Goal: Task Accomplishment & Management: Use online tool/utility

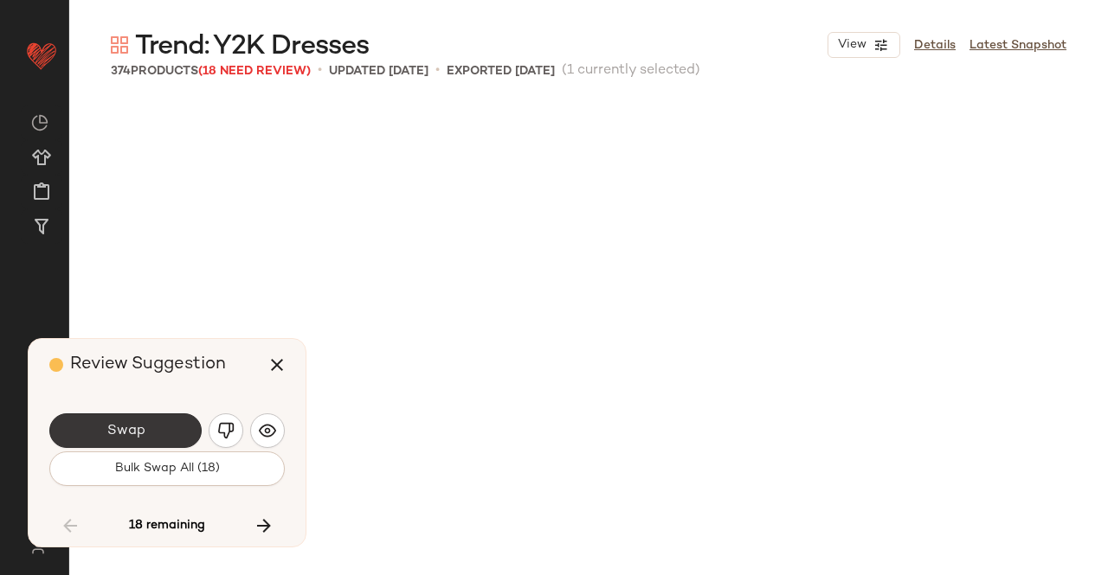
scroll to position [16034, 0]
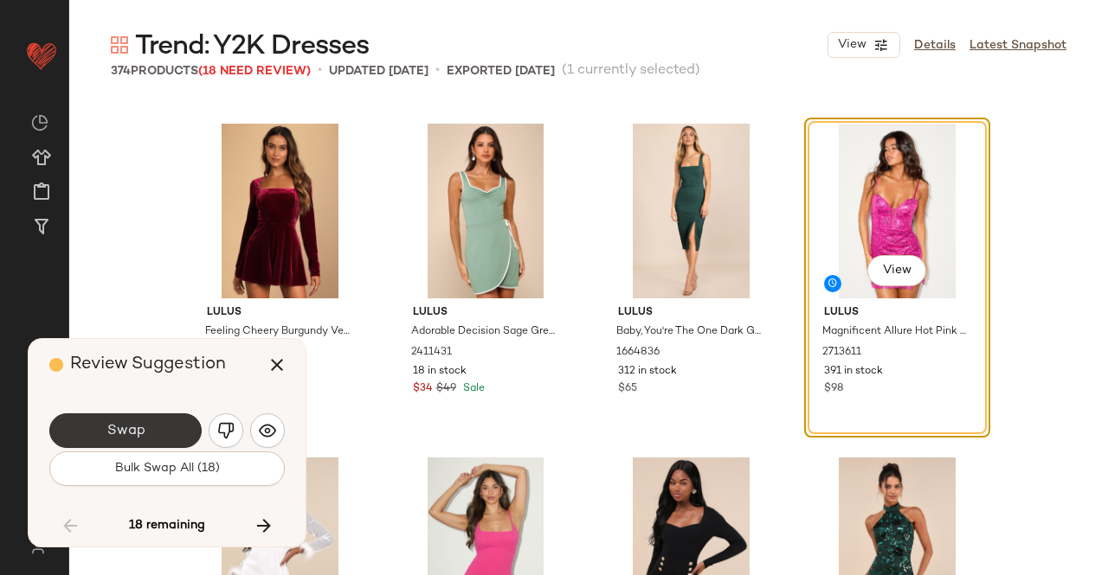
click at [146, 430] on button "Swap" at bounding box center [125, 431] width 152 height 35
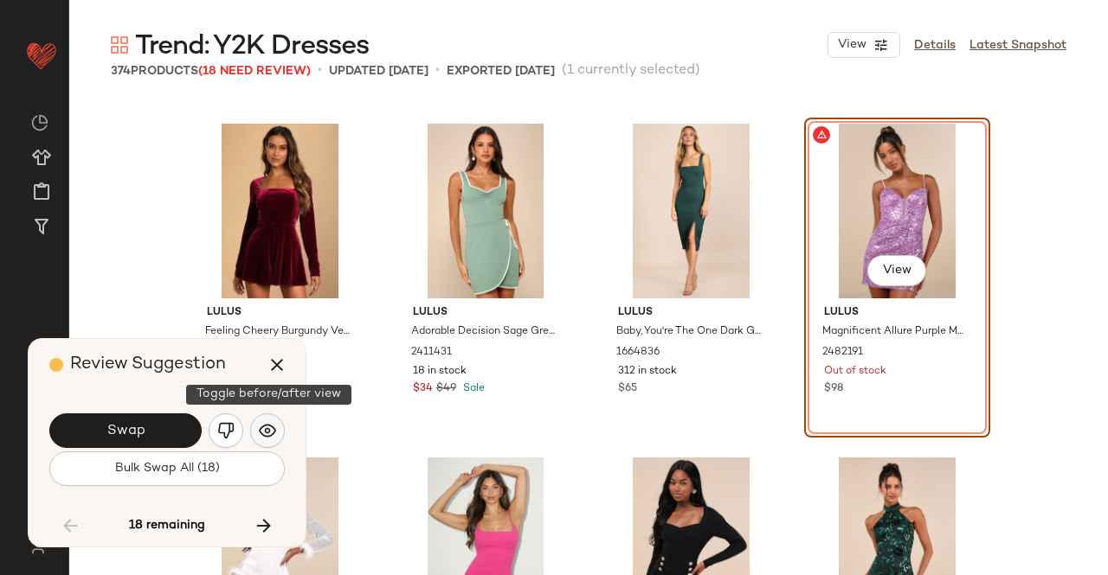
click at [272, 431] on img "button" at bounding box center [267, 430] width 17 height 17
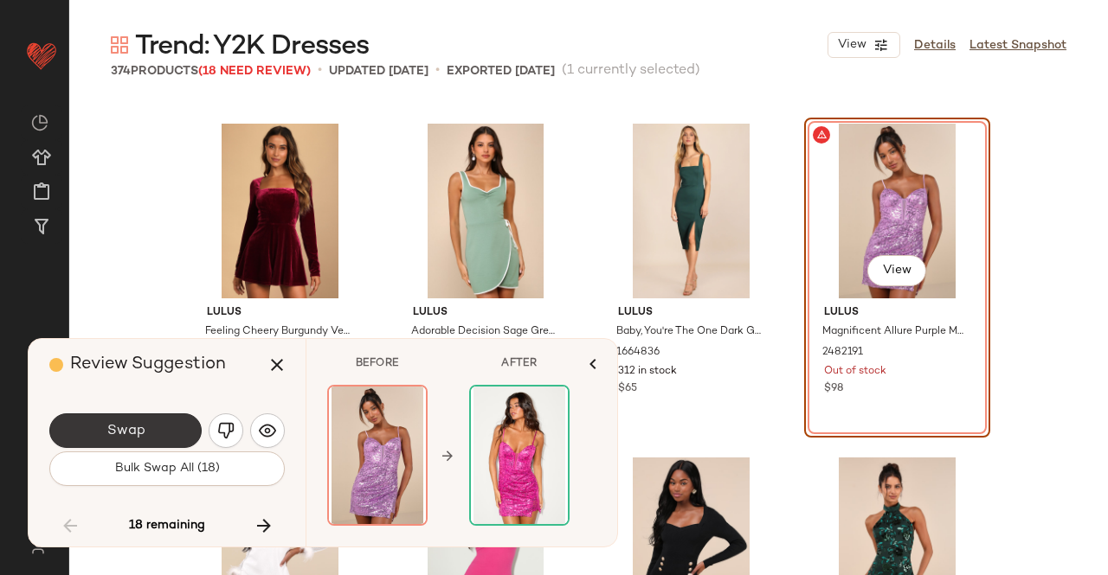
click at [161, 430] on button "Swap" at bounding box center [125, 431] width 152 height 35
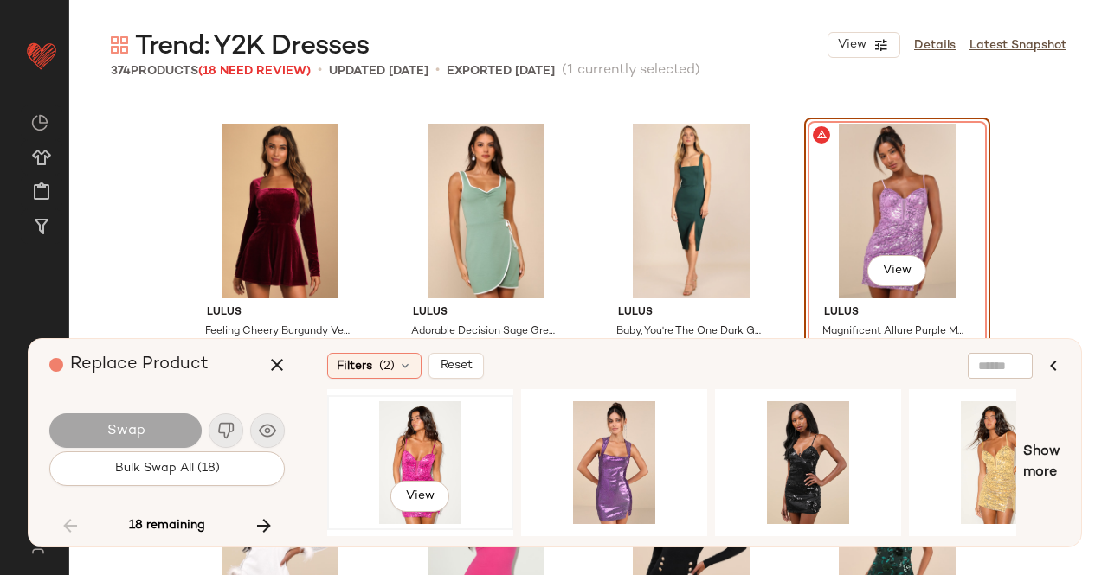
click at [378, 440] on div "View" at bounding box center [420, 463] width 174 height 123
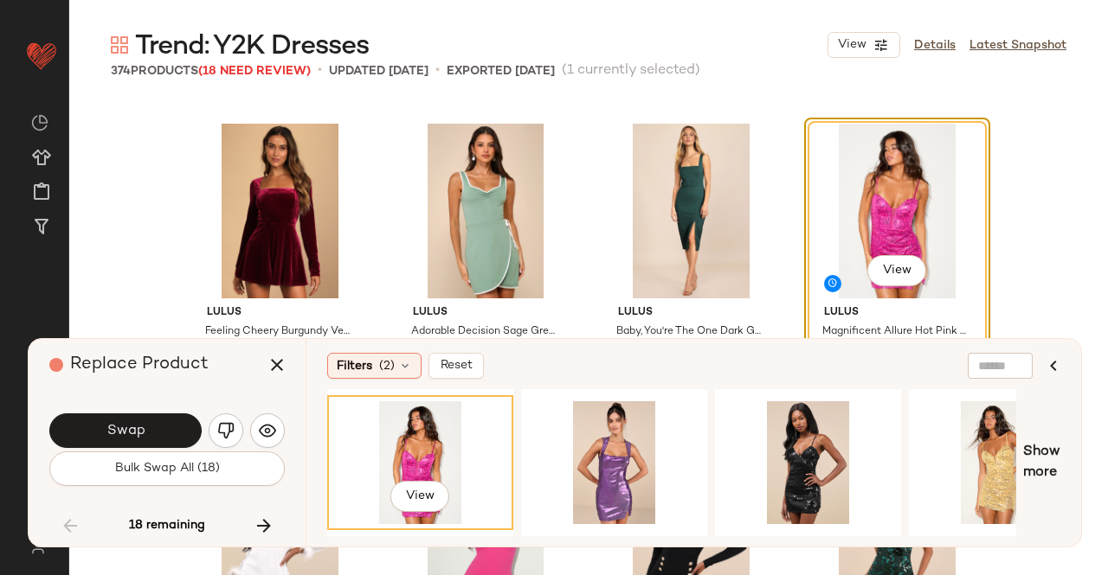
scroll to position [16121, 0]
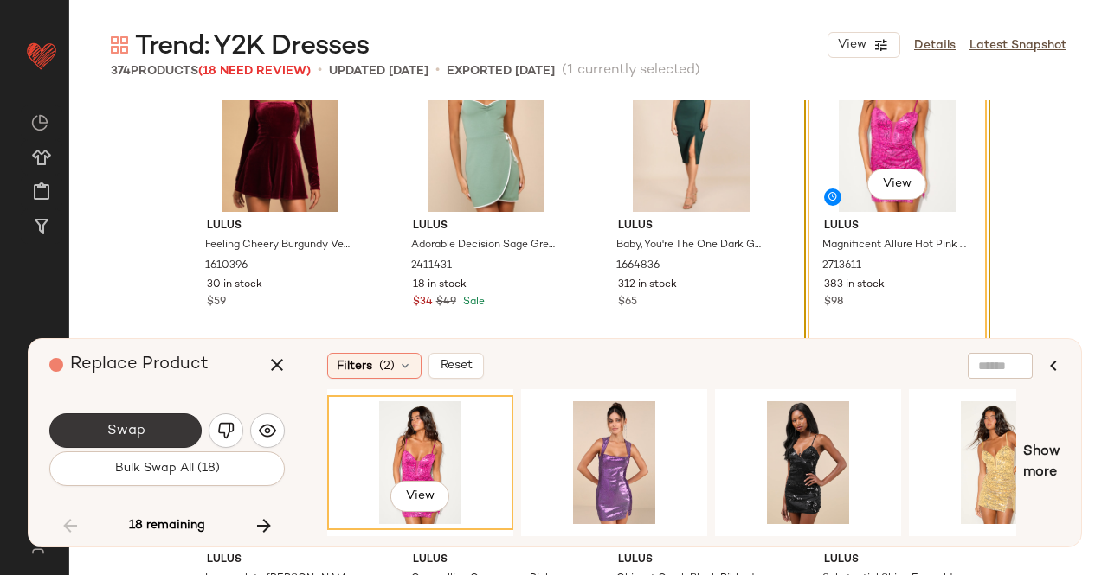
click at [125, 419] on button "Swap" at bounding box center [125, 431] width 152 height 35
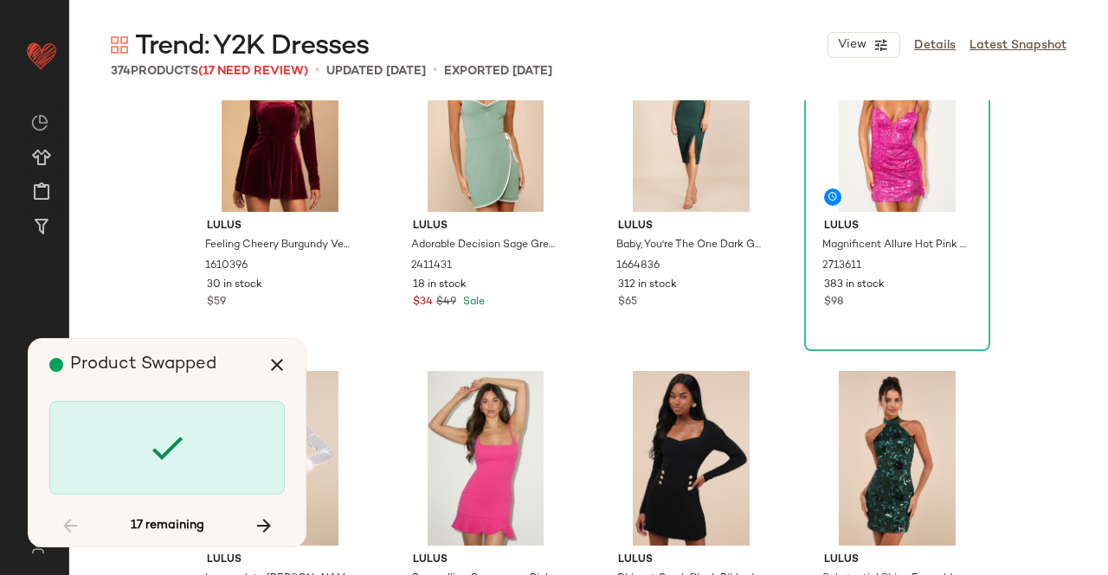
scroll to position [17036, 0]
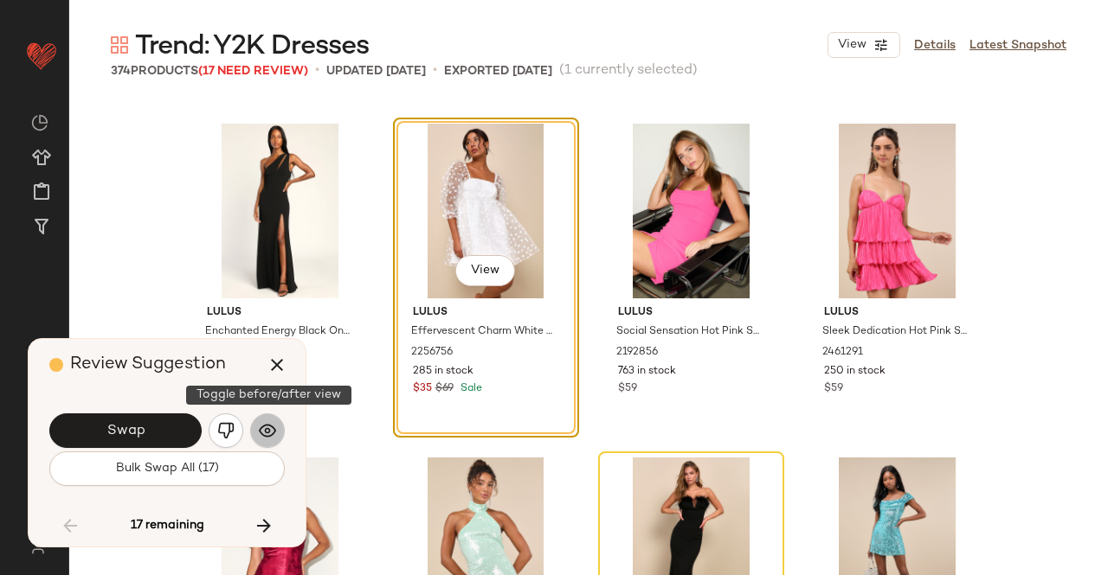
click at [270, 437] on img "button" at bounding box center [267, 430] width 17 height 17
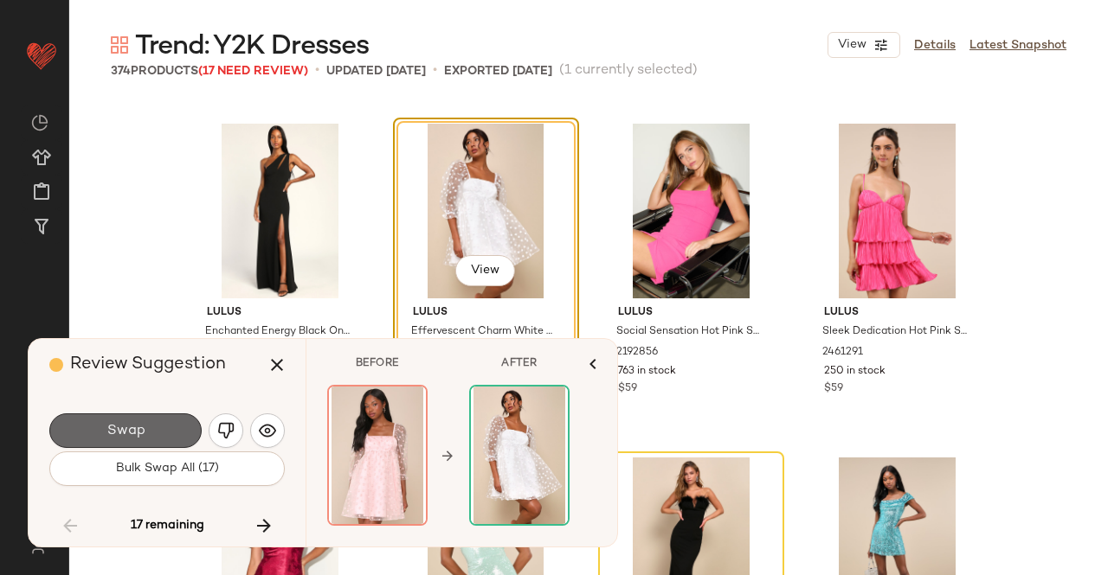
click at [132, 429] on span "Swap" at bounding box center [125, 431] width 39 height 16
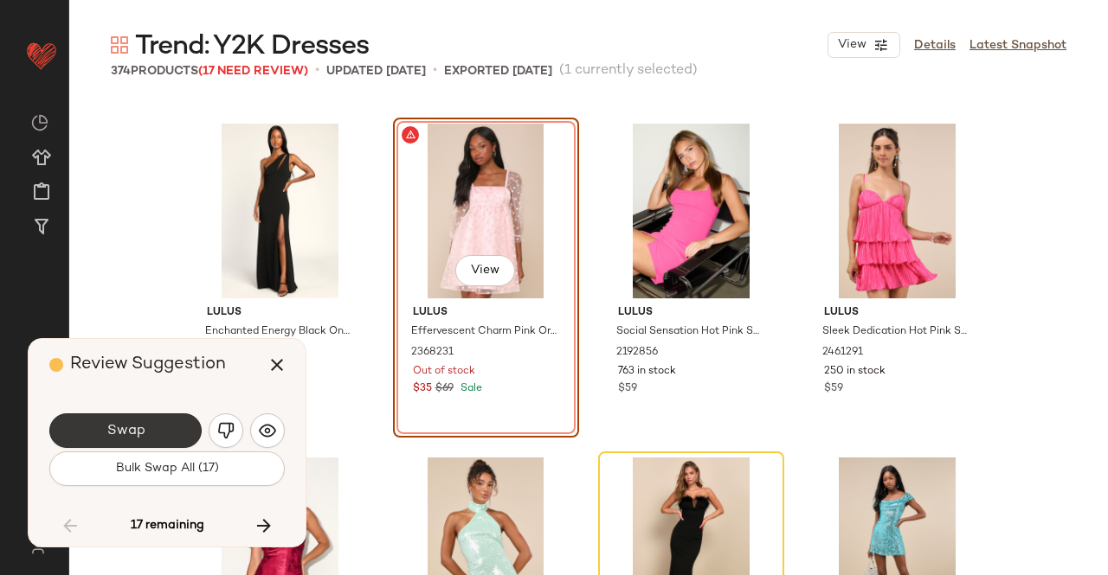
click at [132, 429] on span "Swap" at bounding box center [125, 431] width 39 height 16
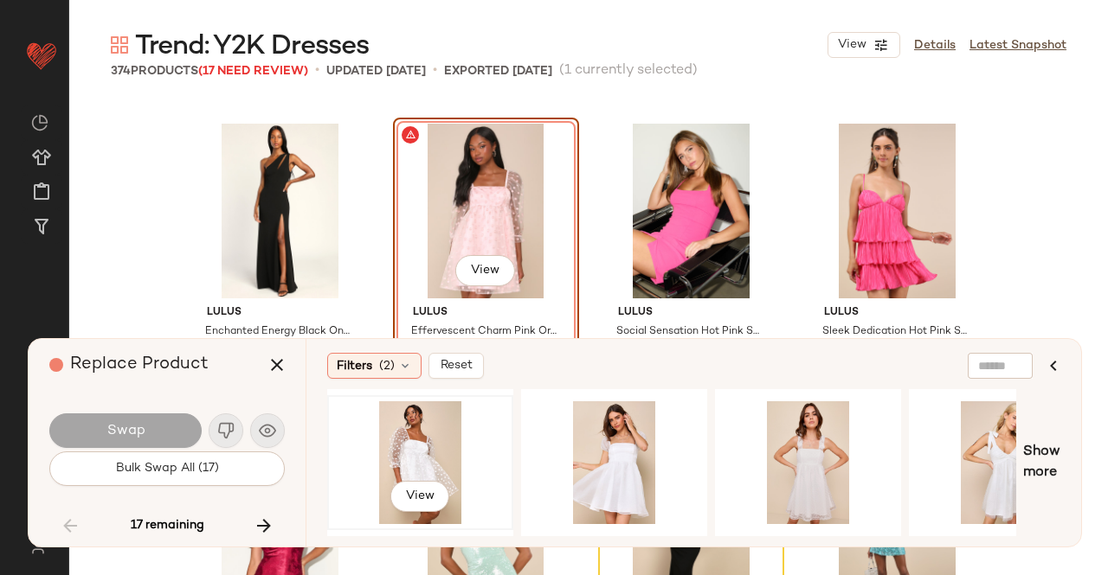
click at [402, 439] on div "View" at bounding box center [420, 463] width 174 height 123
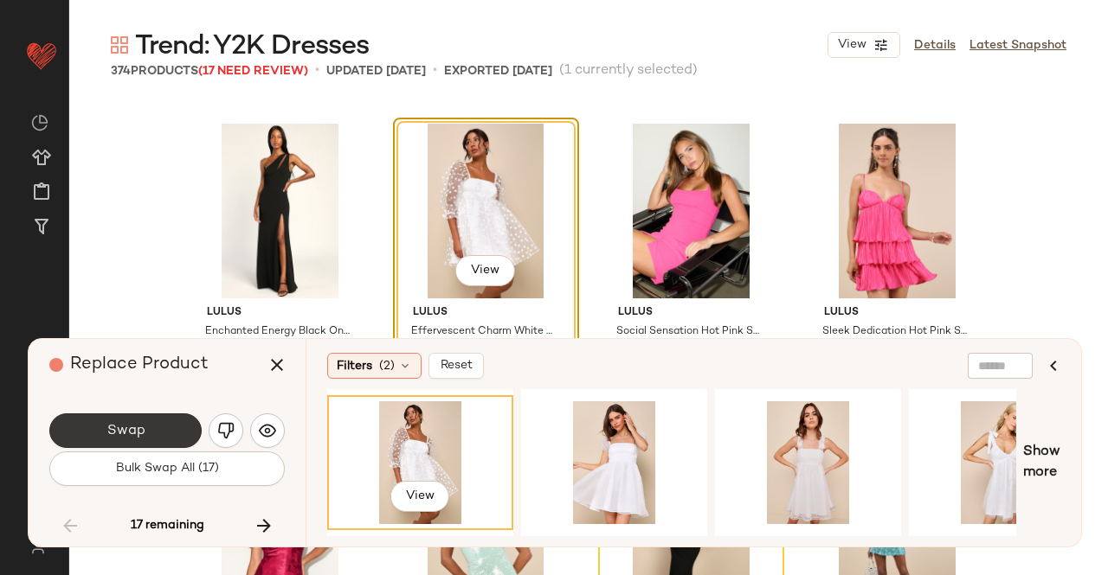
click at [174, 436] on button "Swap" at bounding box center [125, 431] width 152 height 35
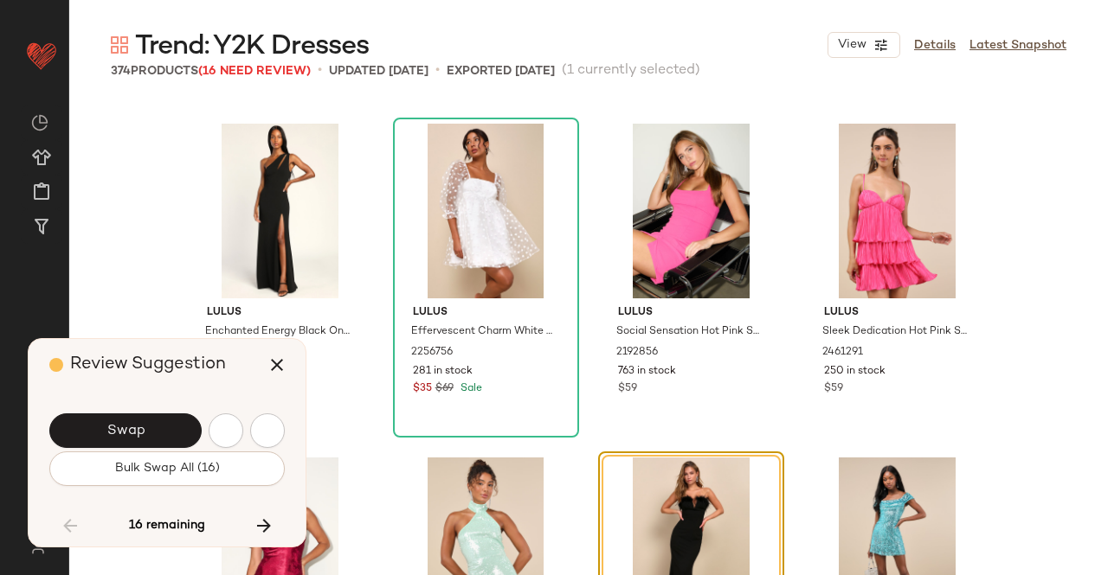
scroll to position [17371, 0]
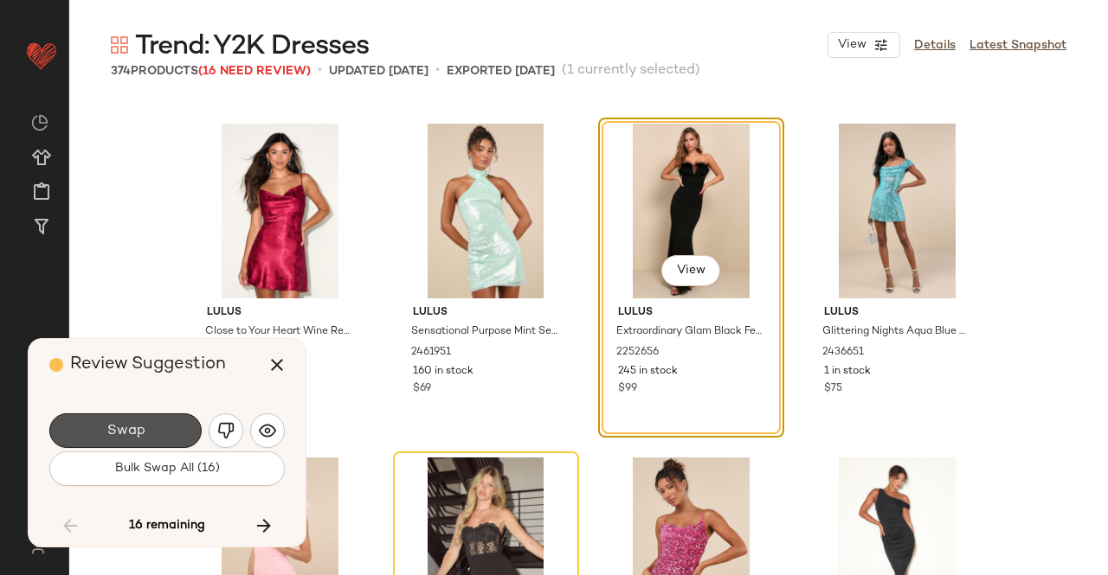
click at [171, 439] on button "Swap" at bounding box center [125, 431] width 152 height 35
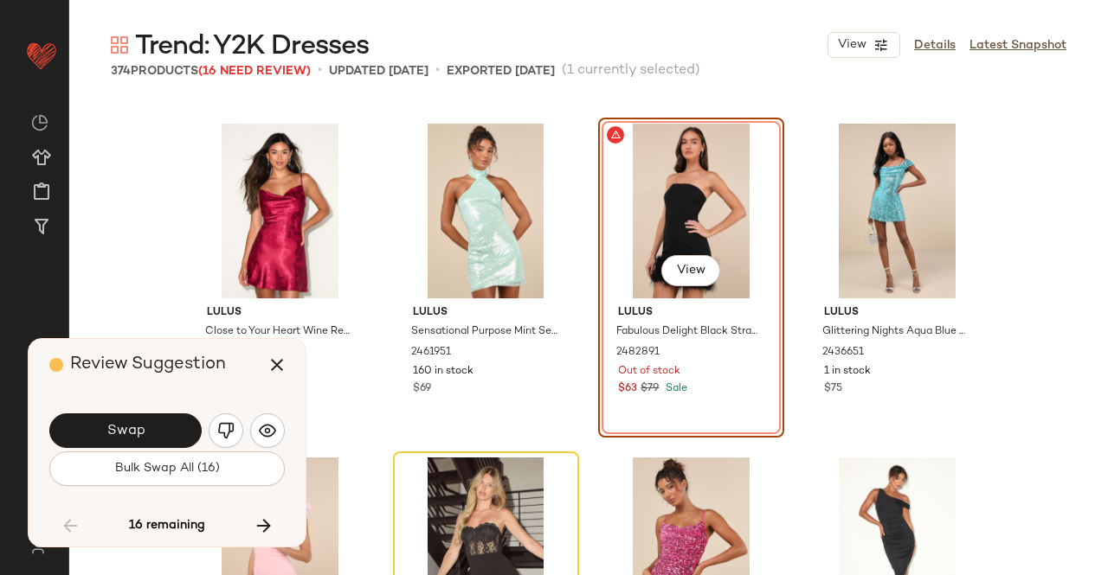
click at [171, 439] on button "Swap" at bounding box center [125, 431] width 152 height 35
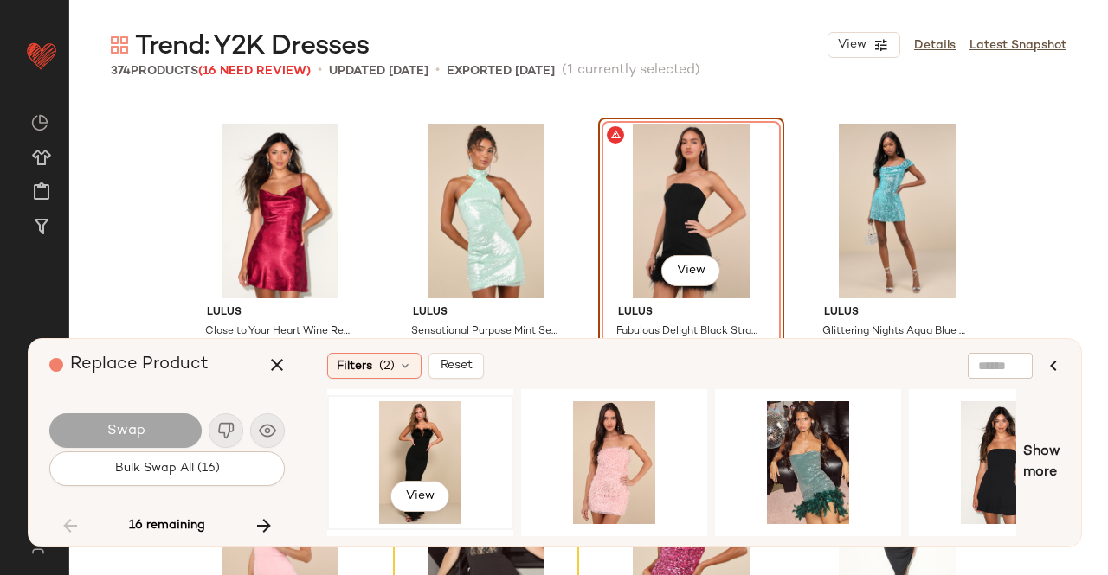
click at [447, 466] on div "View" at bounding box center [420, 463] width 174 height 123
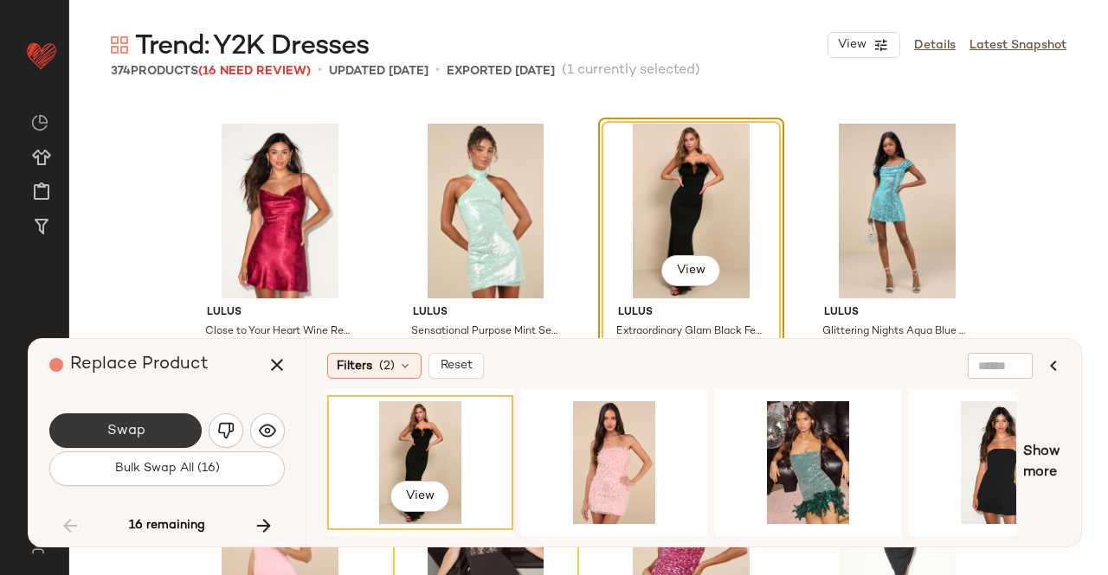
click at [181, 427] on button "Swap" at bounding box center [125, 431] width 152 height 35
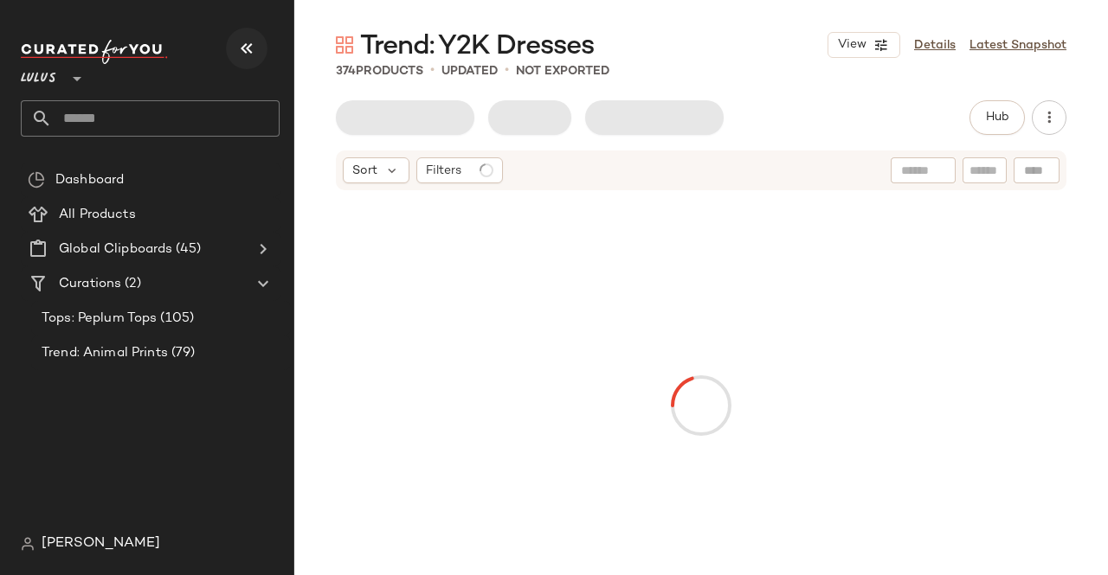
click at [239, 32] on button "button" at bounding box center [247, 49] width 42 height 42
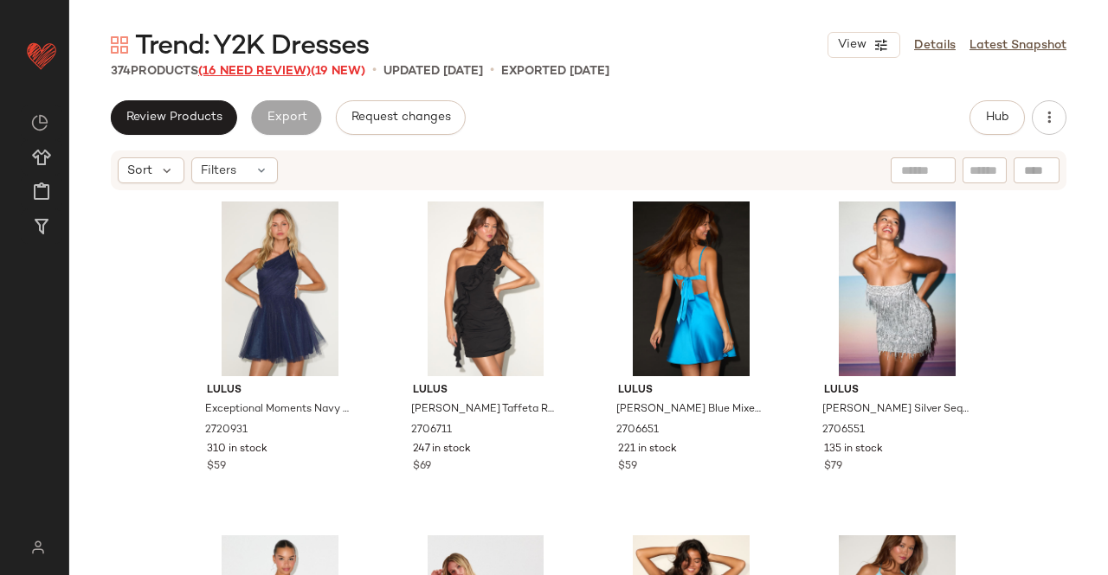
click at [229, 72] on span "(16 Need Review)" at bounding box center [254, 71] width 113 height 13
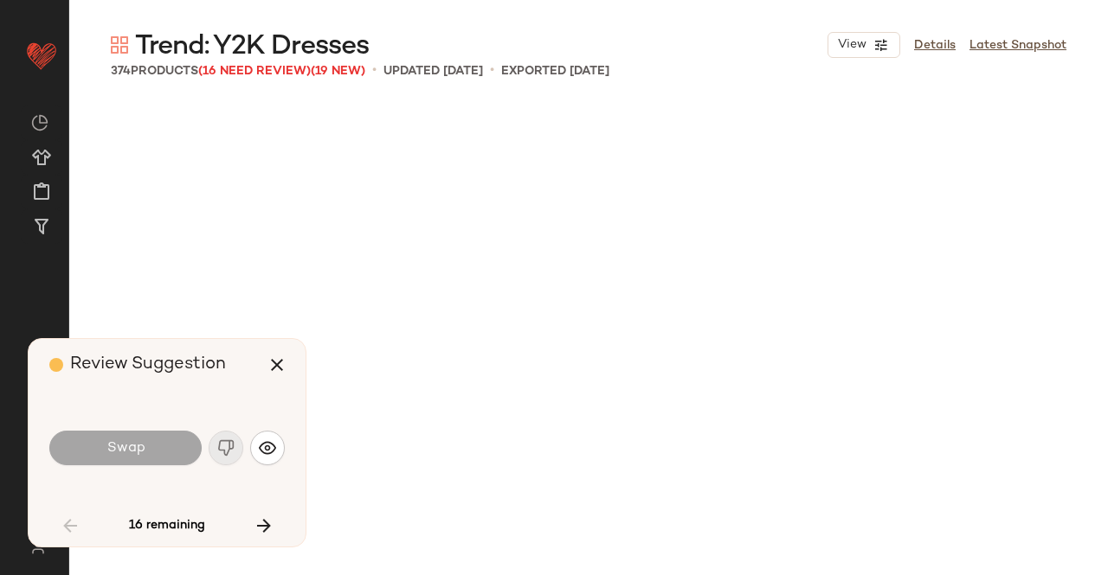
scroll to position [1336, 0]
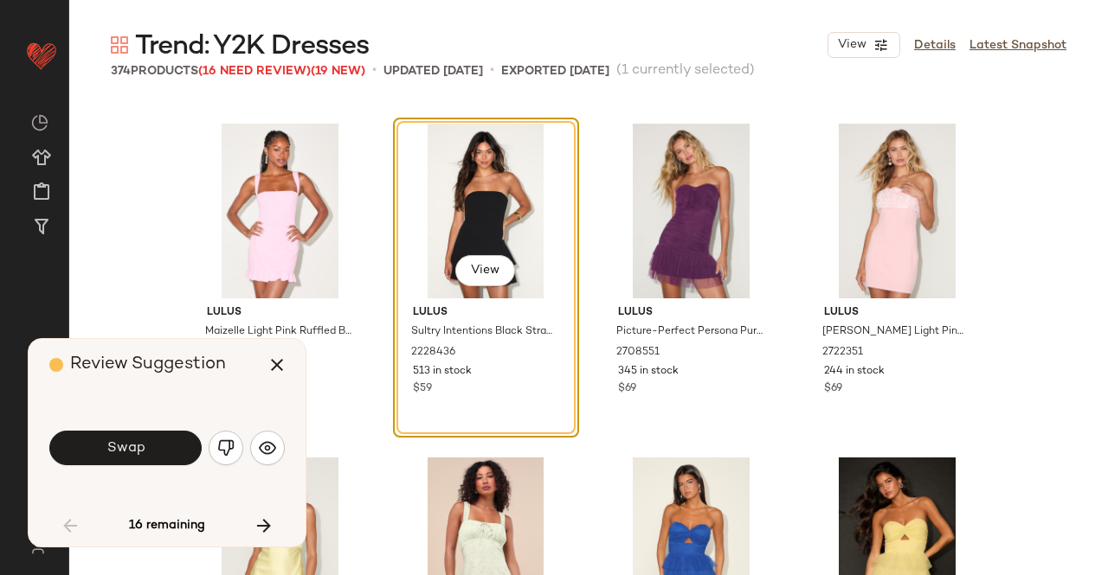
click at [156, 434] on button "Swap" at bounding box center [125, 448] width 152 height 35
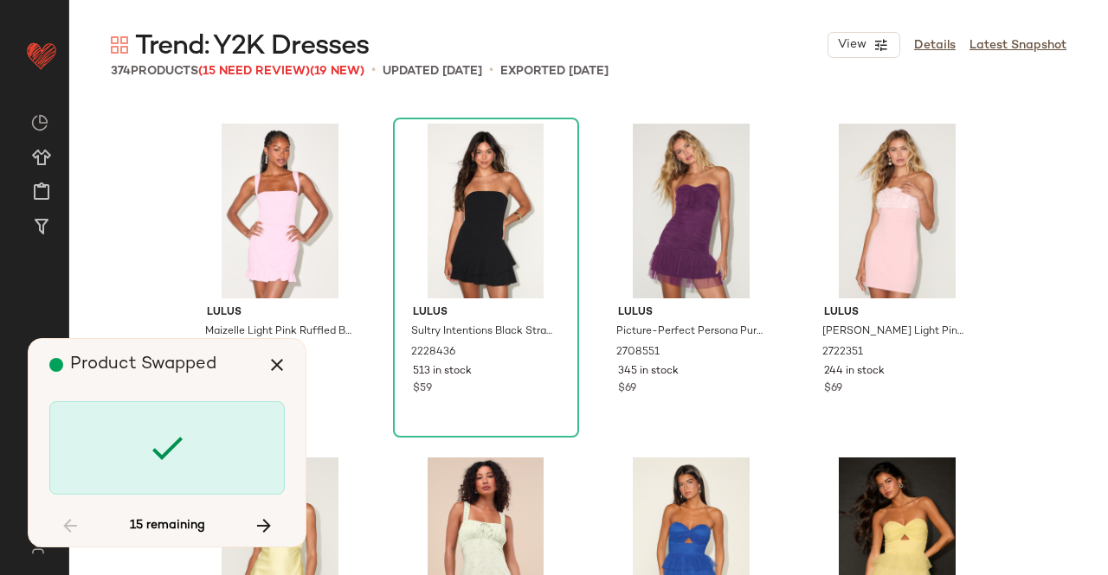
scroll to position [17705, 0]
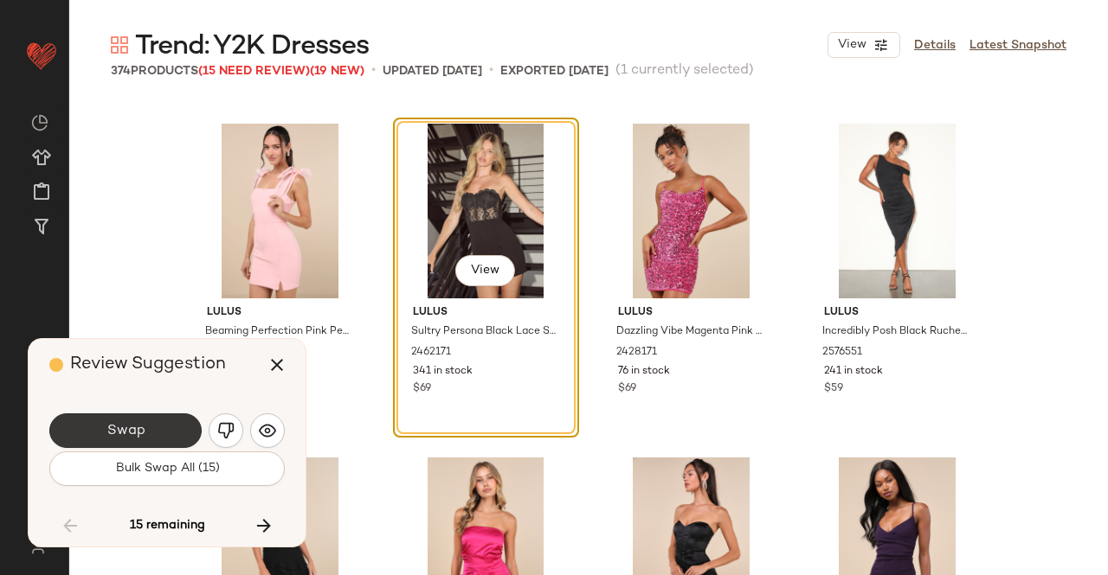
click at [158, 439] on button "Swap" at bounding box center [125, 431] width 152 height 35
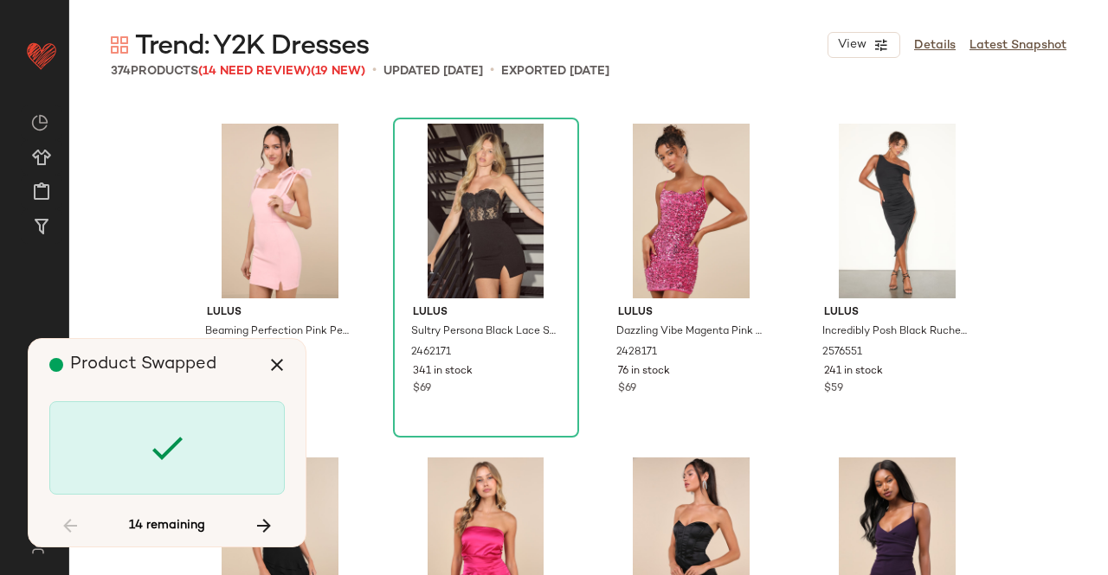
scroll to position [18373, 0]
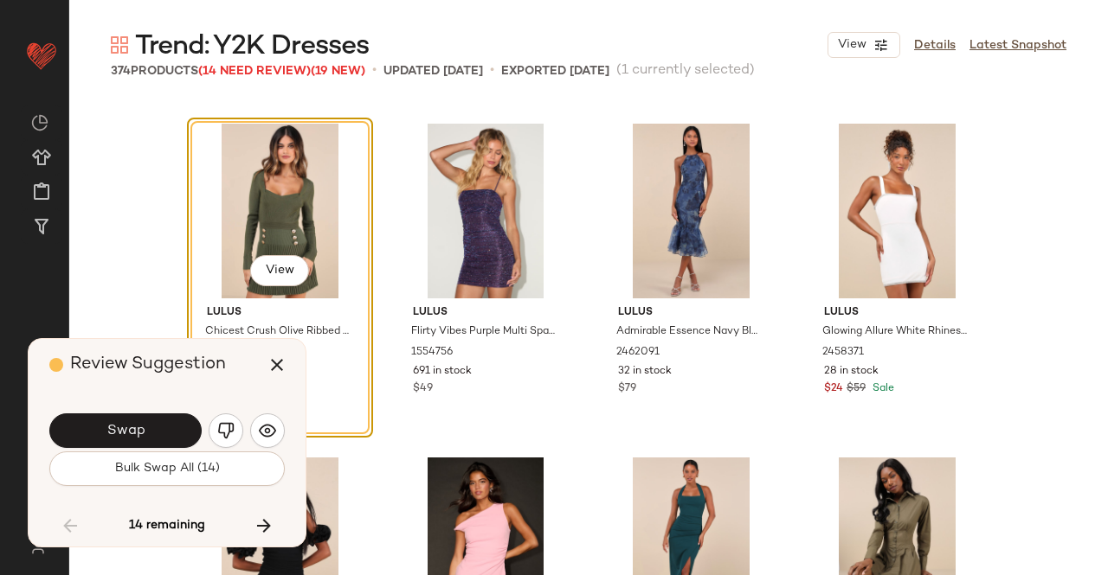
click at [158, 439] on button "Swap" at bounding box center [125, 431] width 152 height 35
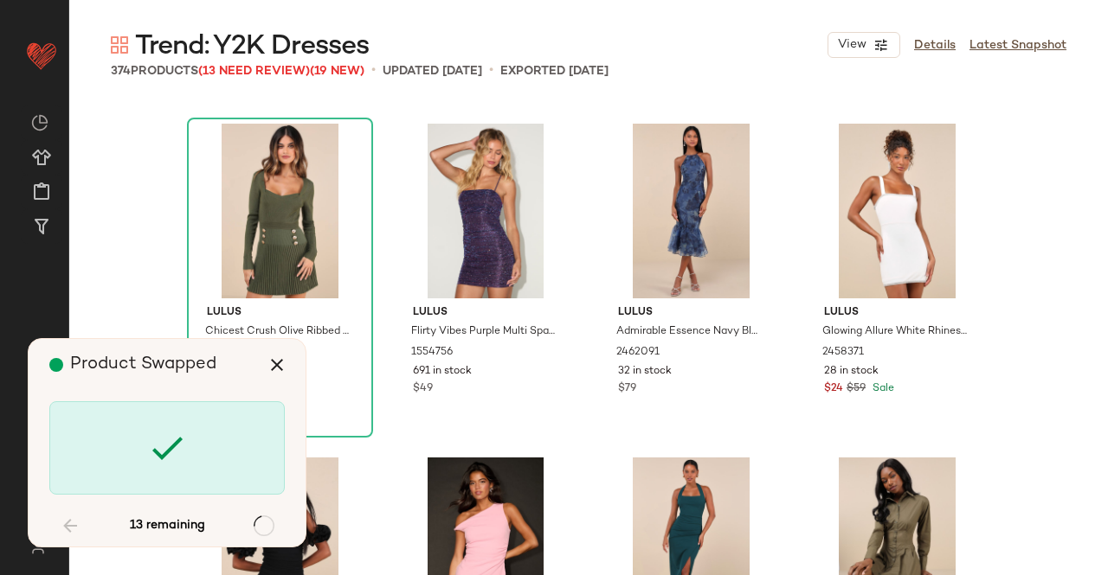
scroll to position [20043, 0]
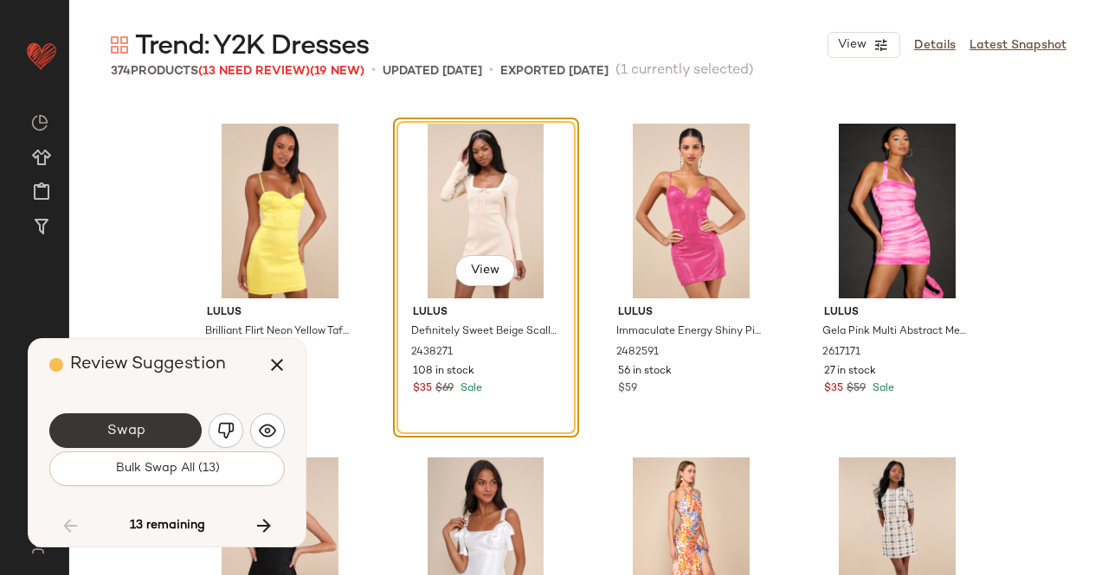
click at [141, 440] on span "Swap" at bounding box center [125, 431] width 39 height 16
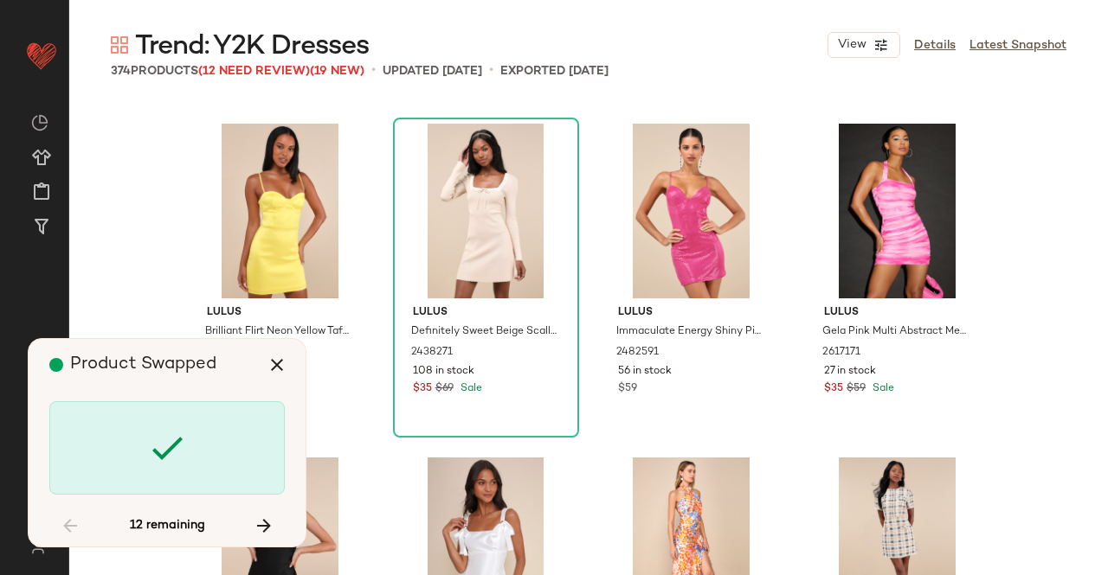
scroll to position [22715, 0]
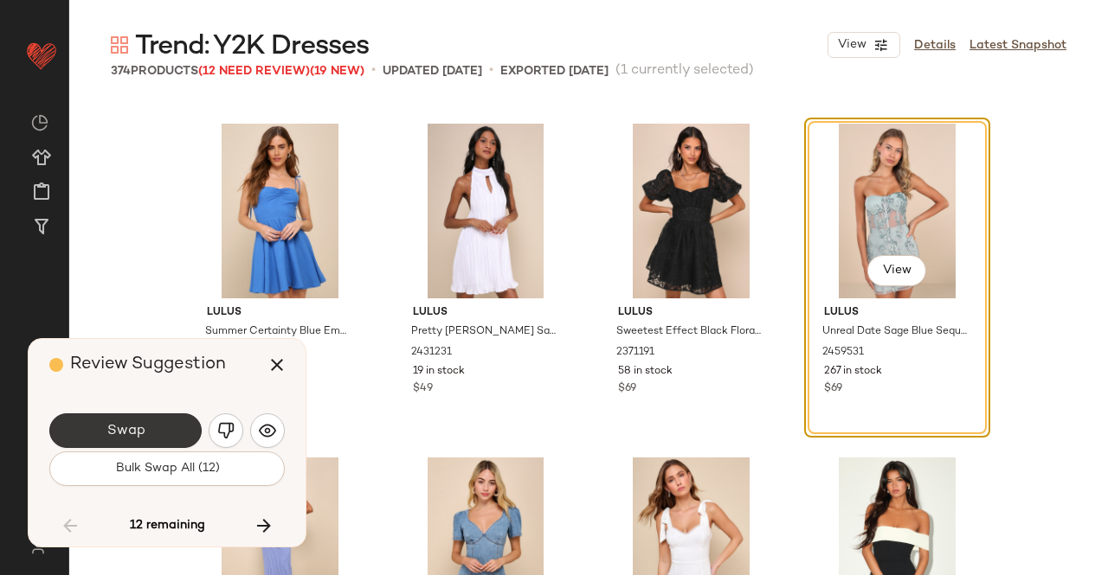
click at [154, 431] on button "Swap" at bounding box center [125, 431] width 152 height 35
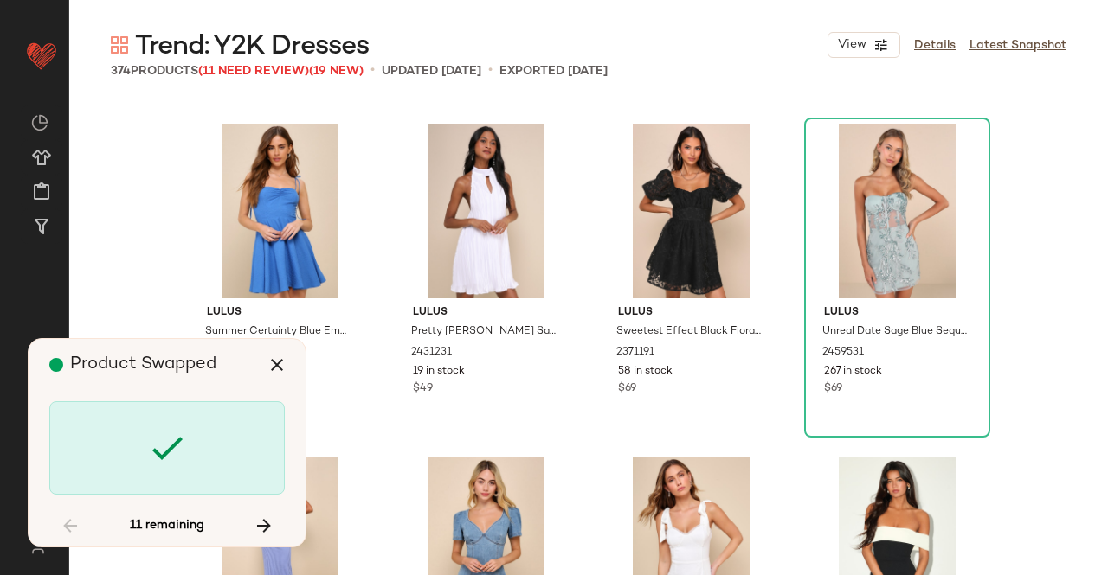
scroll to position [23717, 0]
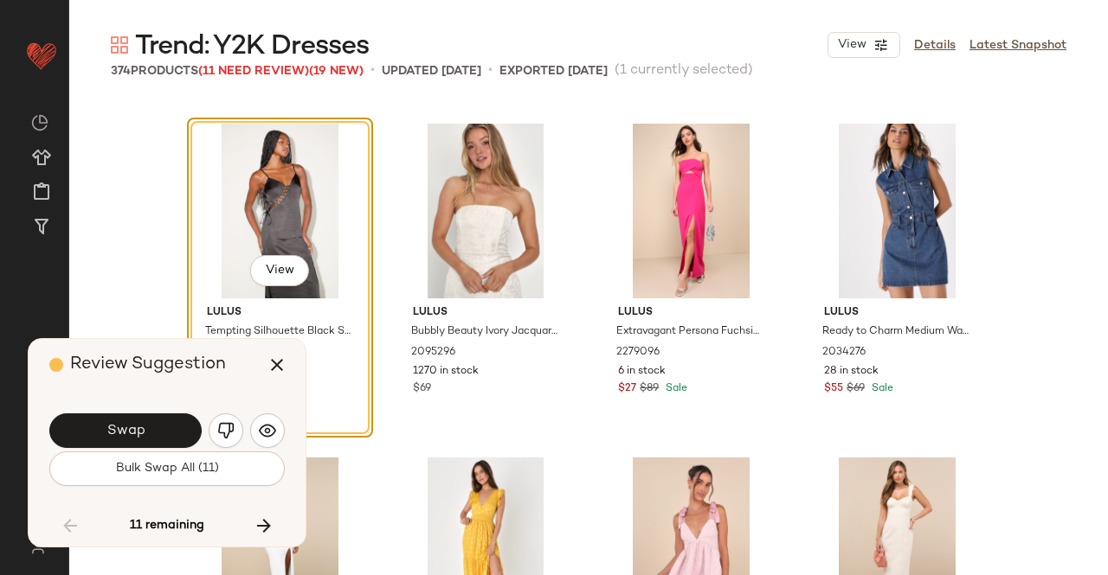
click at [154, 431] on button "Swap" at bounding box center [125, 431] width 152 height 35
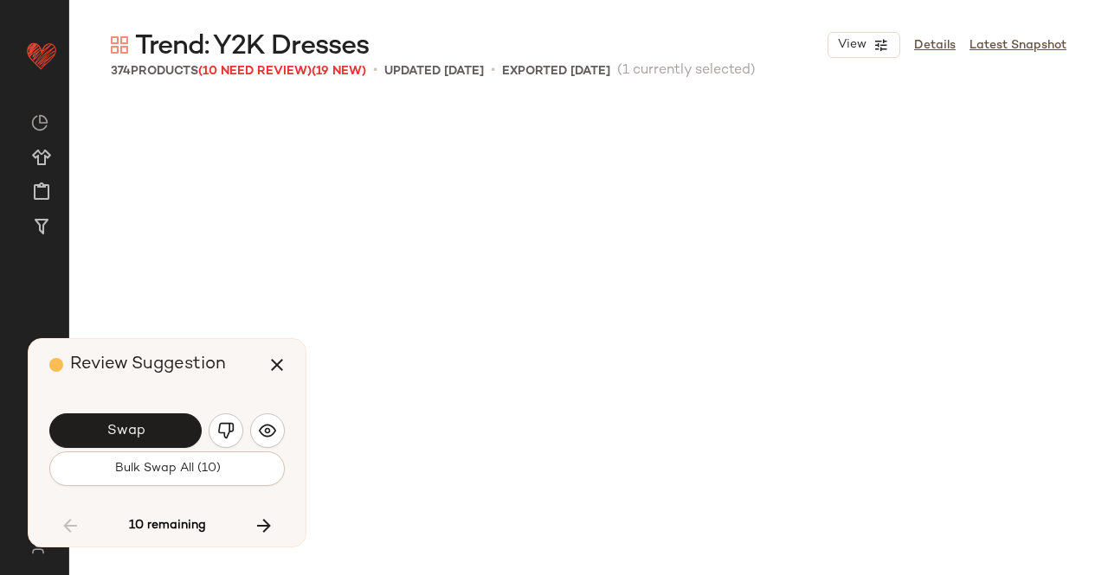
scroll to position [24720, 0]
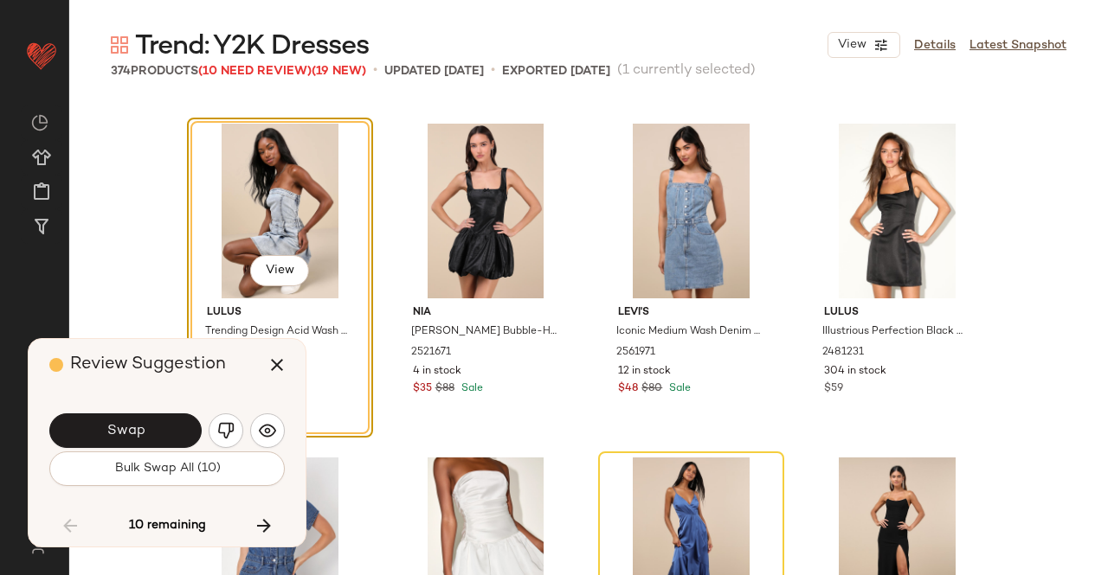
click at [163, 407] on div "Swap Bulk Swap All (10)" at bounding box center [166, 448] width 235 height 93
click at [164, 413] on div "Swap" at bounding box center [166, 431] width 235 height 42
click at [130, 421] on button "Swap" at bounding box center [125, 431] width 152 height 35
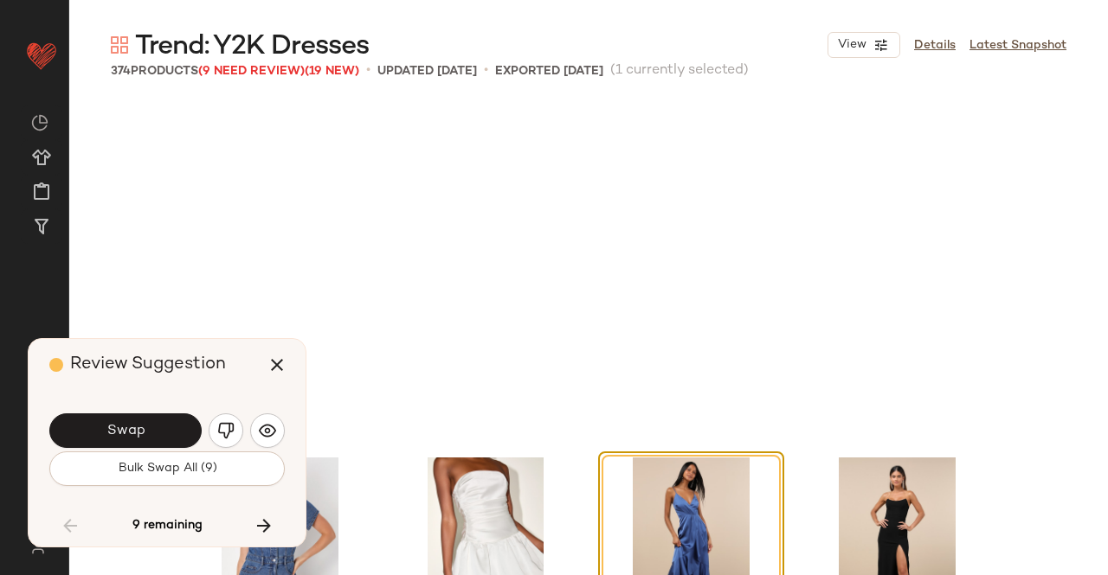
scroll to position [25054, 0]
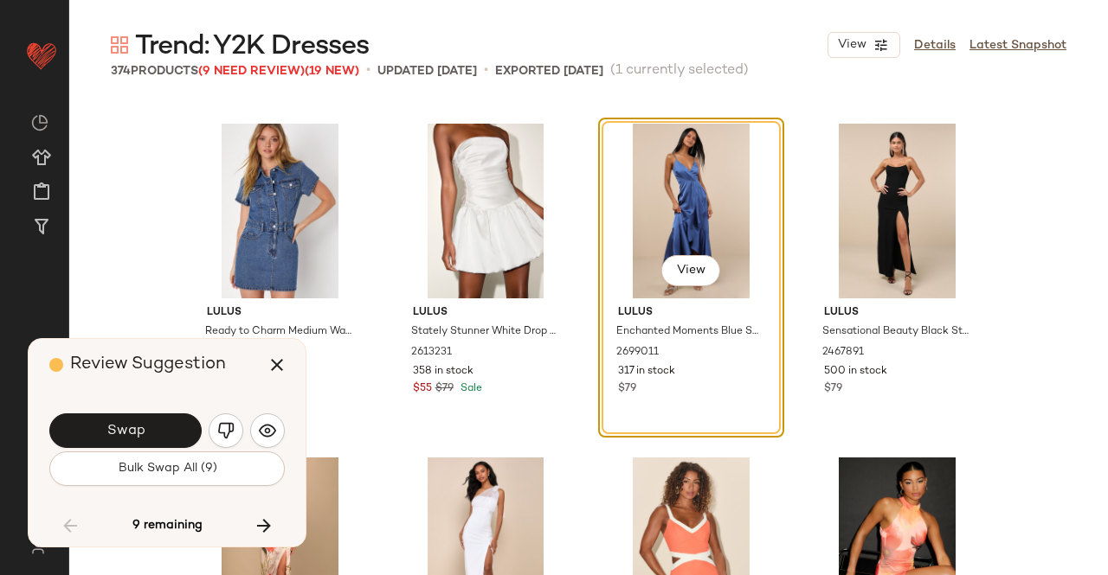
click at [131, 412] on div "Swap" at bounding box center [166, 431] width 235 height 42
click at [128, 440] on button "Swap" at bounding box center [125, 431] width 152 height 35
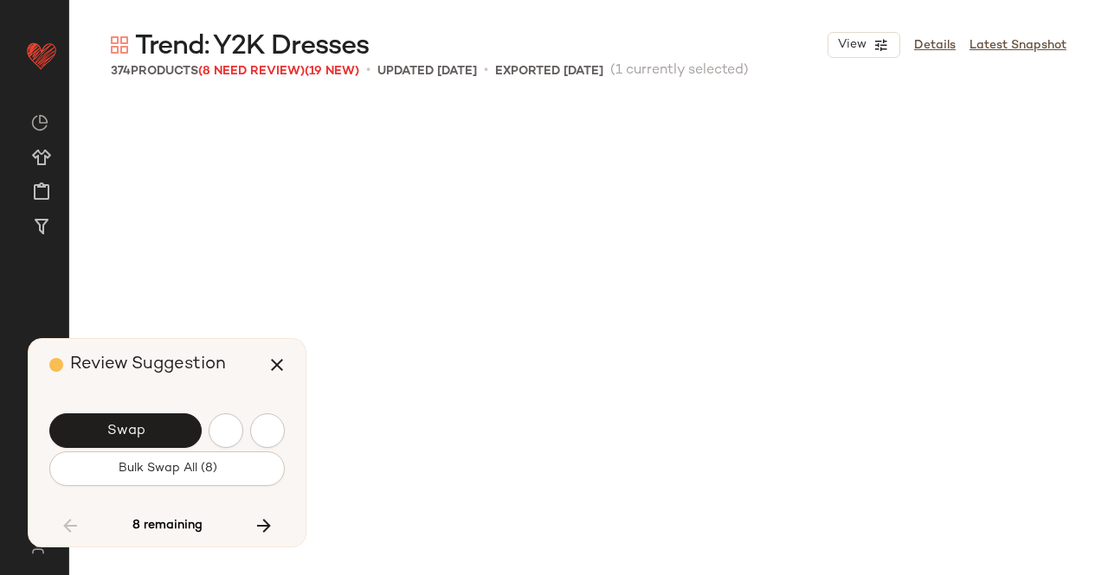
scroll to position [25722, 0]
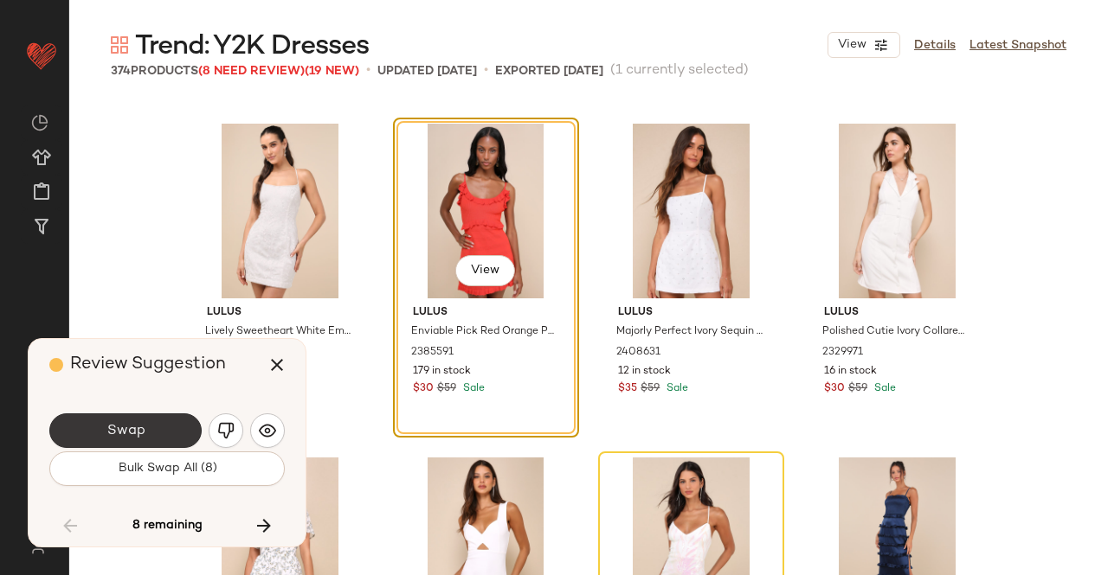
click at [139, 431] on span "Swap" at bounding box center [125, 431] width 39 height 16
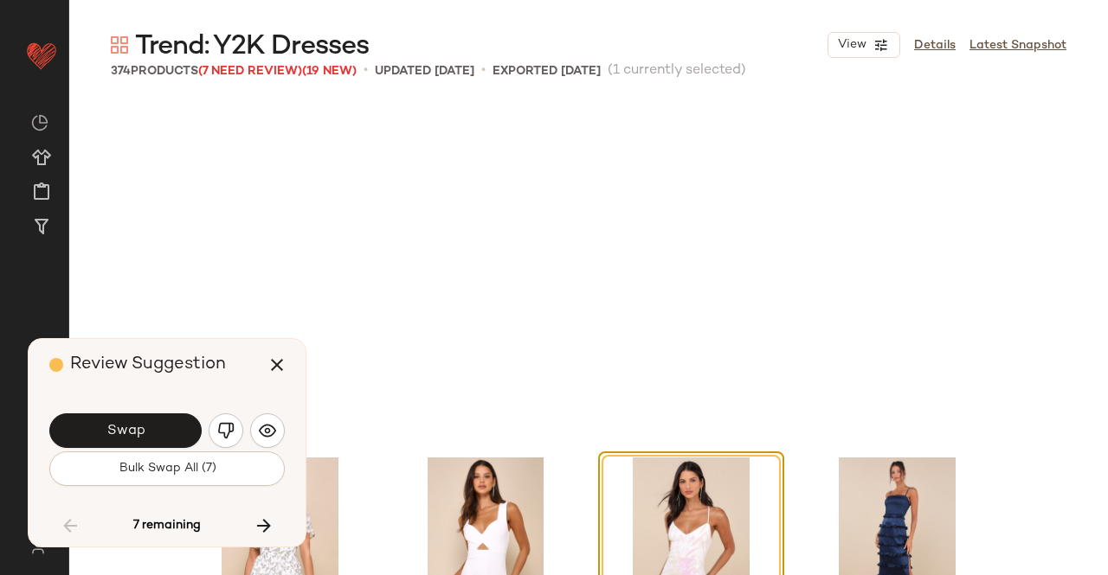
scroll to position [26056, 0]
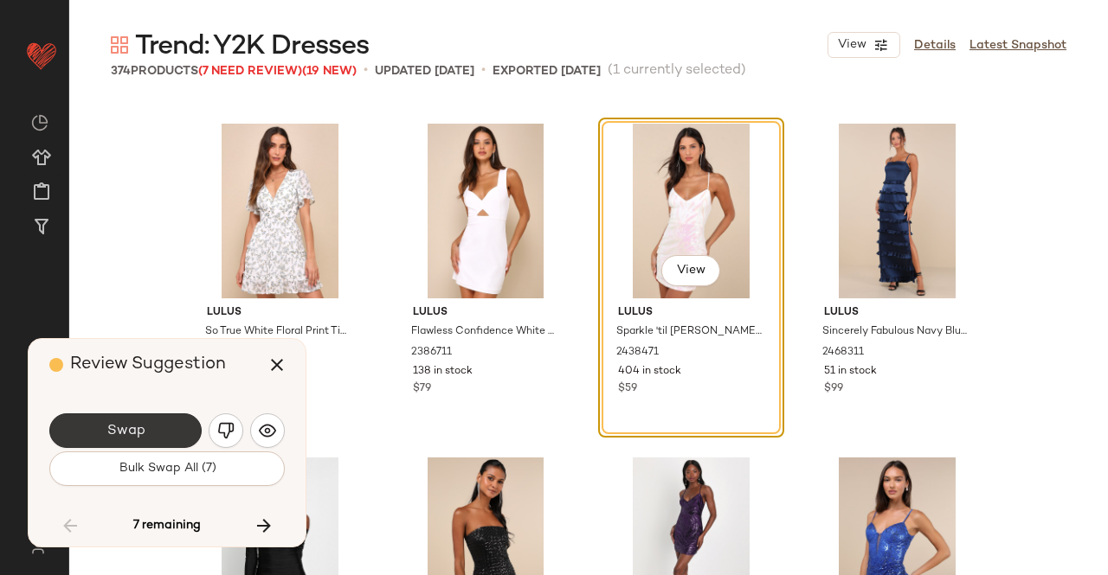
click at [152, 440] on button "Swap" at bounding box center [125, 431] width 152 height 35
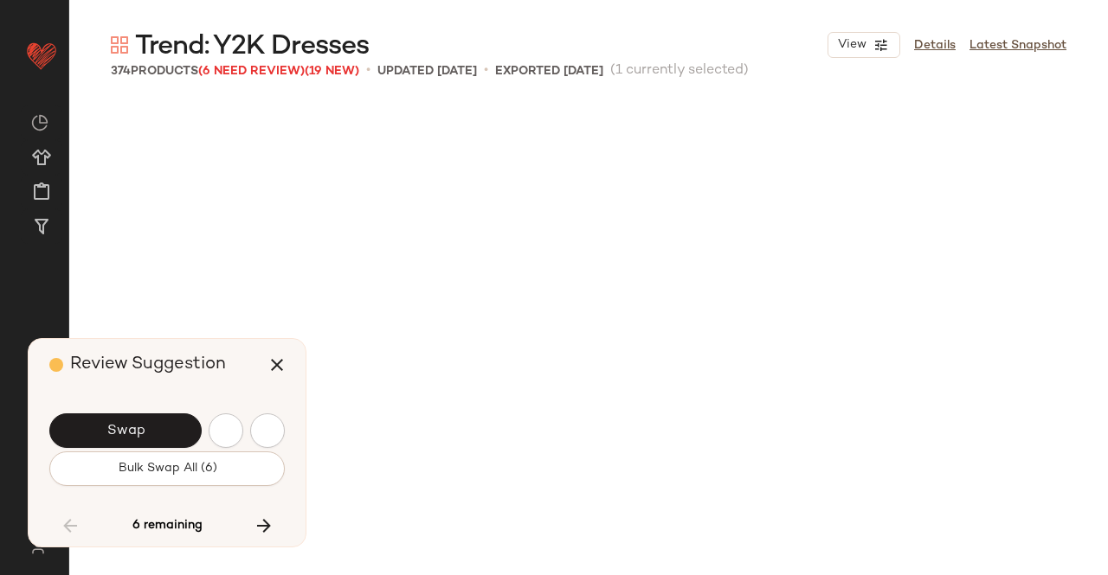
scroll to position [26724, 0]
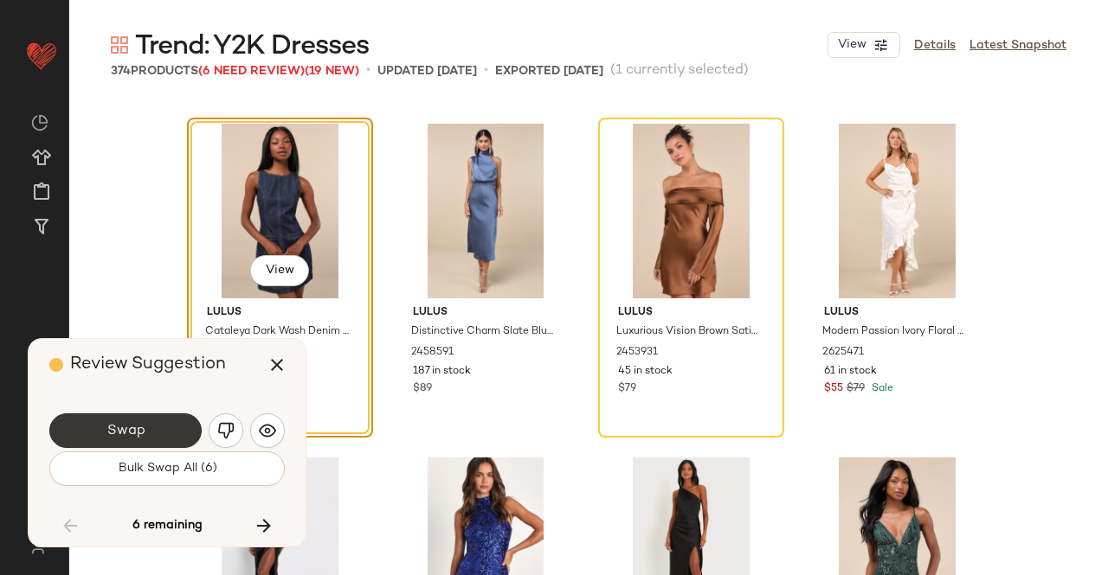
click at [151, 430] on button "Swap" at bounding box center [125, 431] width 152 height 35
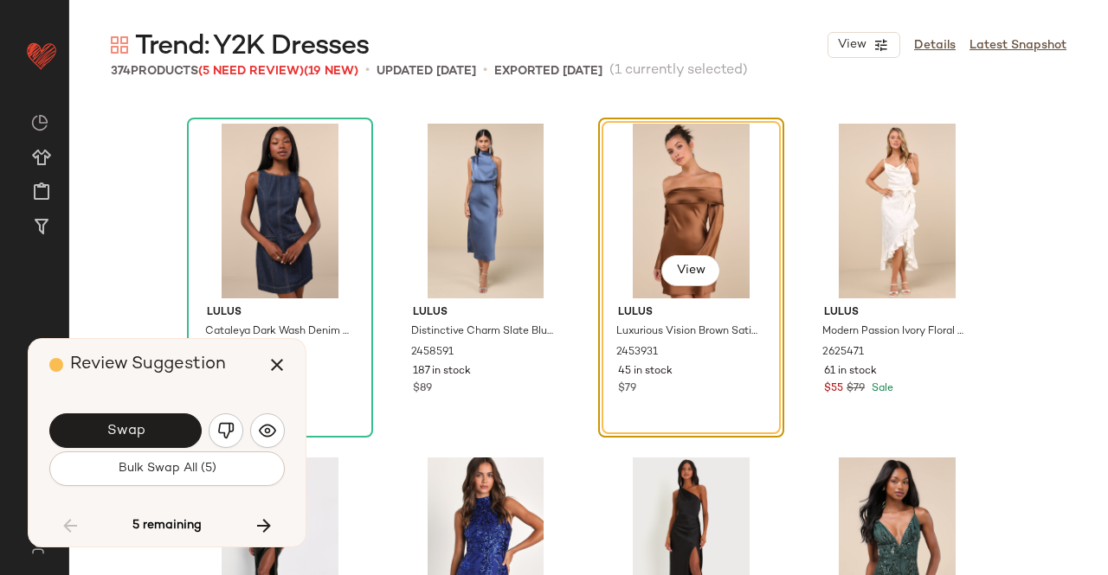
click at [121, 430] on span "Swap" at bounding box center [125, 431] width 39 height 16
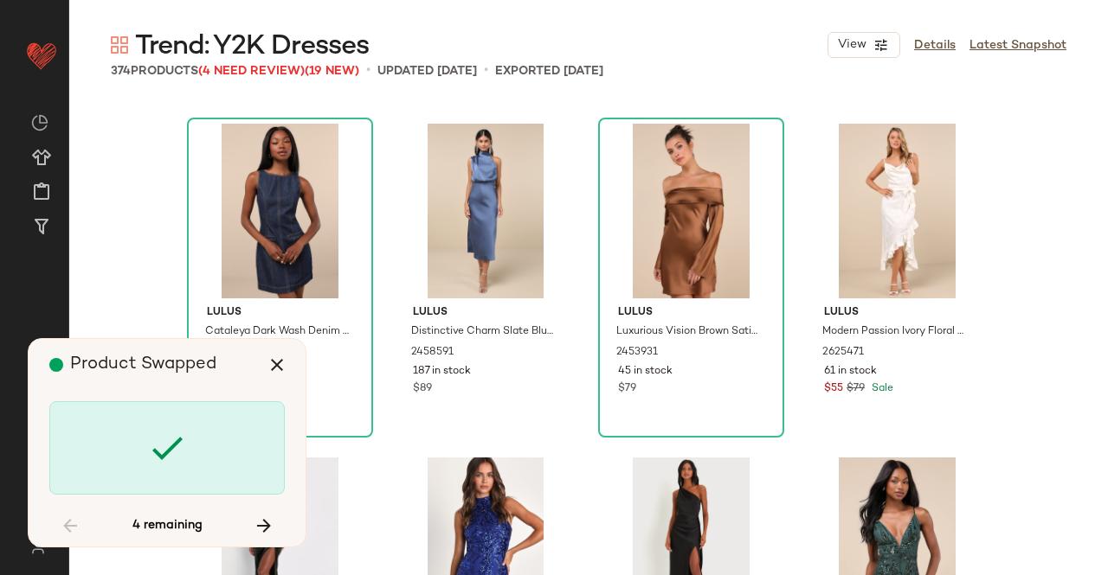
scroll to position [27726, 0]
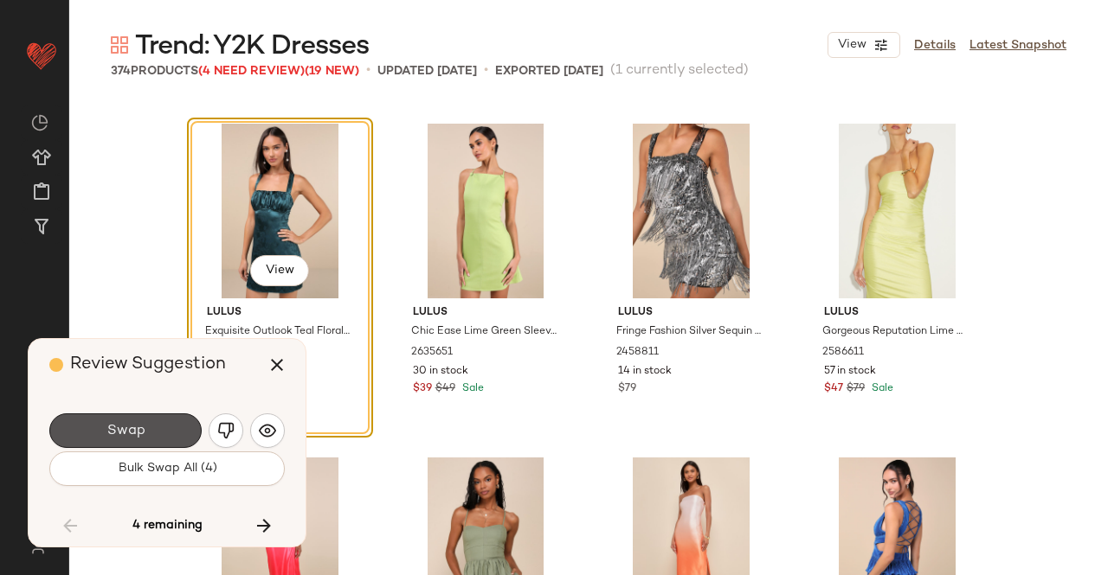
click at [126, 423] on span "Swap" at bounding box center [125, 431] width 39 height 16
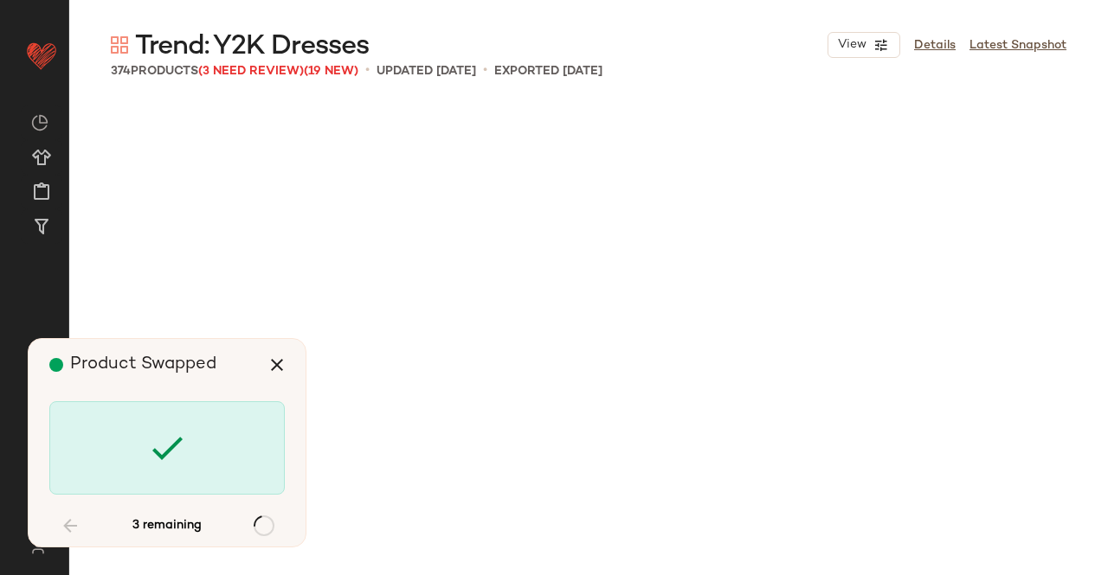
scroll to position [29396, 0]
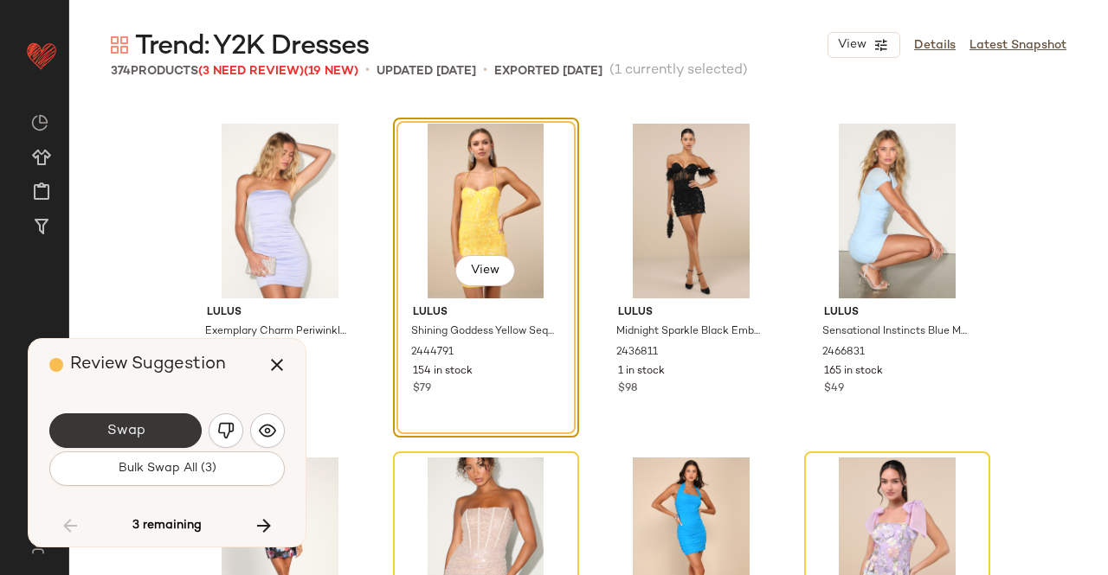
click at [156, 438] on button "Swap" at bounding box center [125, 431] width 152 height 35
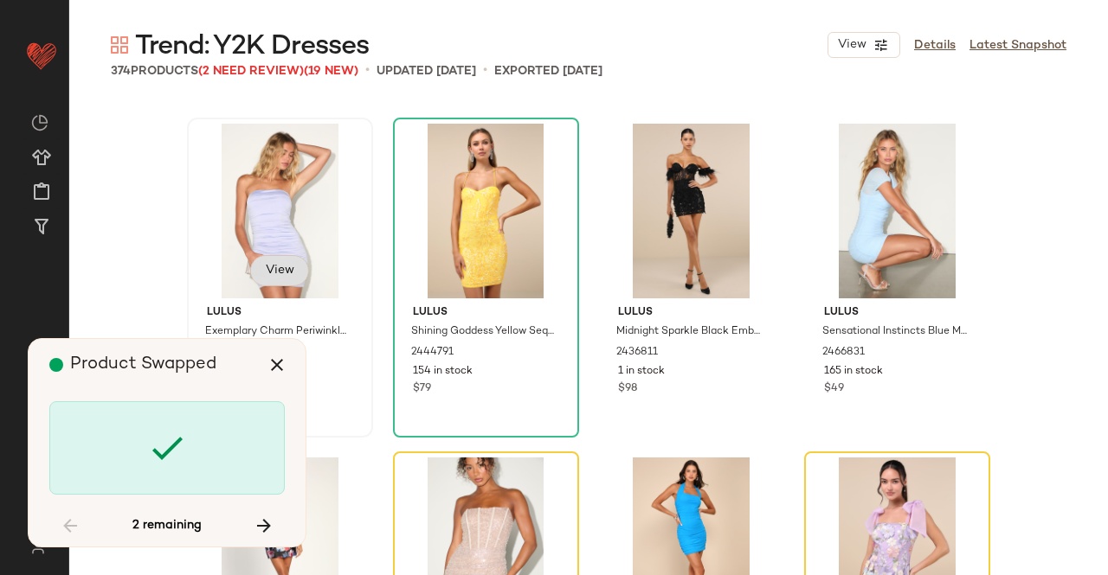
scroll to position [29730, 0]
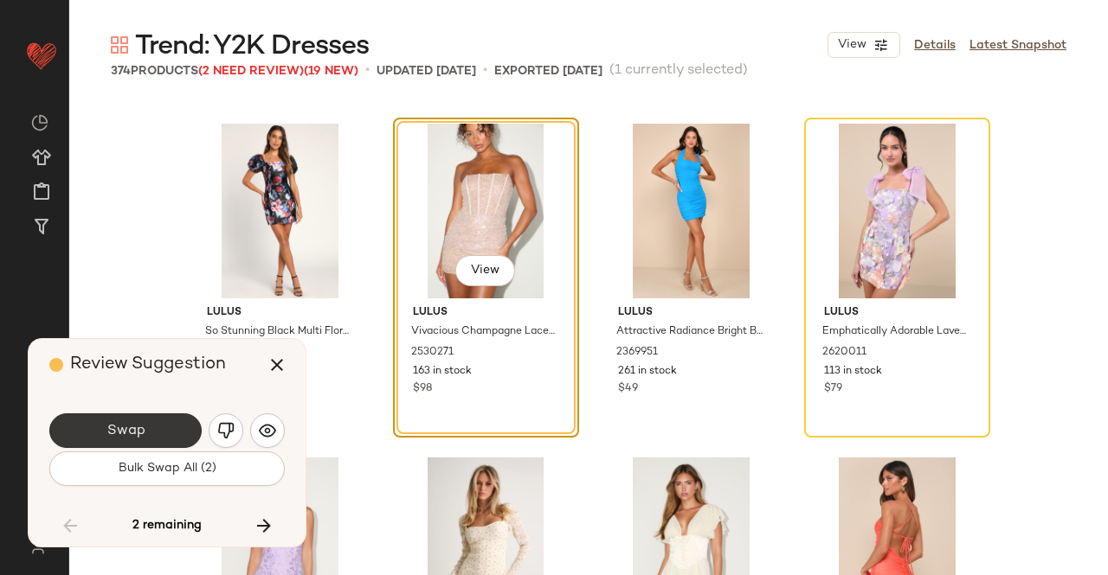
click at [152, 419] on button "Swap" at bounding box center [125, 431] width 152 height 35
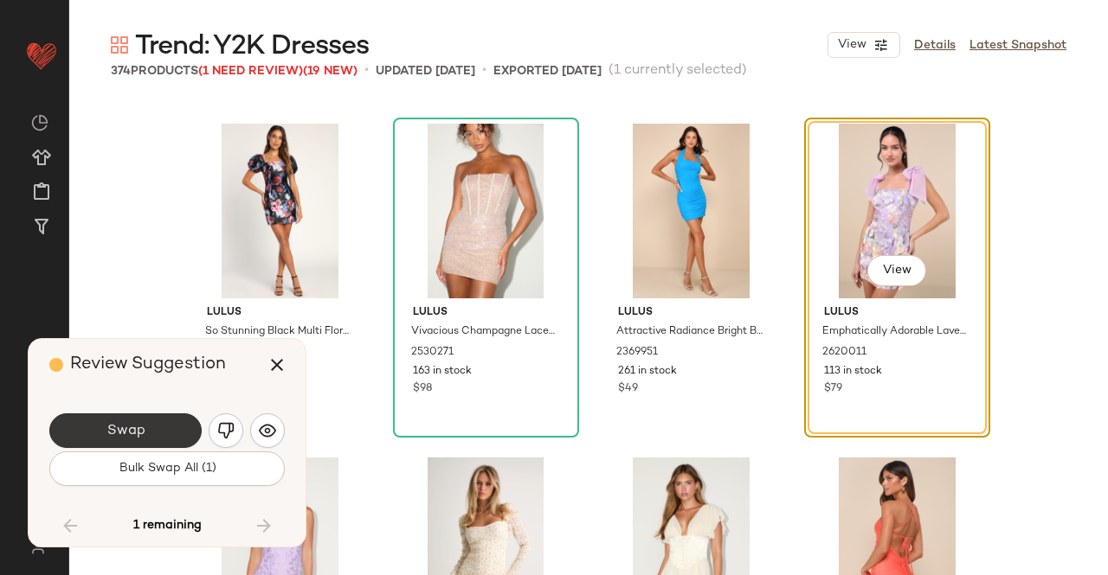
click at [163, 420] on button "Swap" at bounding box center [125, 431] width 152 height 35
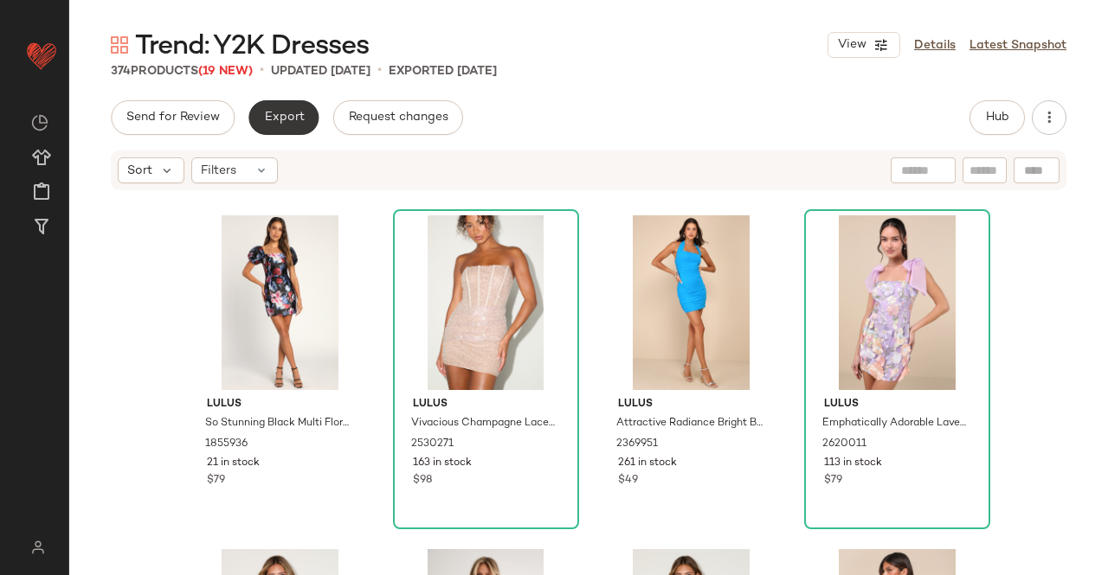
click at [287, 119] on span "Export" at bounding box center [283, 118] width 41 height 14
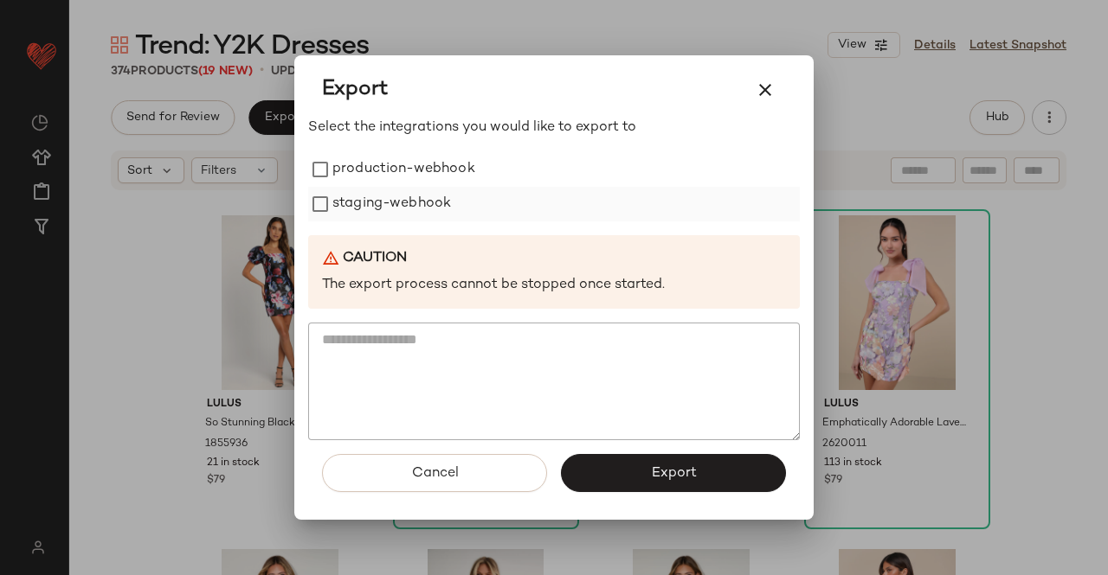
click at [415, 188] on label "staging-webhook" at bounding box center [391, 204] width 119 height 35
click at [412, 164] on label "production-webhook" at bounding box center [403, 169] width 143 height 35
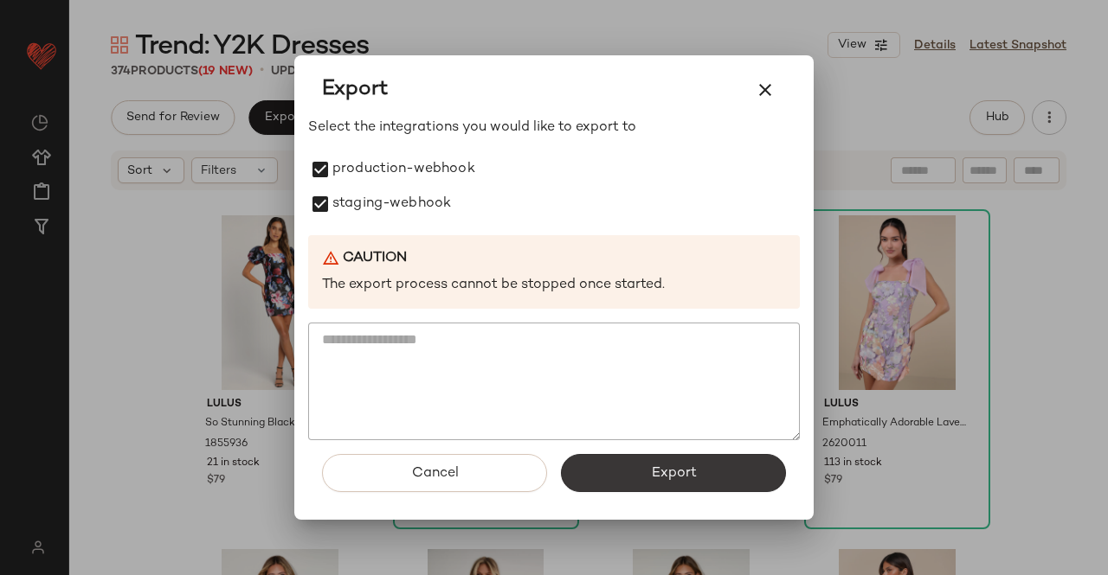
click at [673, 471] on span "Export" at bounding box center [673, 474] width 46 height 16
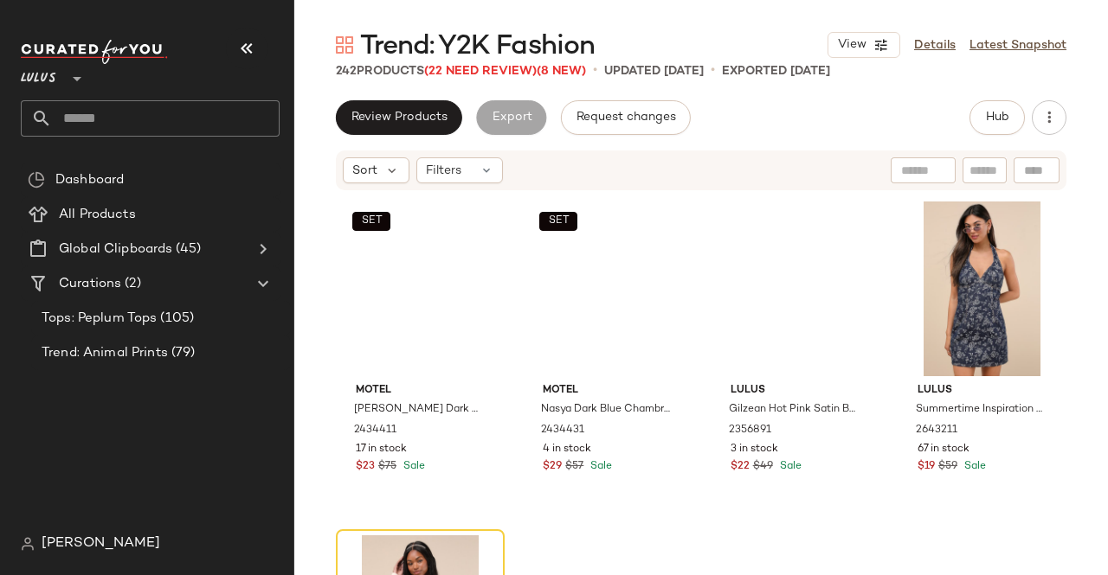
click at [245, 39] on icon "button" at bounding box center [246, 48] width 21 height 21
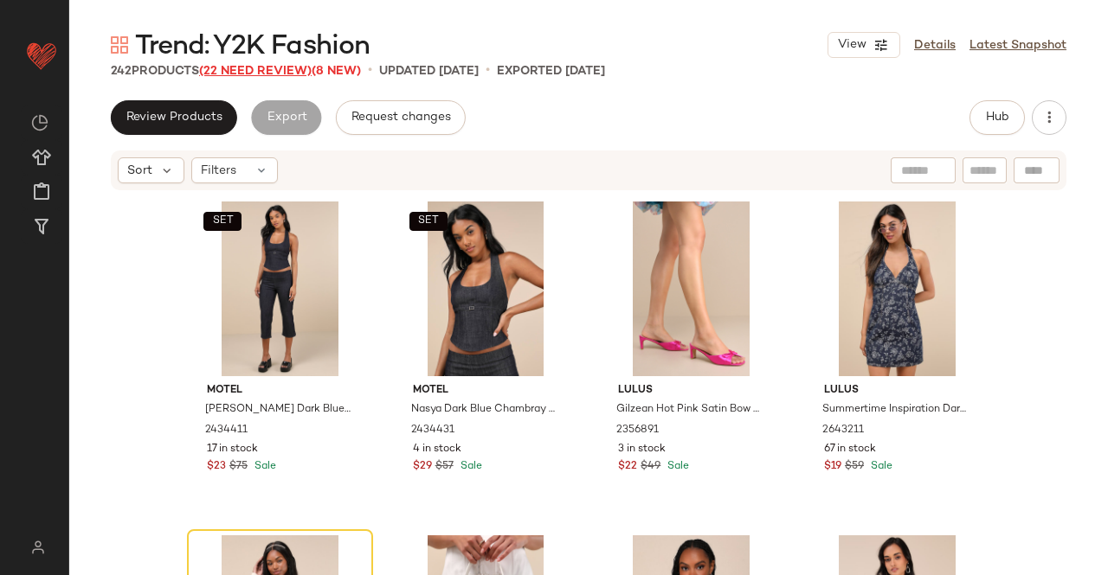
click at [260, 71] on span "(22 Need Review)" at bounding box center [255, 71] width 113 height 13
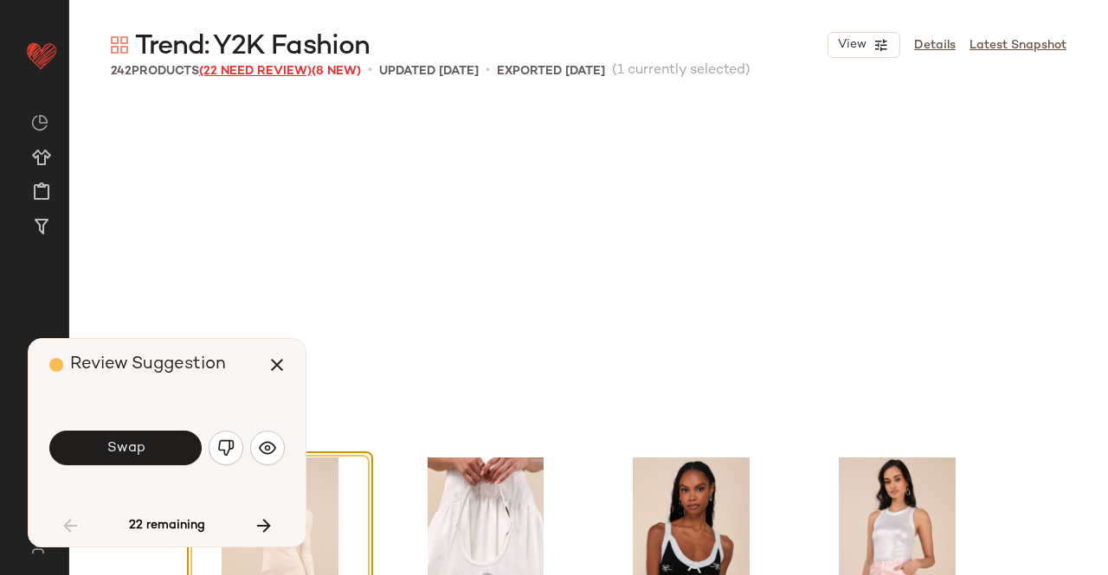
scroll to position [348, 0]
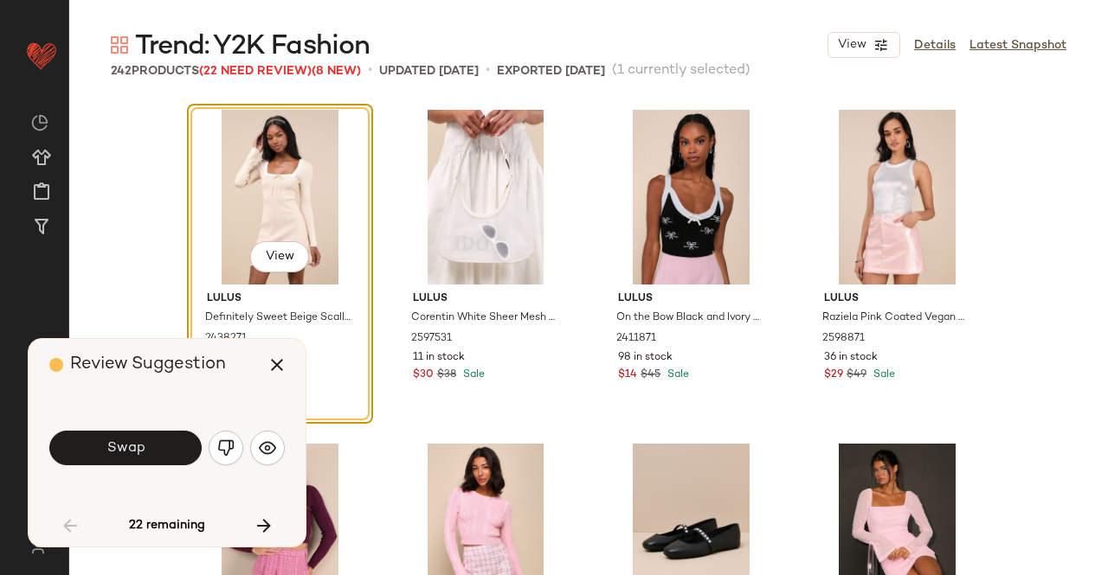
click at [147, 439] on button "Swap" at bounding box center [125, 448] width 152 height 35
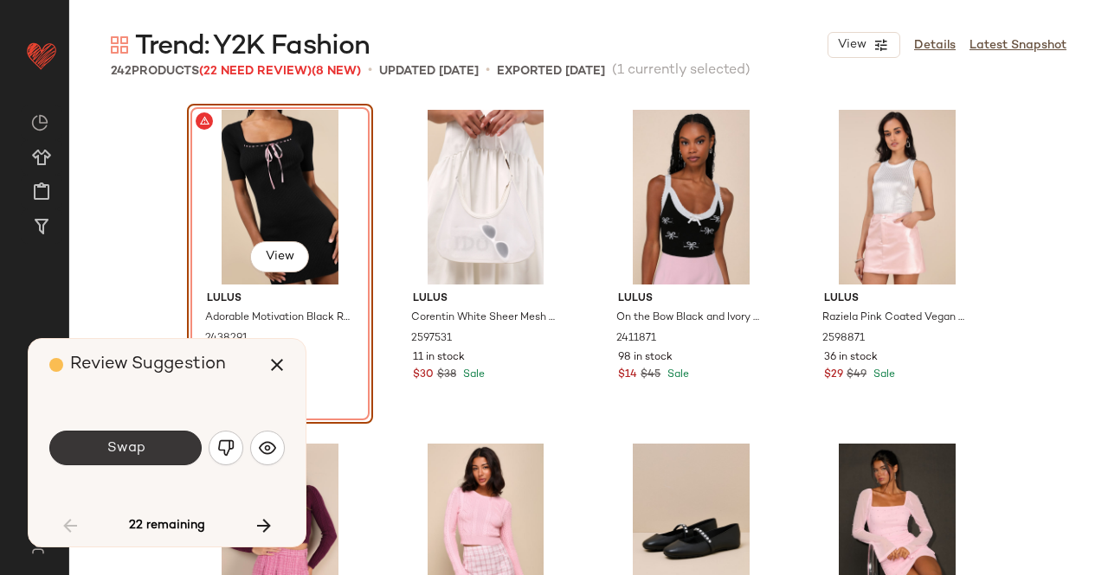
click at [135, 440] on span "Swap" at bounding box center [125, 448] width 39 height 16
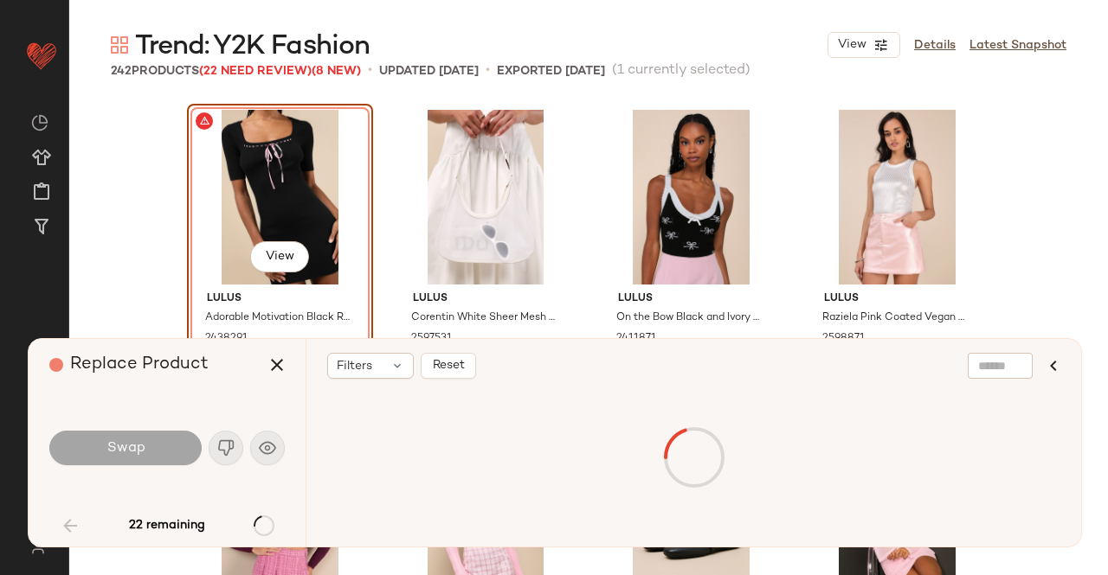
scroll to position [334, 0]
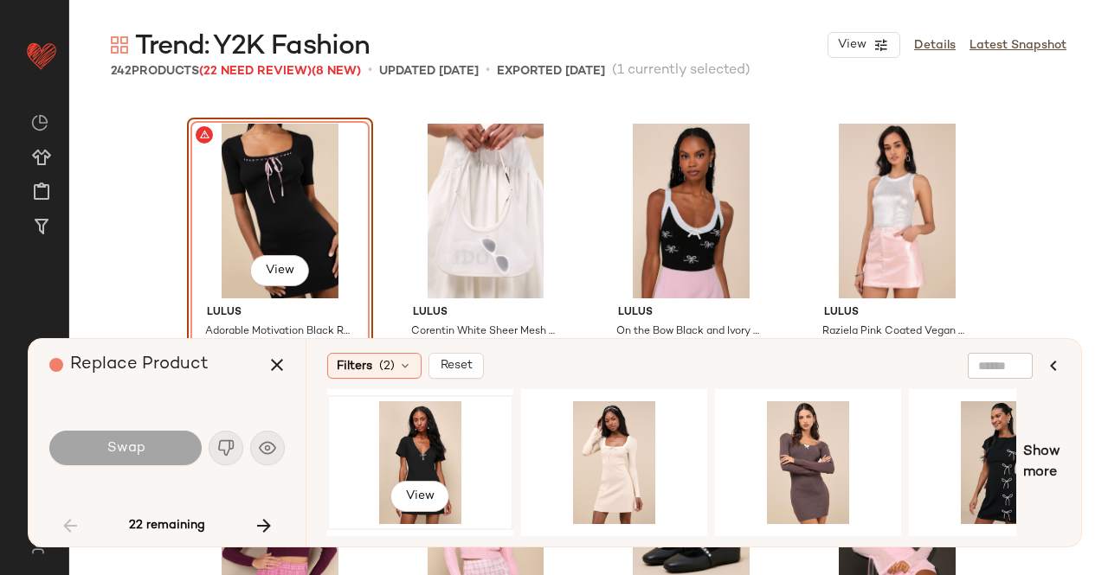
click at [397, 436] on div "View" at bounding box center [420, 463] width 174 height 123
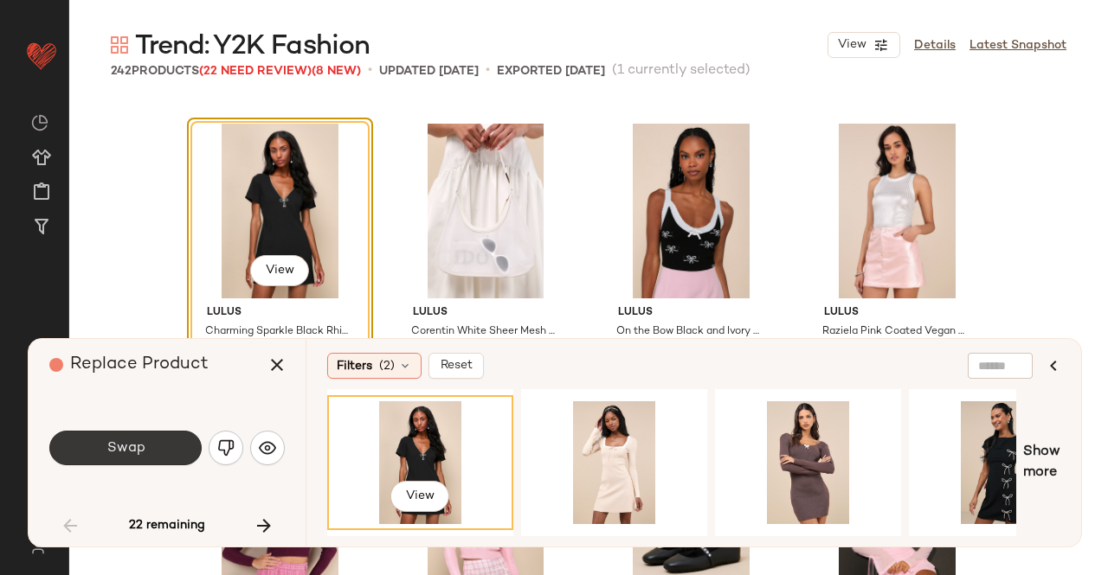
click at [142, 463] on button "Swap" at bounding box center [125, 448] width 152 height 35
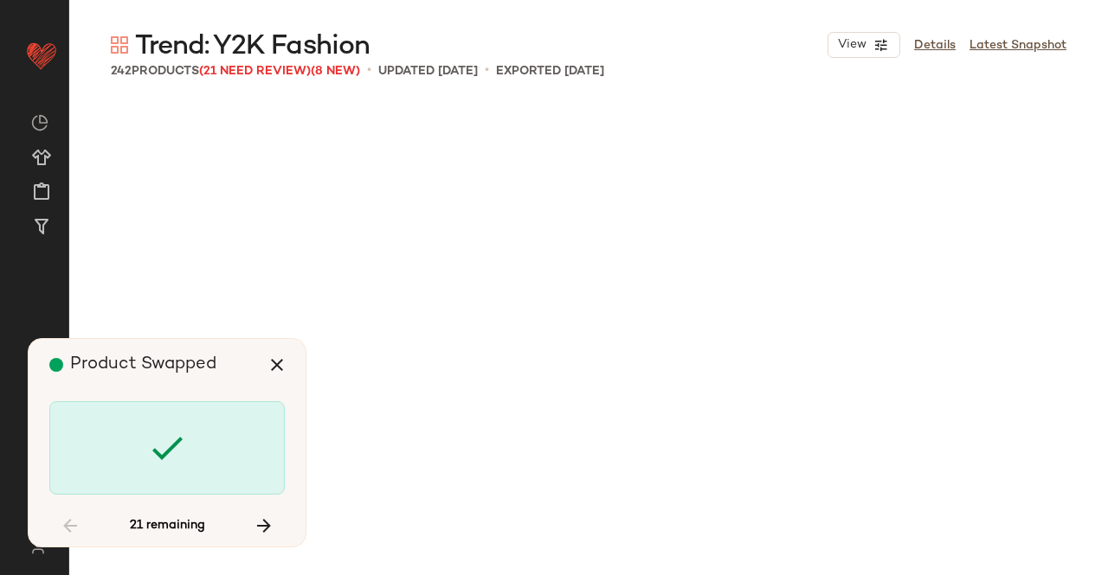
scroll to position [2004, 0]
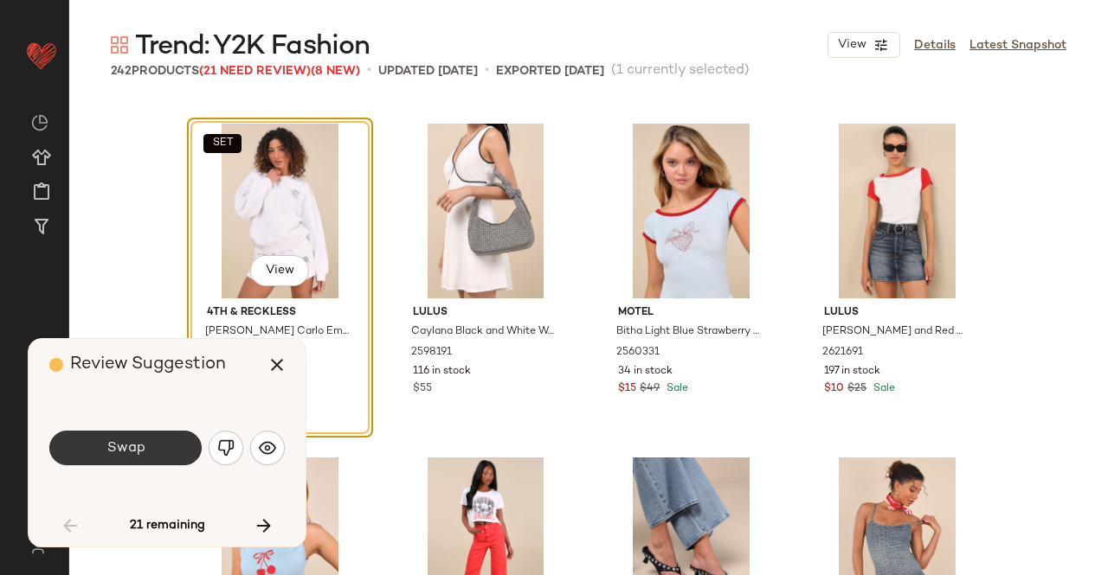
click at [133, 445] on span "Swap" at bounding box center [125, 448] width 39 height 16
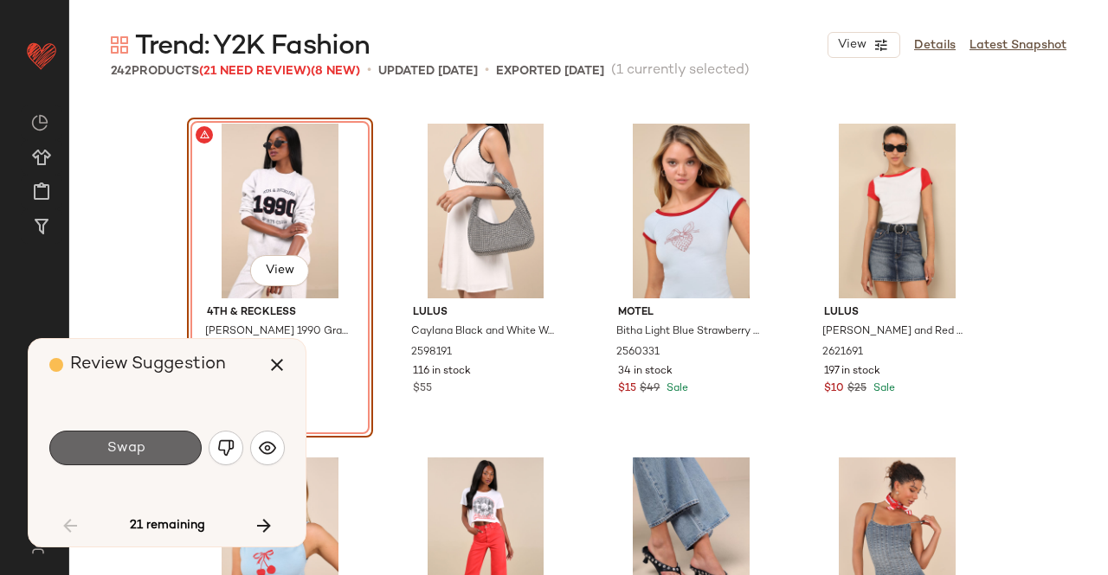
click at [164, 442] on button "Swap" at bounding box center [125, 448] width 152 height 35
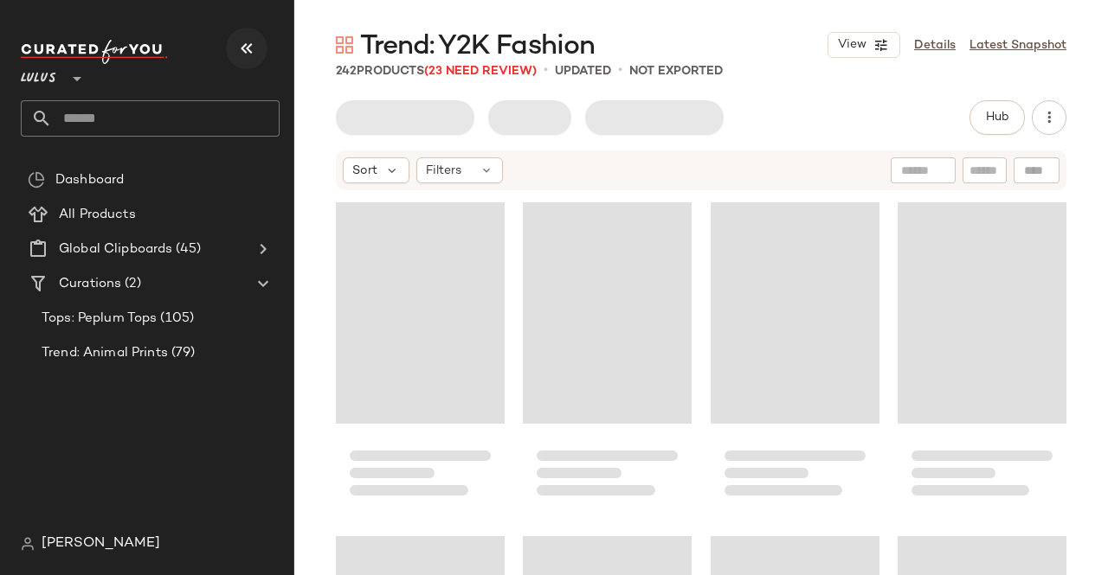
click at [244, 44] on icon "button" at bounding box center [246, 48] width 21 height 21
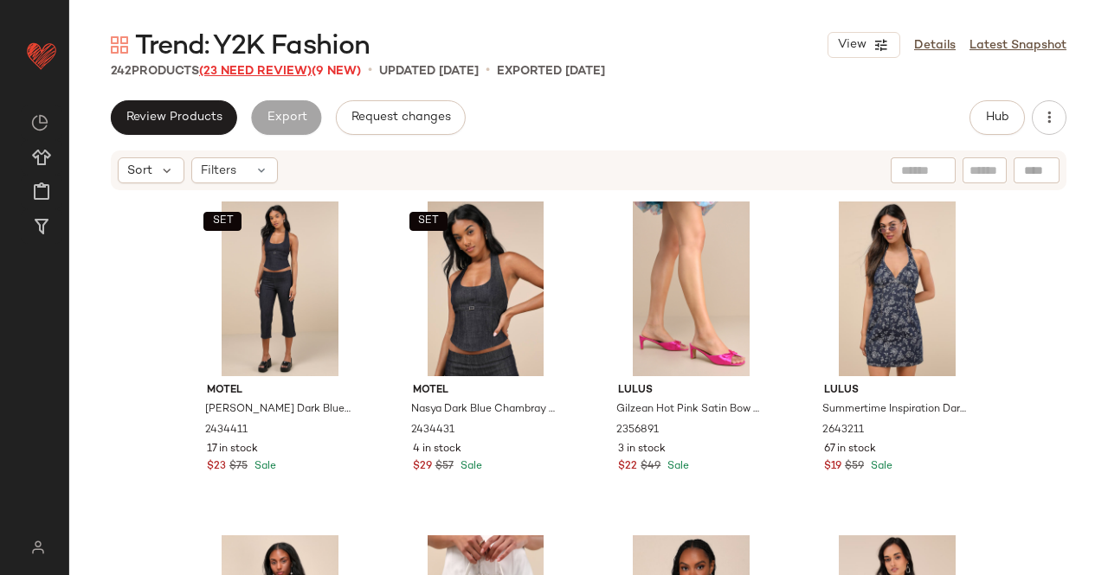
click at [284, 67] on span "(23 Need Review)" at bounding box center [255, 71] width 113 height 13
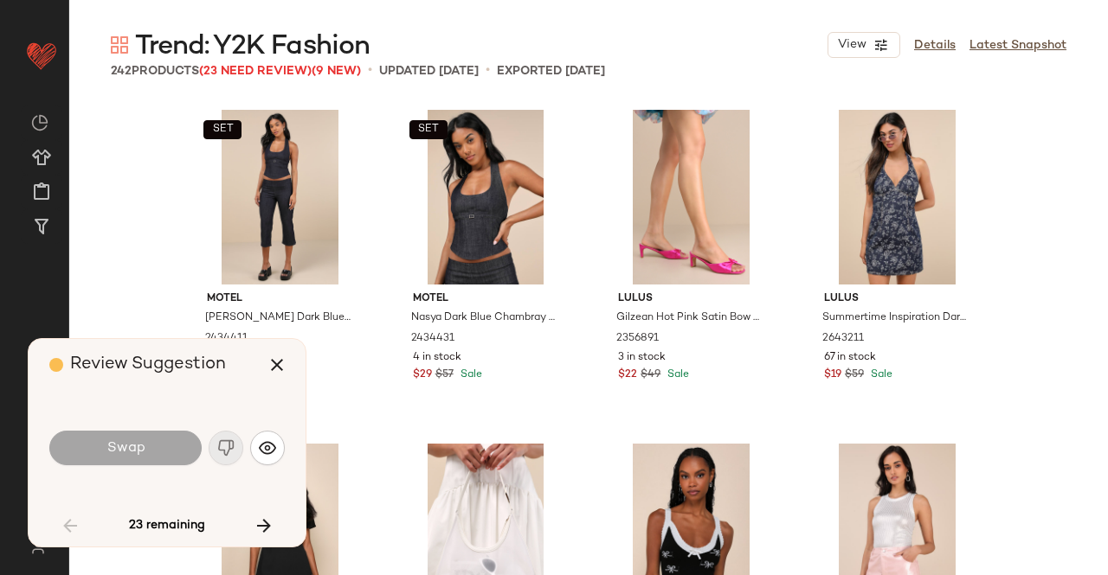
scroll to position [2004, 0]
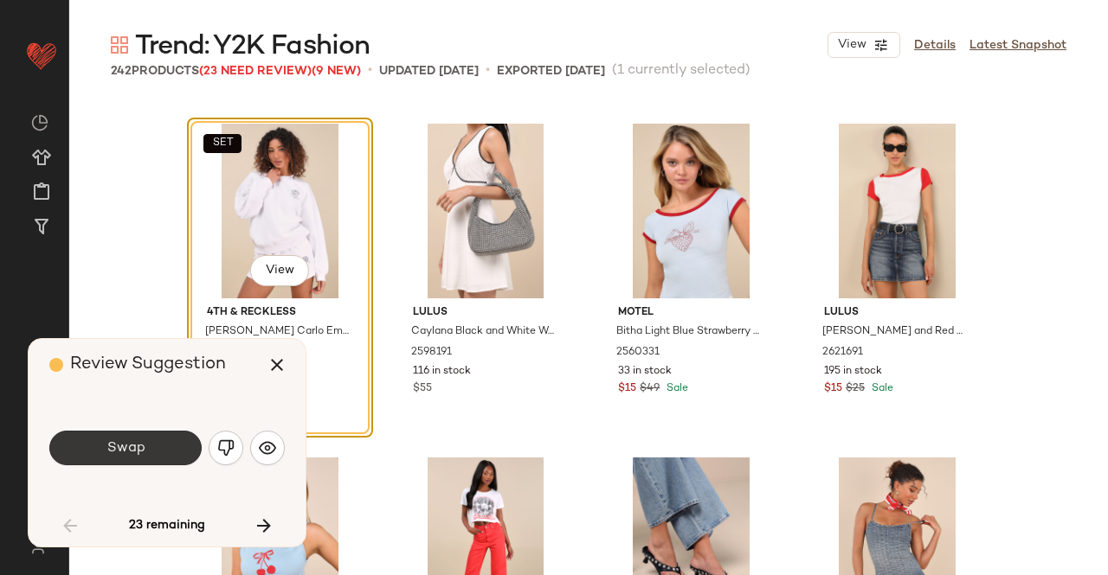
click at [138, 447] on span "Swap" at bounding box center [125, 448] width 39 height 16
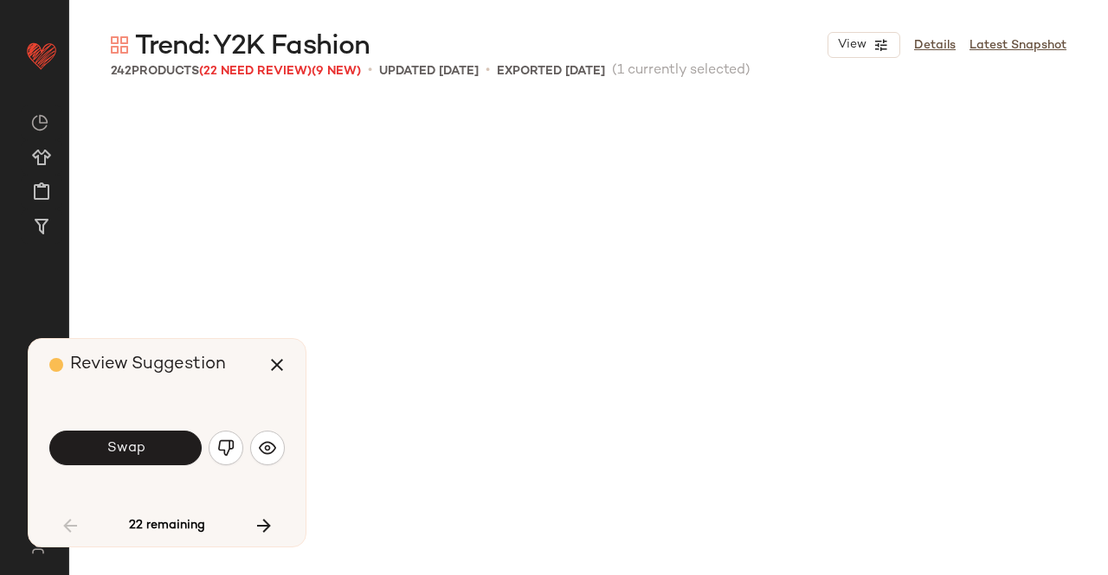
scroll to position [2672, 0]
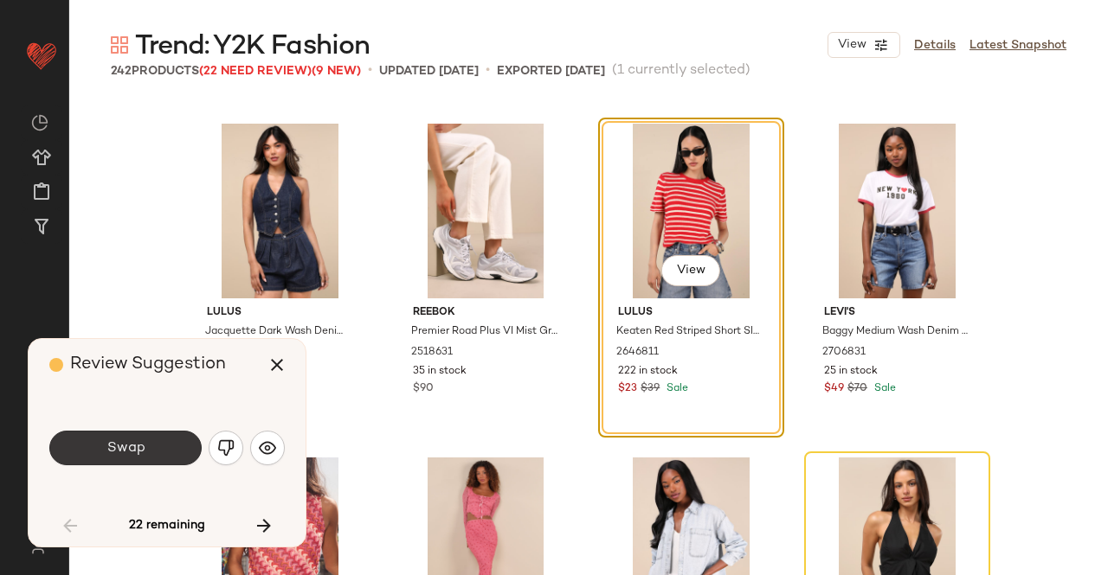
click at [152, 446] on button "Swap" at bounding box center [125, 448] width 152 height 35
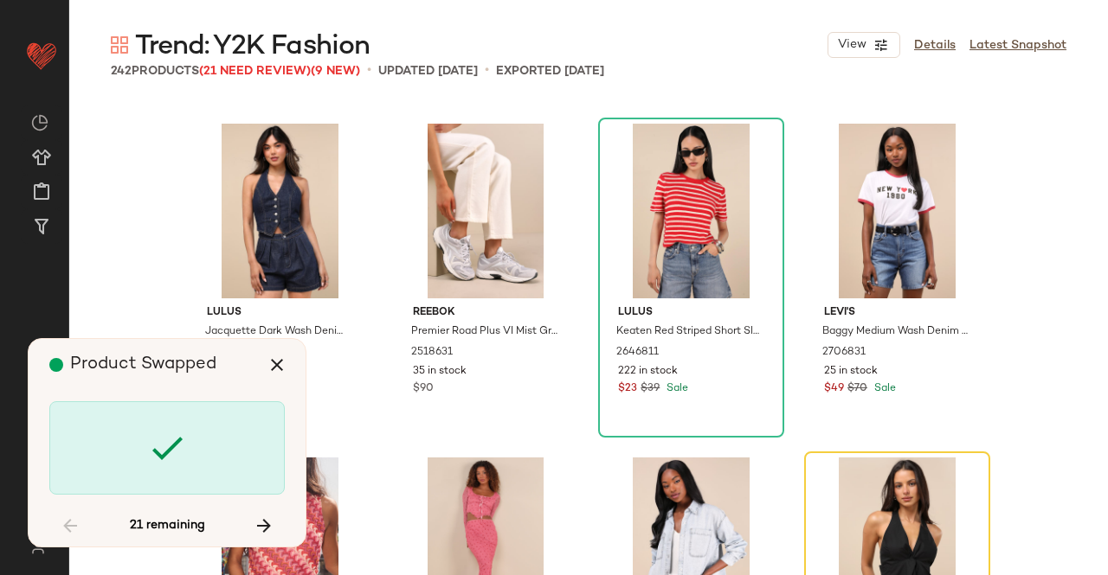
scroll to position [3006, 0]
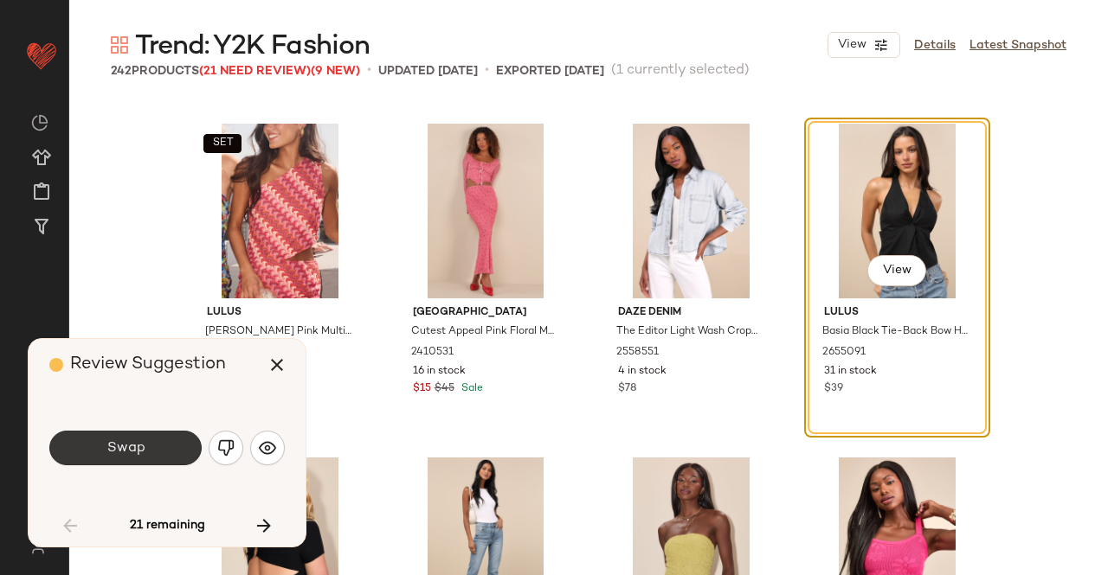
click at [175, 445] on button "Swap" at bounding box center [125, 448] width 152 height 35
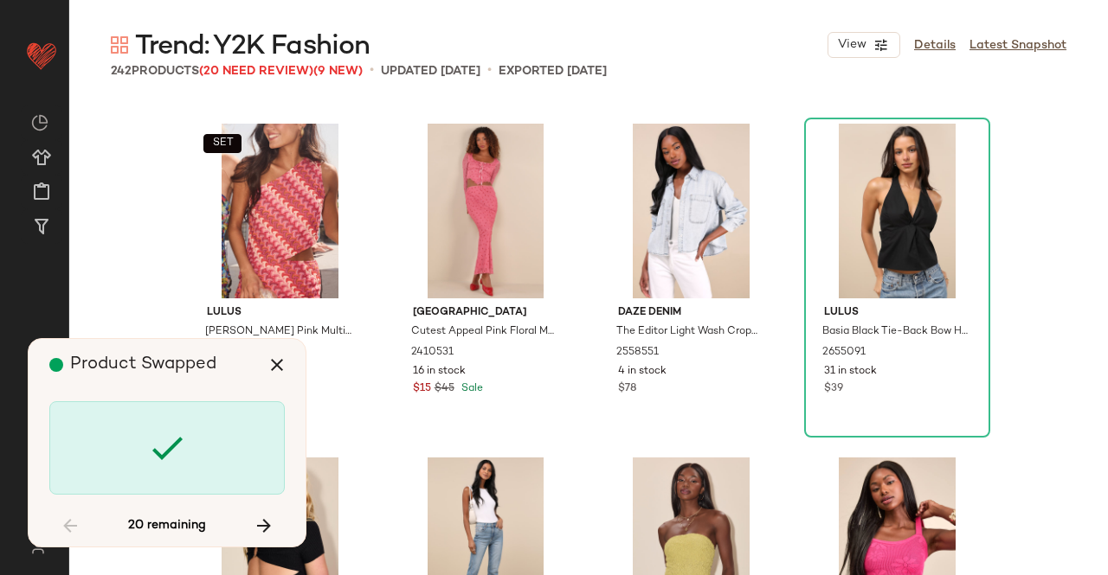
scroll to position [4343, 0]
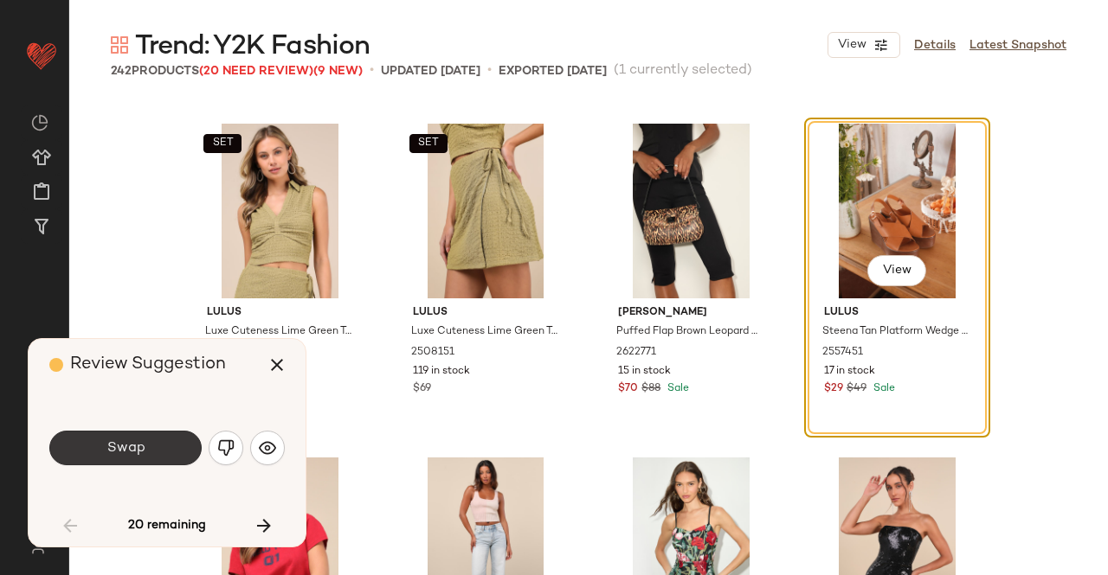
click at [109, 456] on span "Swap" at bounding box center [125, 448] width 39 height 16
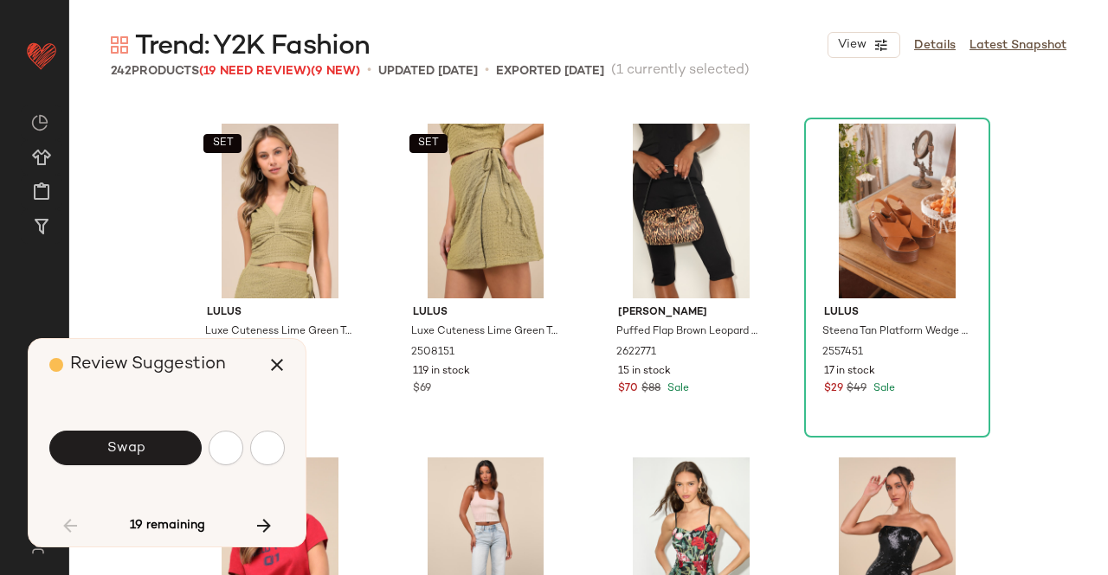
scroll to position [5011, 0]
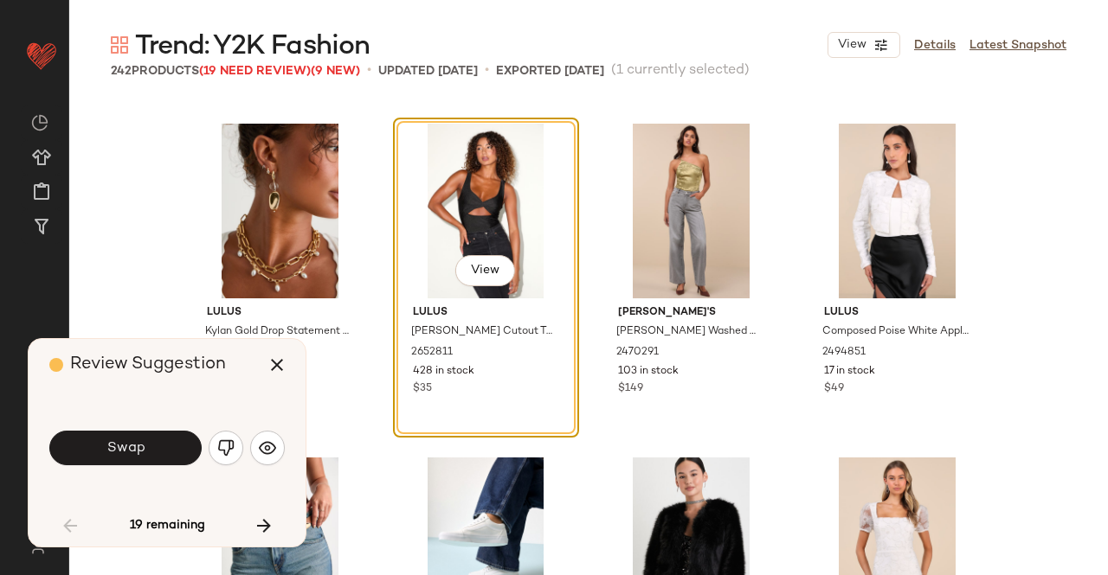
click at [109, 456] on span "Swap" at bounding box center [125, 448] width 39 height 16
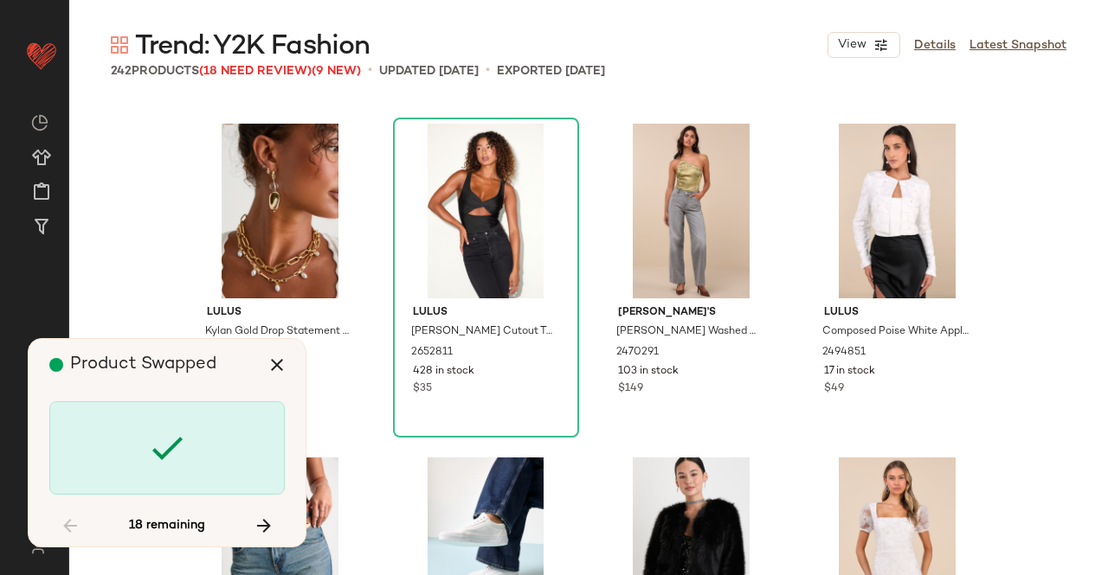
scroll to position [5679, 0]
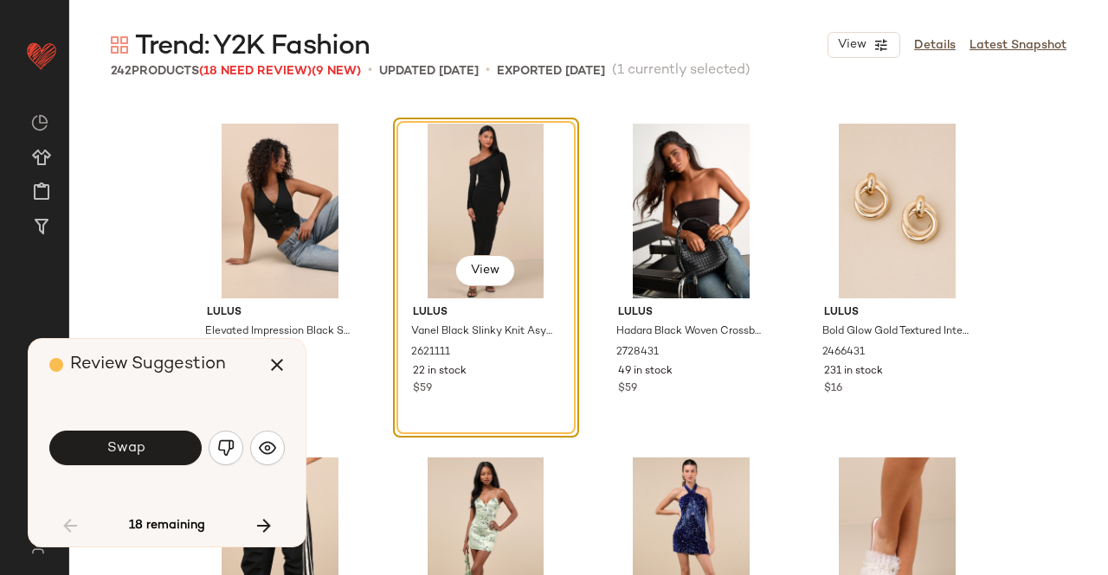
click at [154, 449] on button "Swap" at bounding box center [125, 448] width 152 height 35
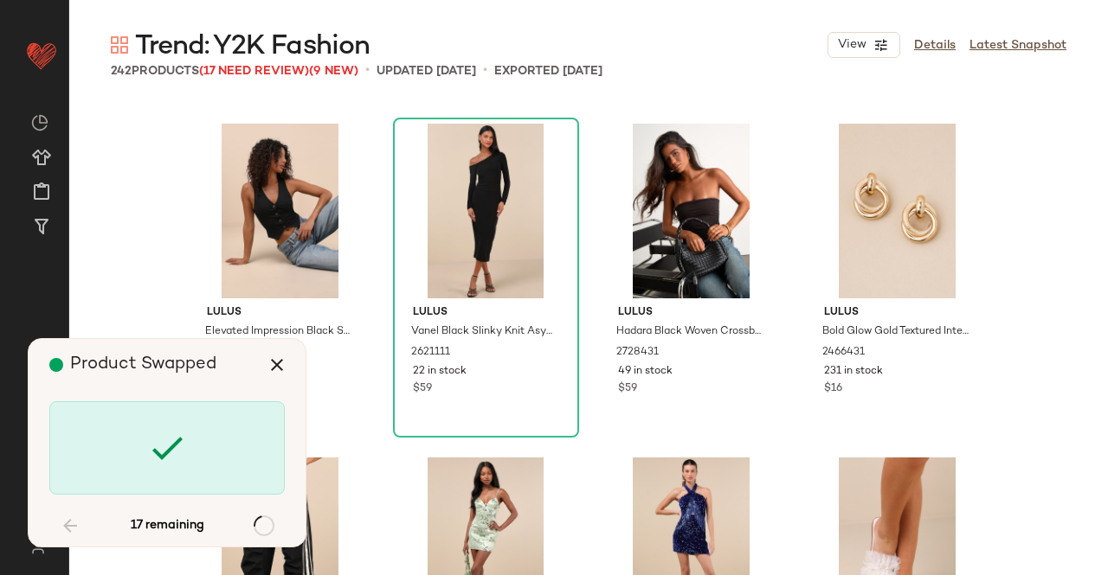
scroll to position [7349, 0]
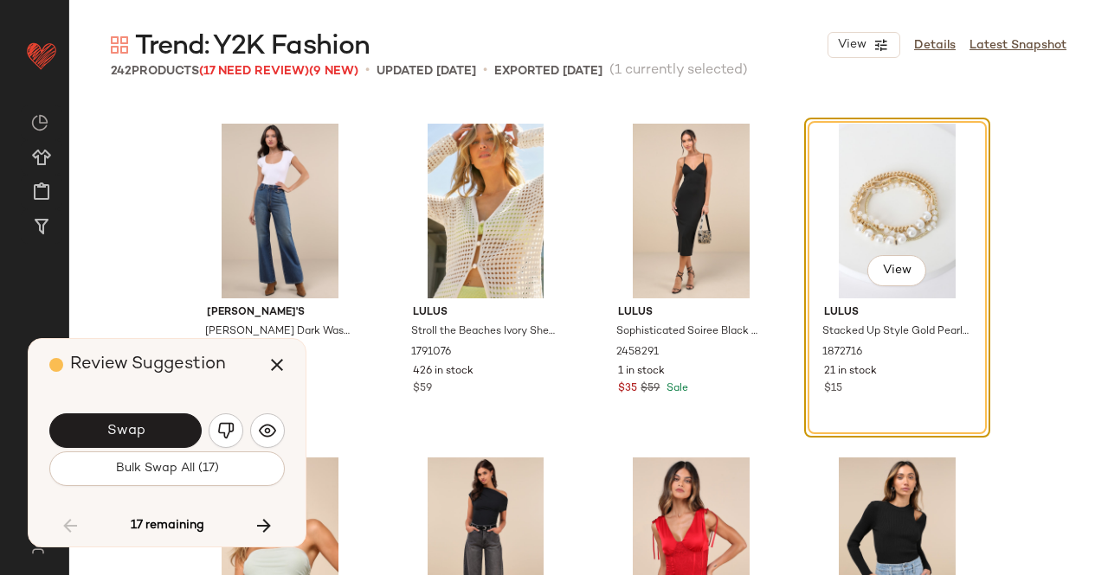
click at [154, 448] on button "Swap" at bounding box center [125, 431] width 152 height 35
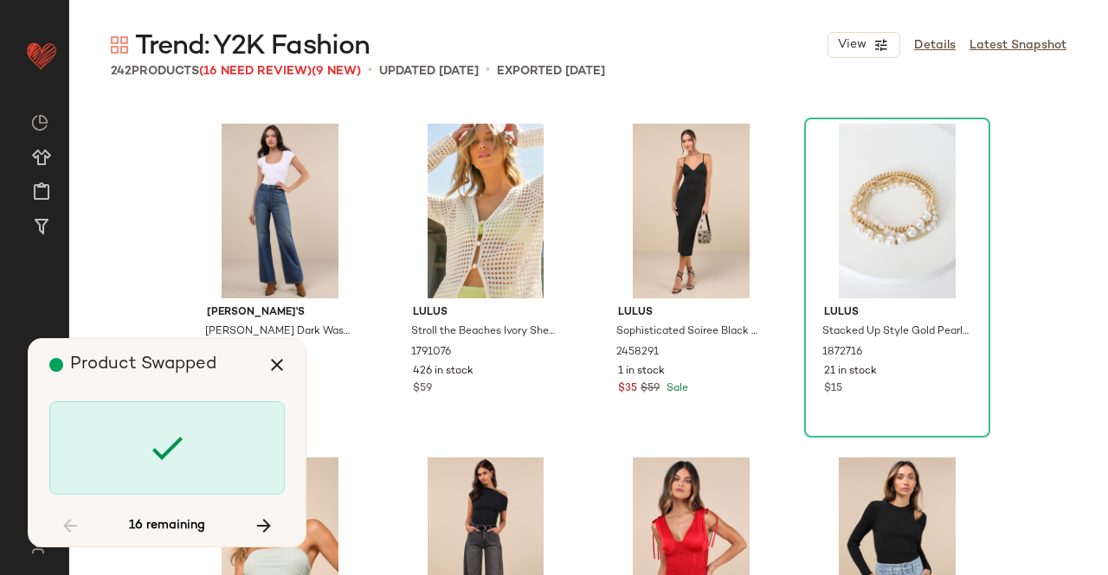
scroll to position [8017, 0]
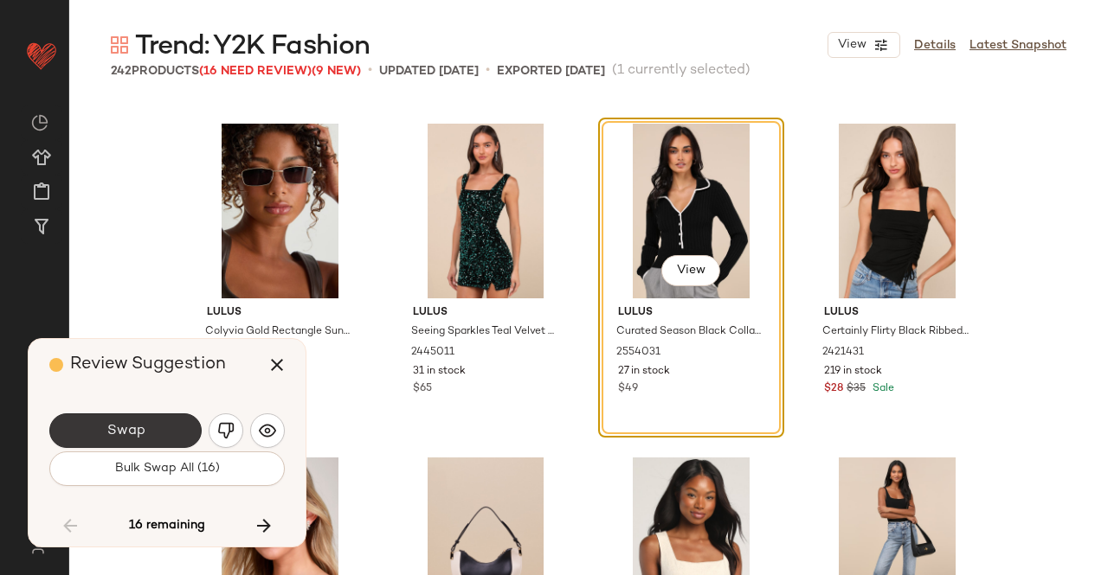
click at [163, 422] on button "Swap" at bounding box center [125, 431] width 152 height 35
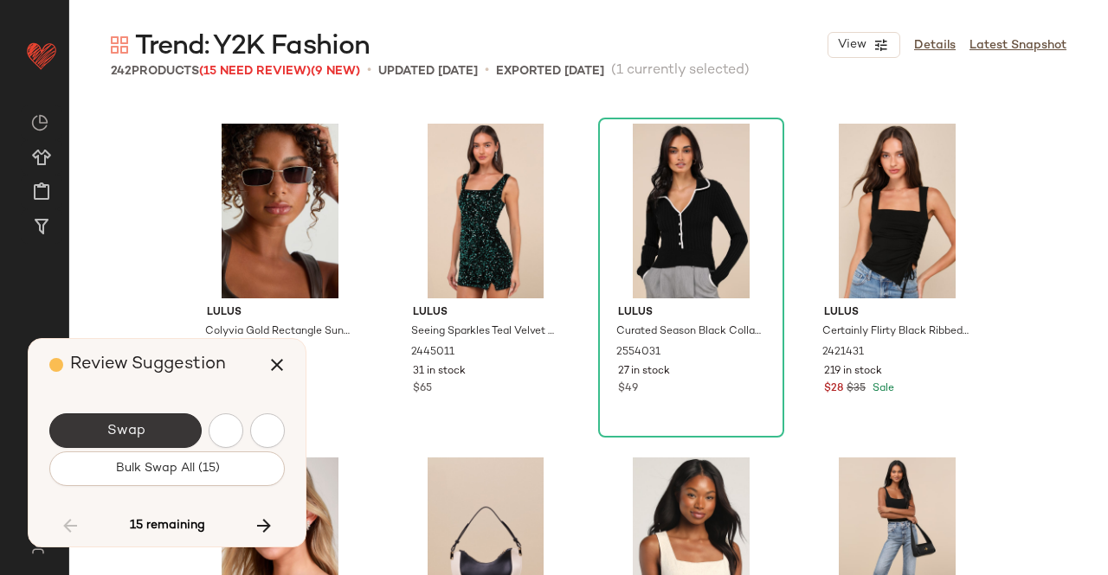
scroll to position [8685, 0]
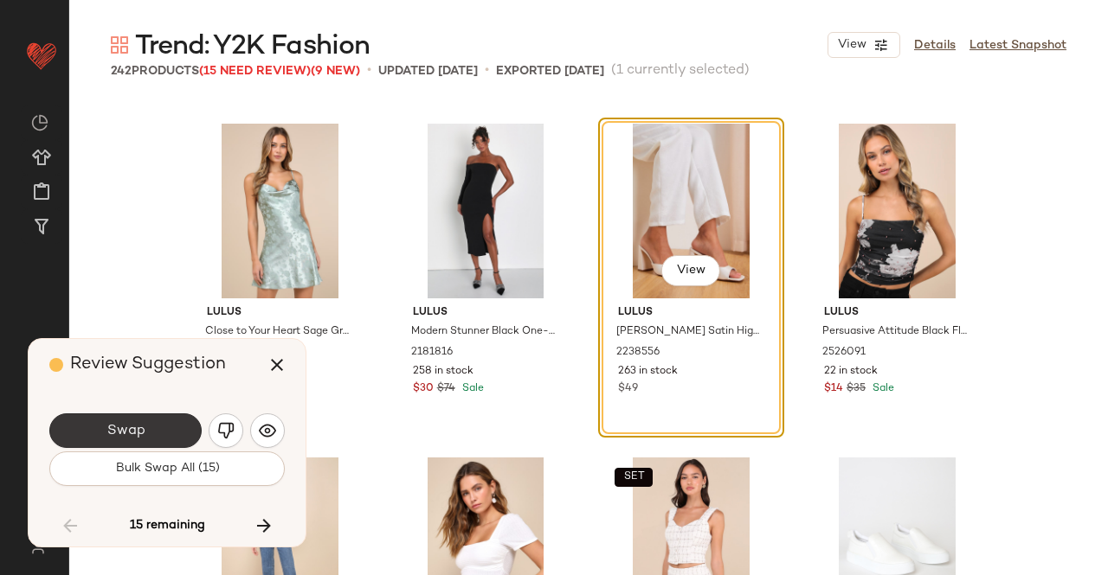
click at [154, 437] on button "Swap" at bounding box center [125, 431] width 152 height 35
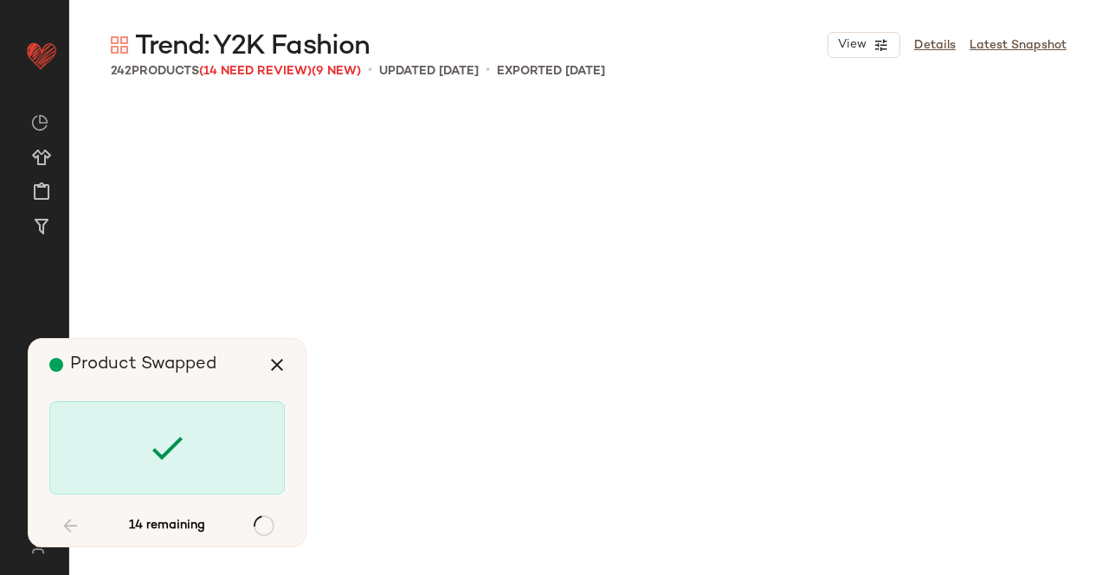
scroll to position [10690, 0]
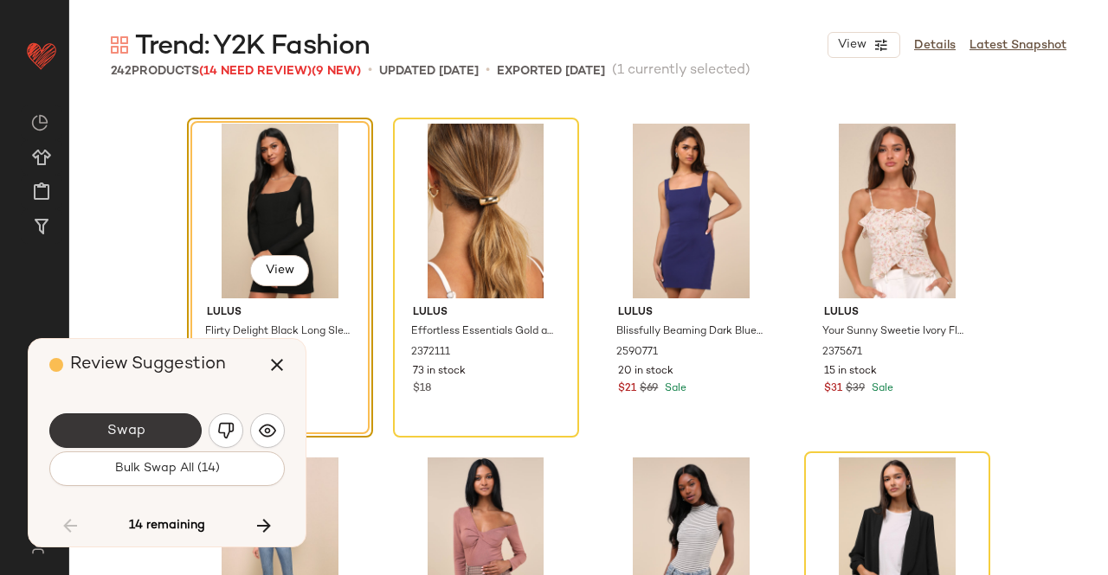
click at [175, 425] on button "Swap" at bounding box center [125, 431] width 152 height 35
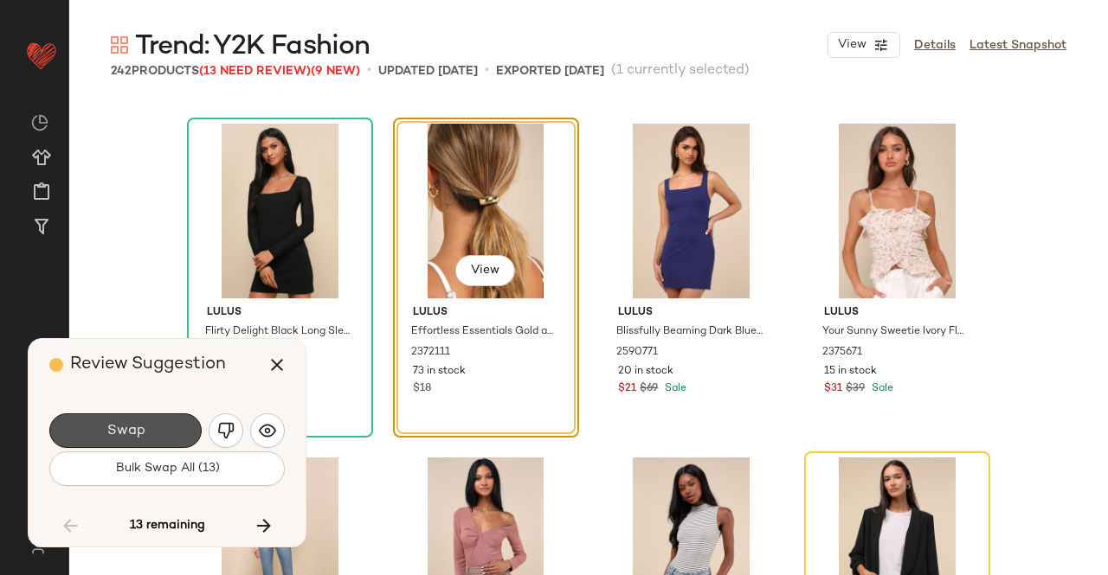
click at [177, 425] on button "Swap" at bounding box center [125, 431] width 152 height 35
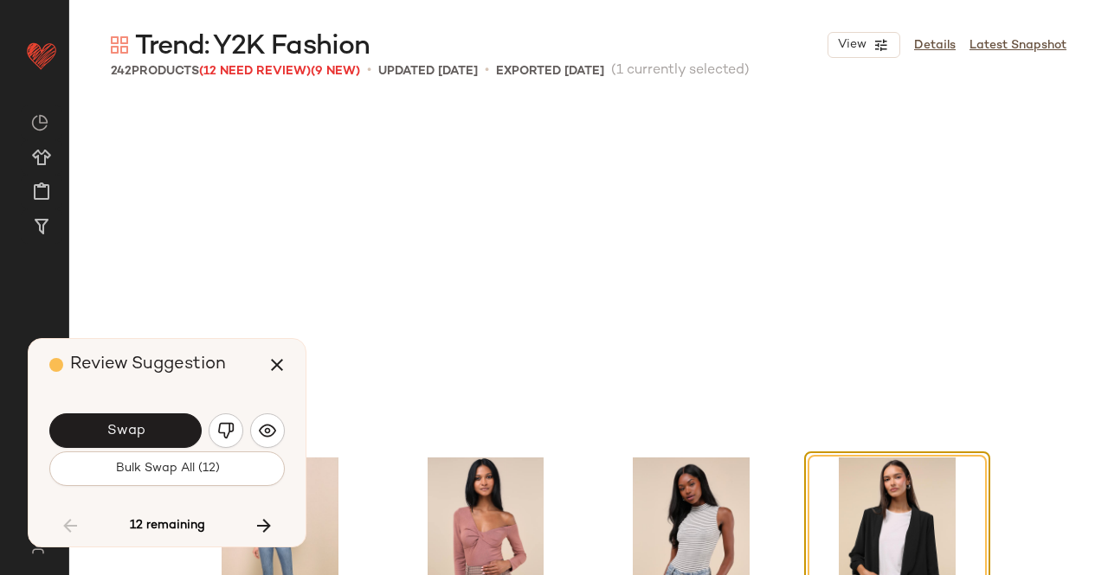
scroll to position [11024, 0]
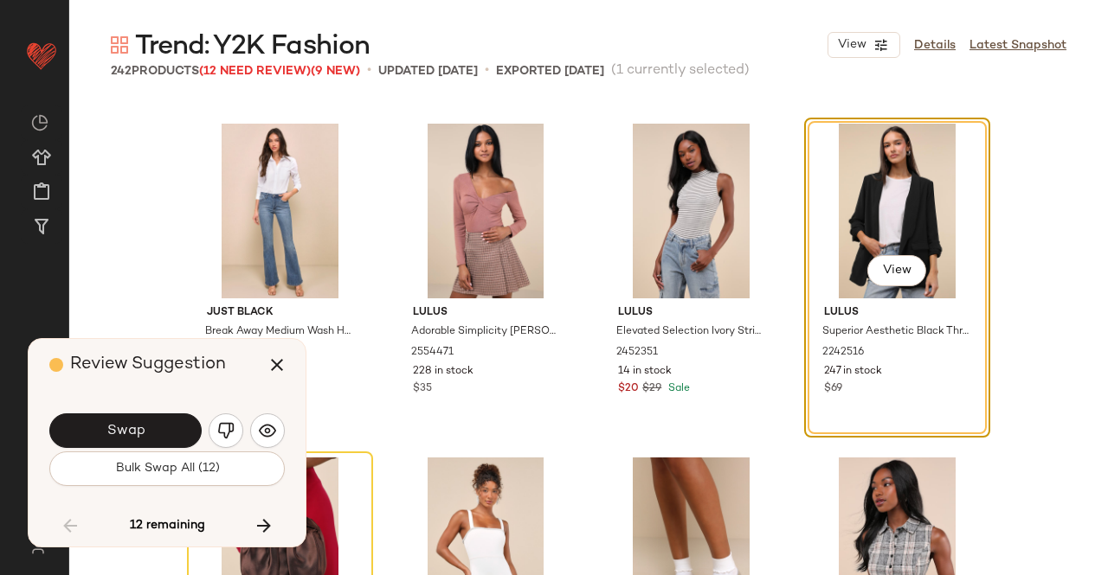
click at [177, 425] on button "Swap" at bounding box center [125, 431] width 152 height 35
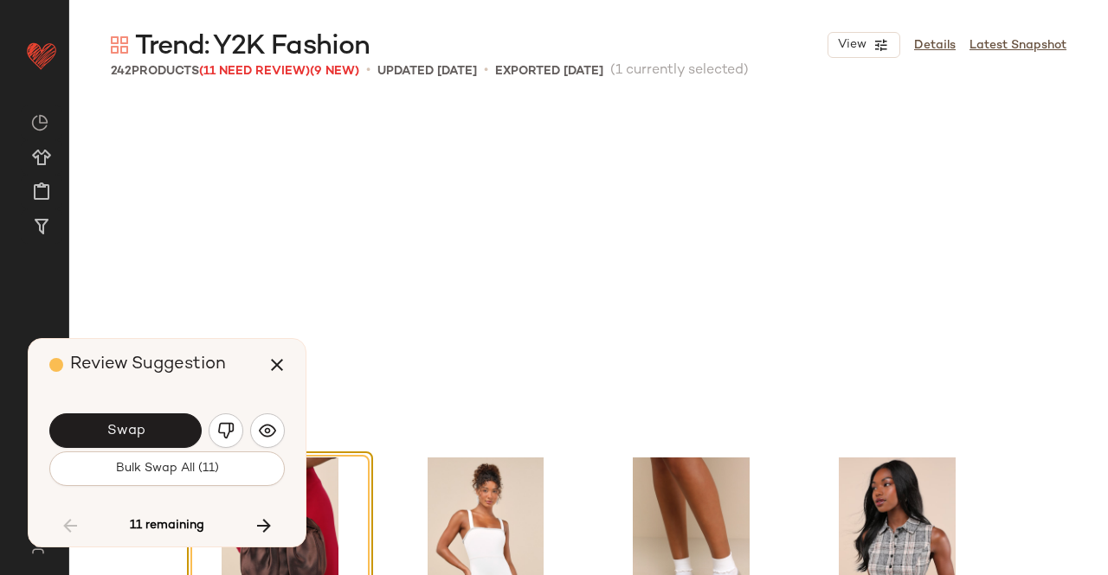
scroll to position [11358, 0]
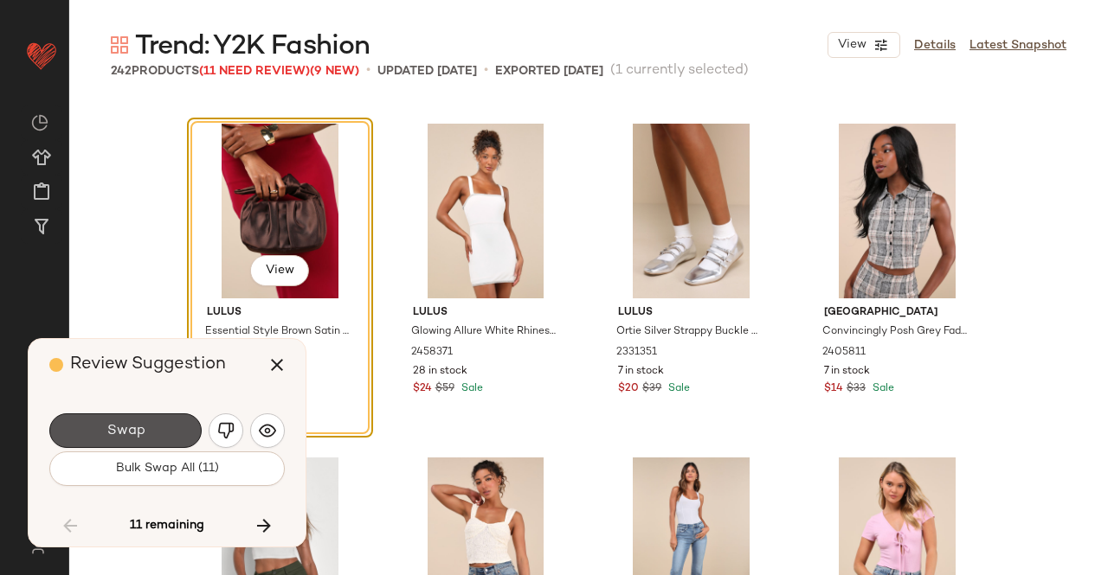
click at [177, 425] on button "Swap" at bounding box center [125, 431] width 152 height 35
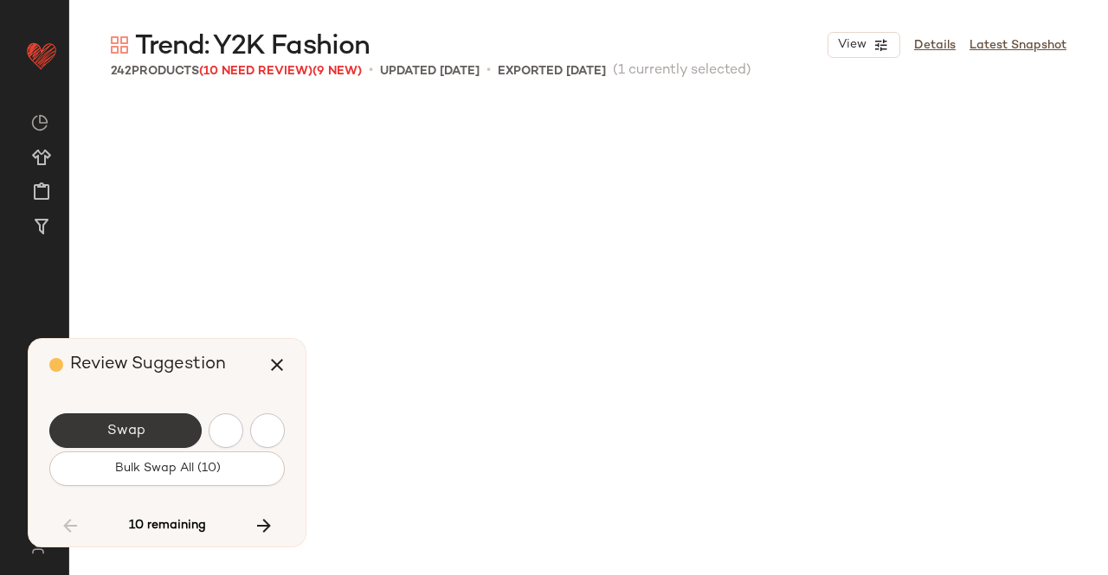
scroll to position [12026, 0]
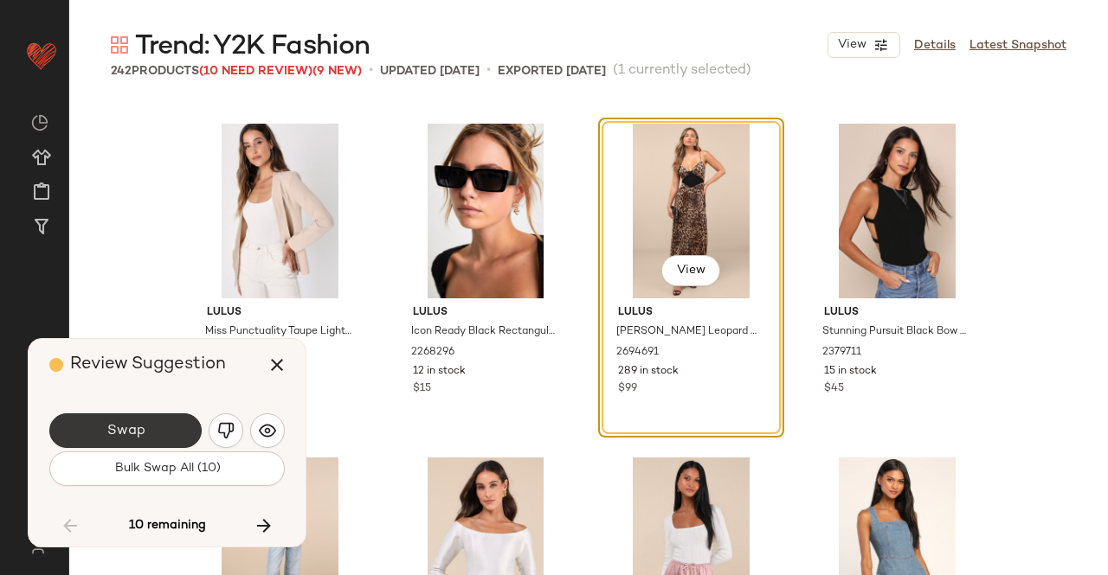
click at [175, 422] on button "Swap" at bounding box center [125, 431] width 152 height 35
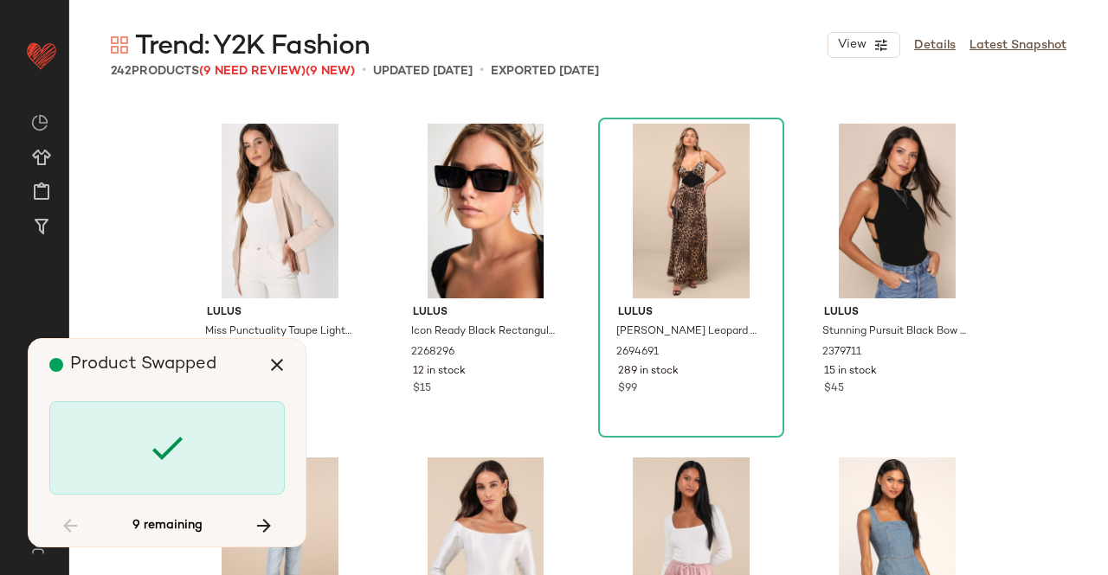
scroll to position [12694, 0]
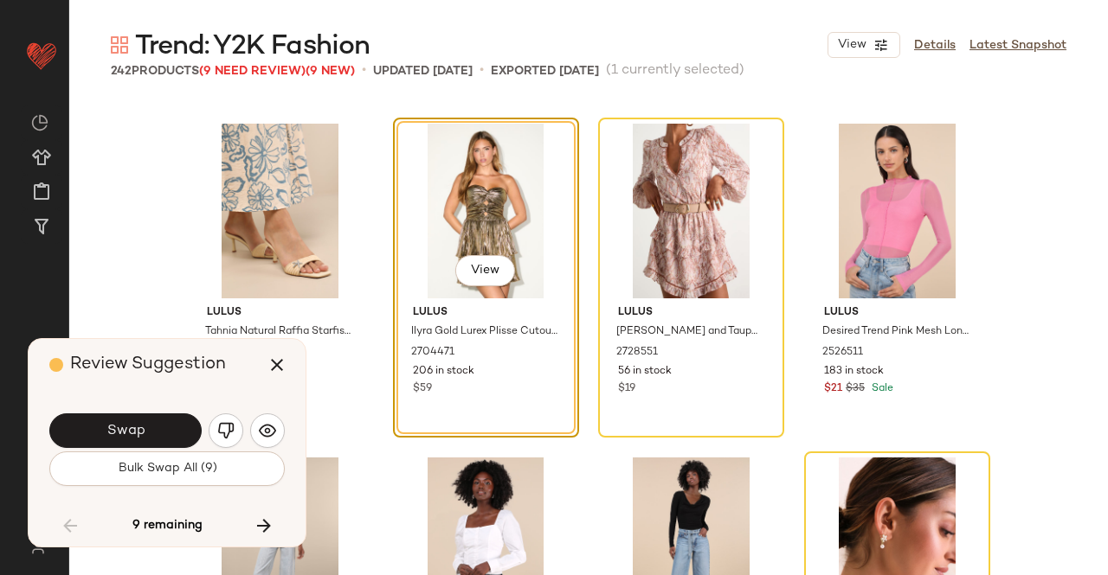
click at [158, 433] on button "Swap" at bounding box center [125, 431] width 152 height 35
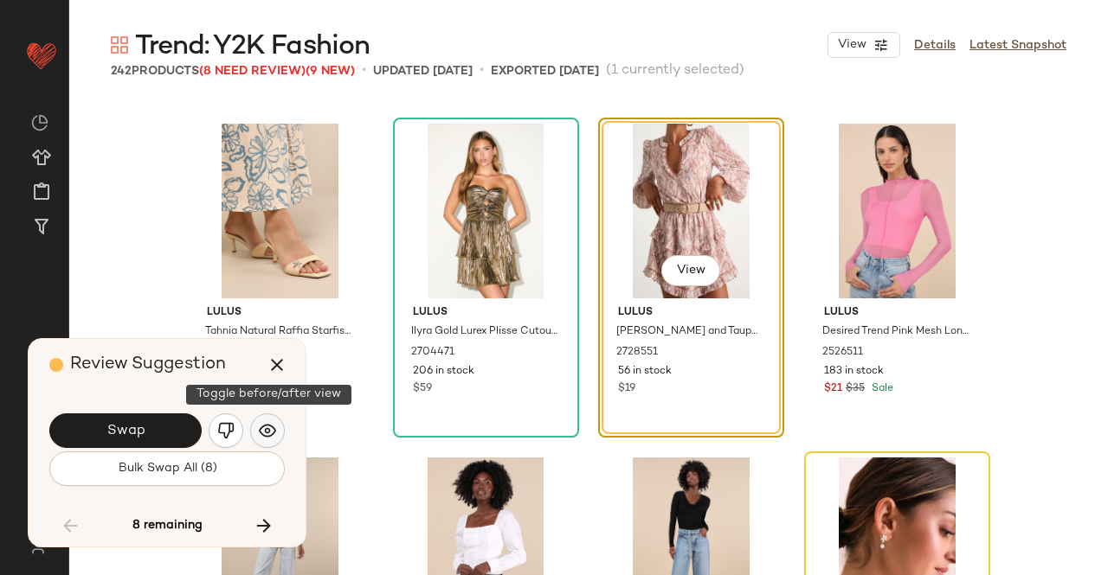
click at [272, 433] on img "button" at bounding box center [267, 430] width 17 height 17
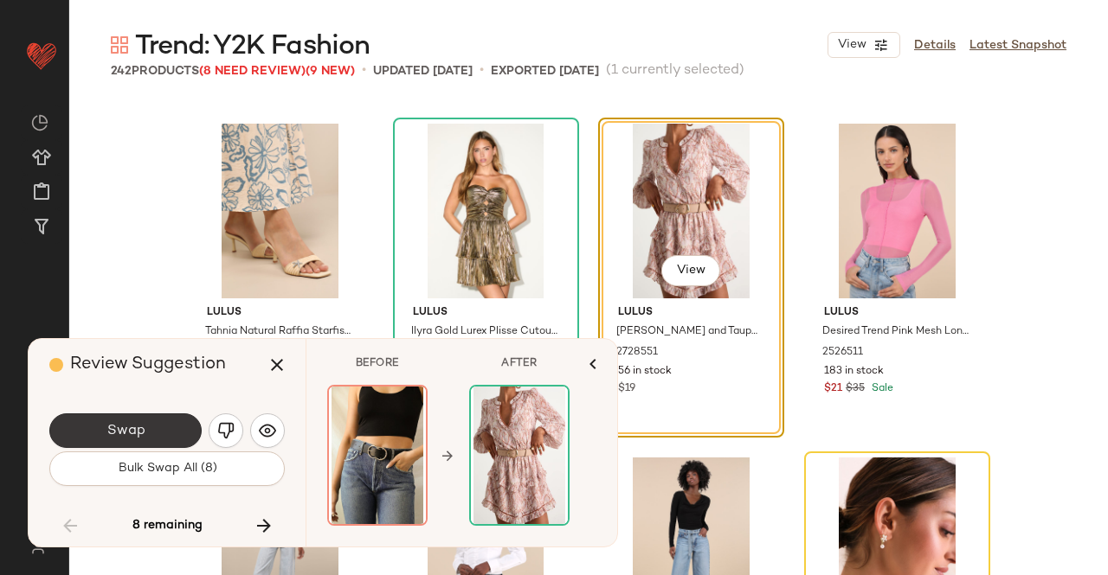
click at [136, 430] on span "Swap" at bounding box center [125, 431] width 39 height 16
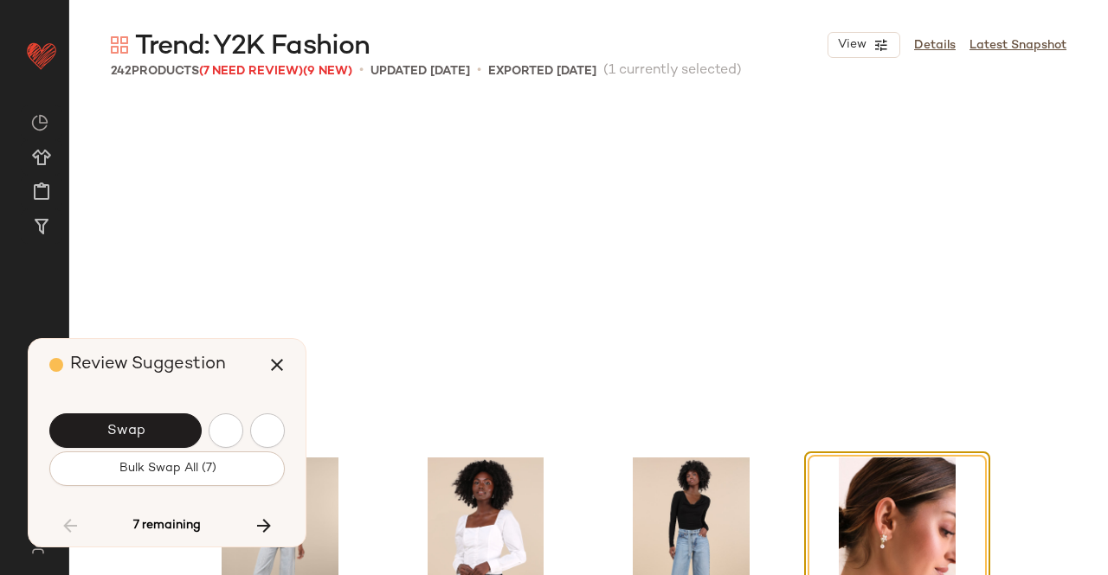
scroll to position [13028, 0]
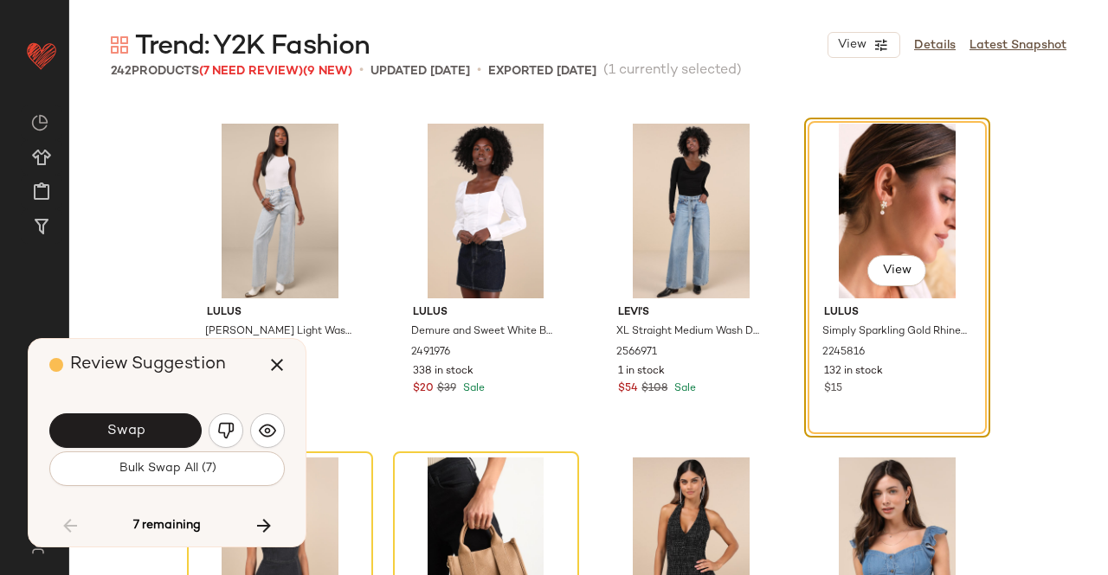
click at [166, 421] on button "Swap" at bounding box center [125, 431] width 152 height 35
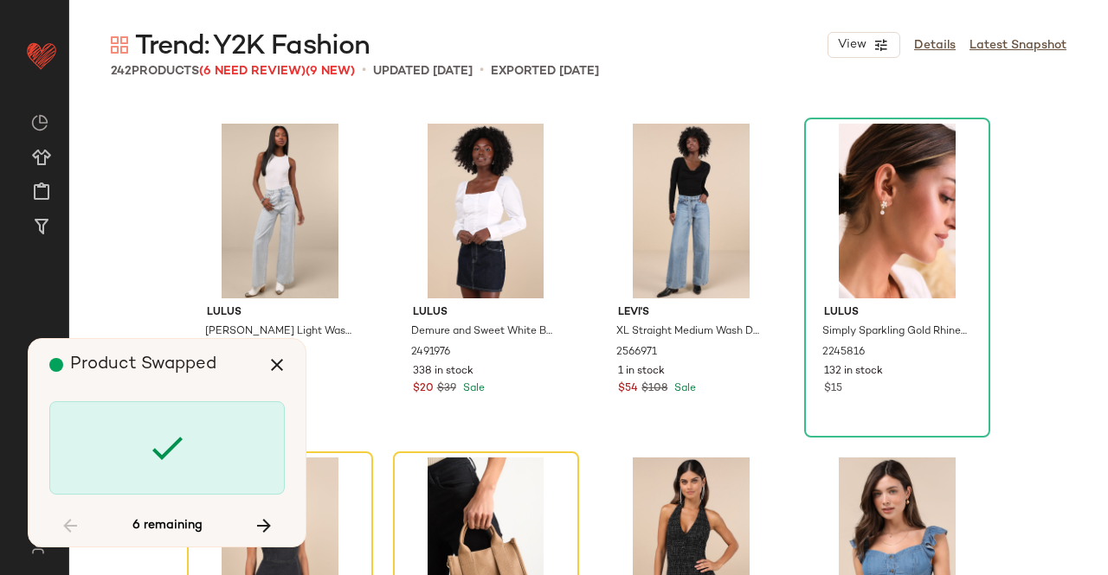
scroll to position [13362, 0]
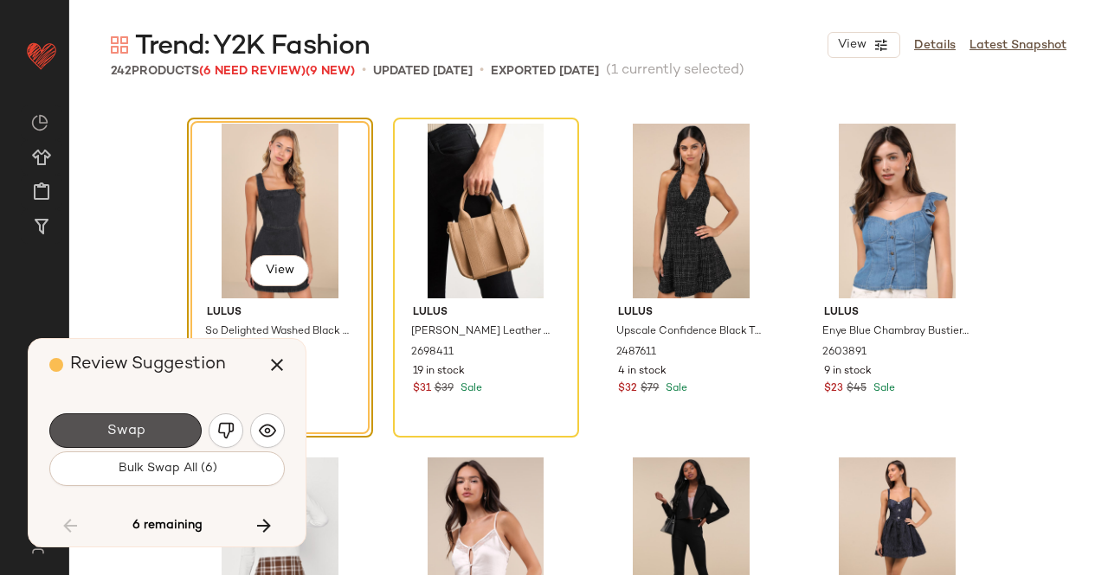
click at [168, 426] on button "Swap" at bounding box center [125, 431] width 152 height 35
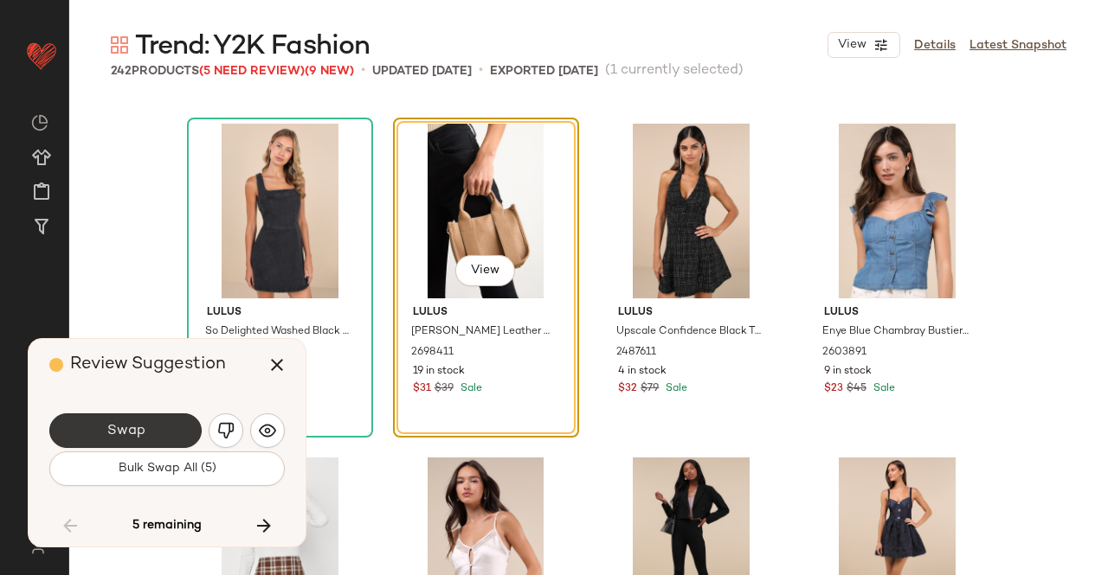
click at [164, 423] on button "Swap" at bounding box center [125, 431] width 152 height 35
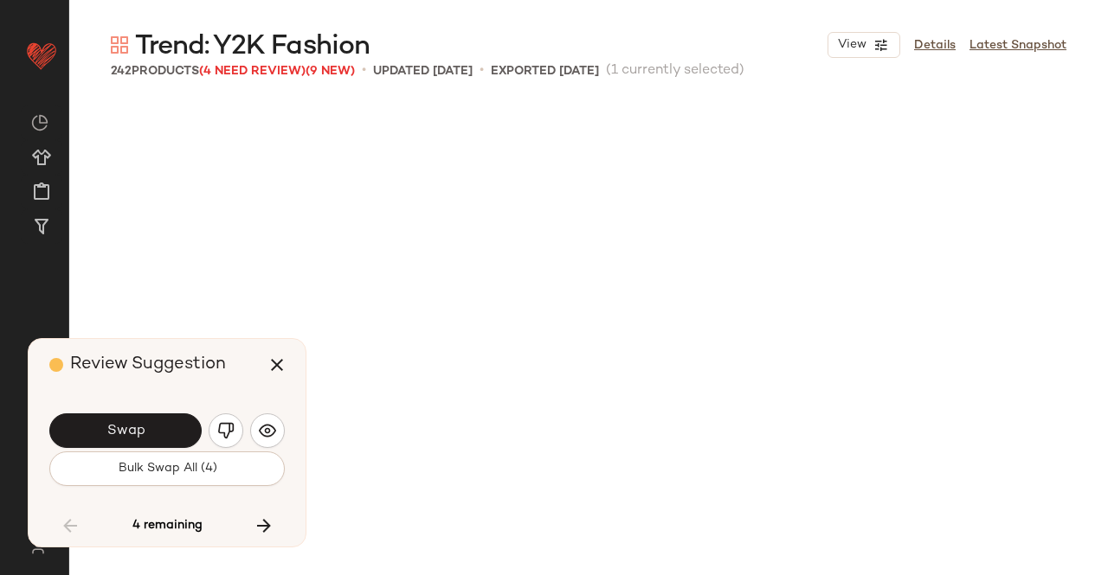
scroll to position [14030, 0]
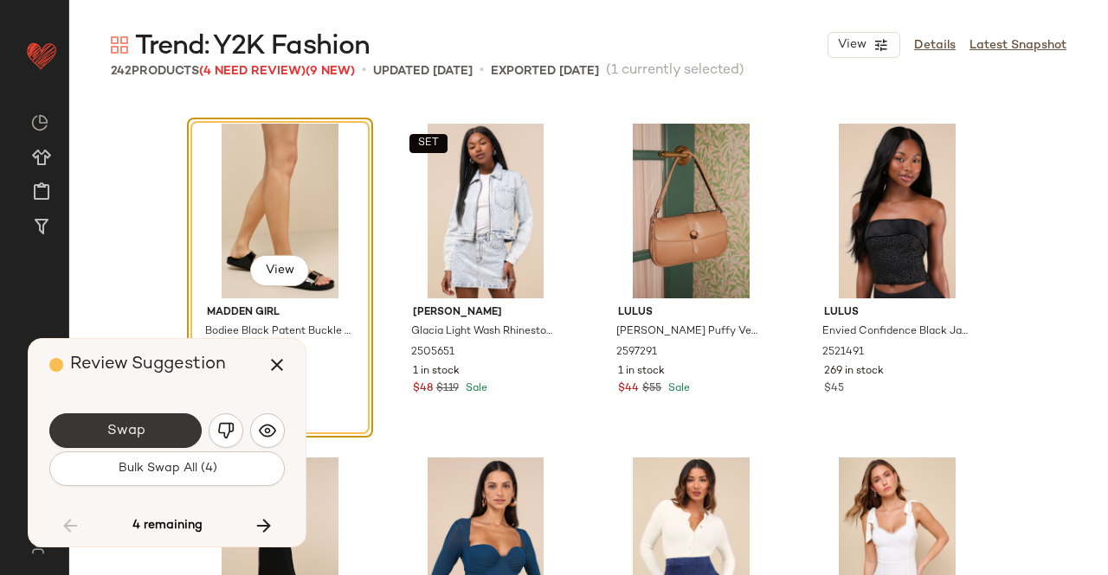
click at [157, 430] on button "Swap" at bounding box center [125, 431] width 152 height 35
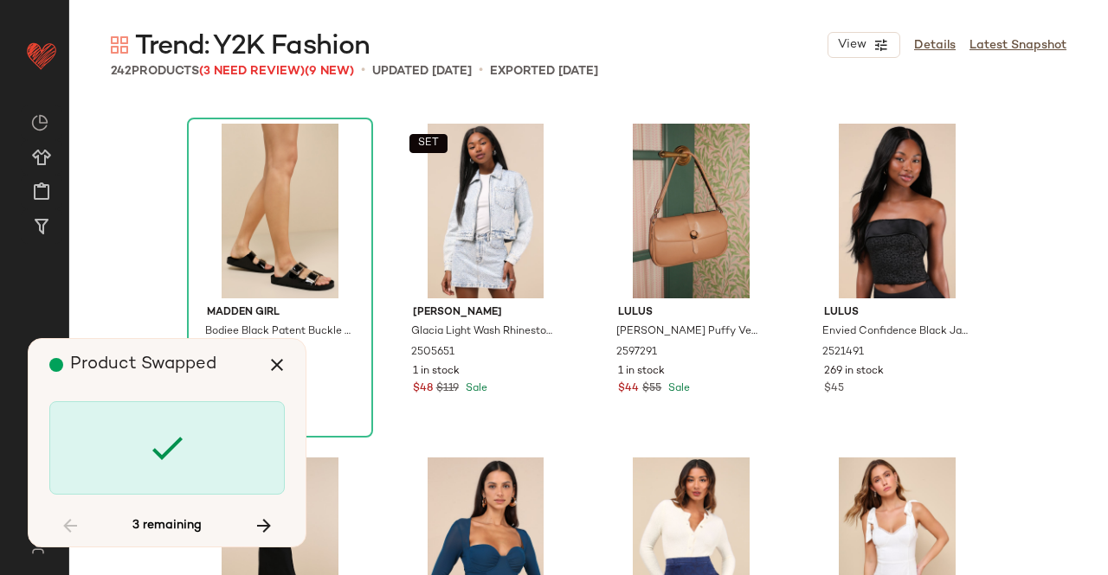
scroll to position [18373, 0]
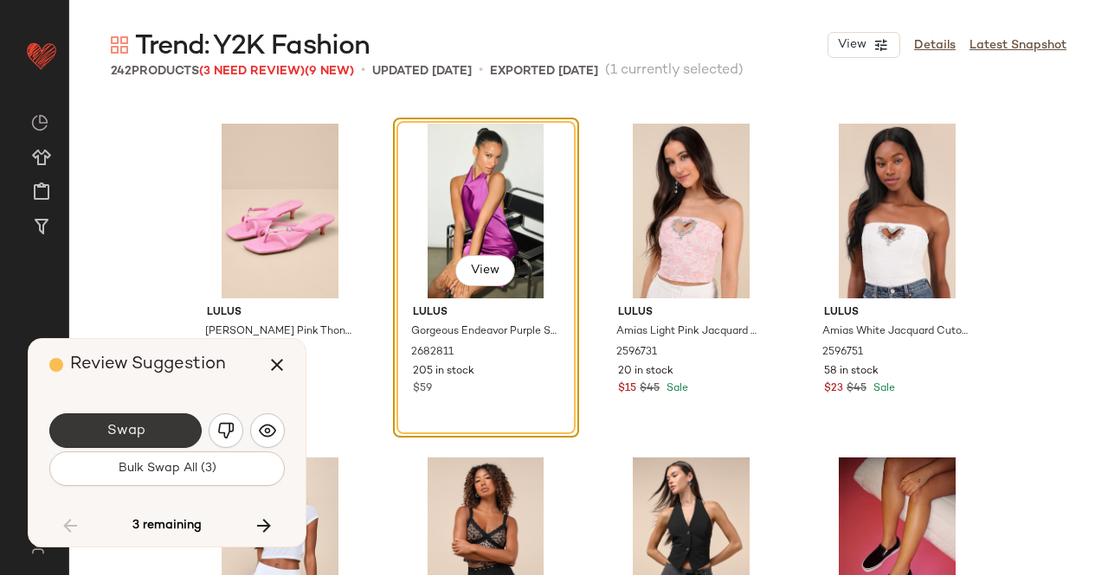
click at [126, 434] on span "Swap" at bounding box center [125, 431] width 39 height 16
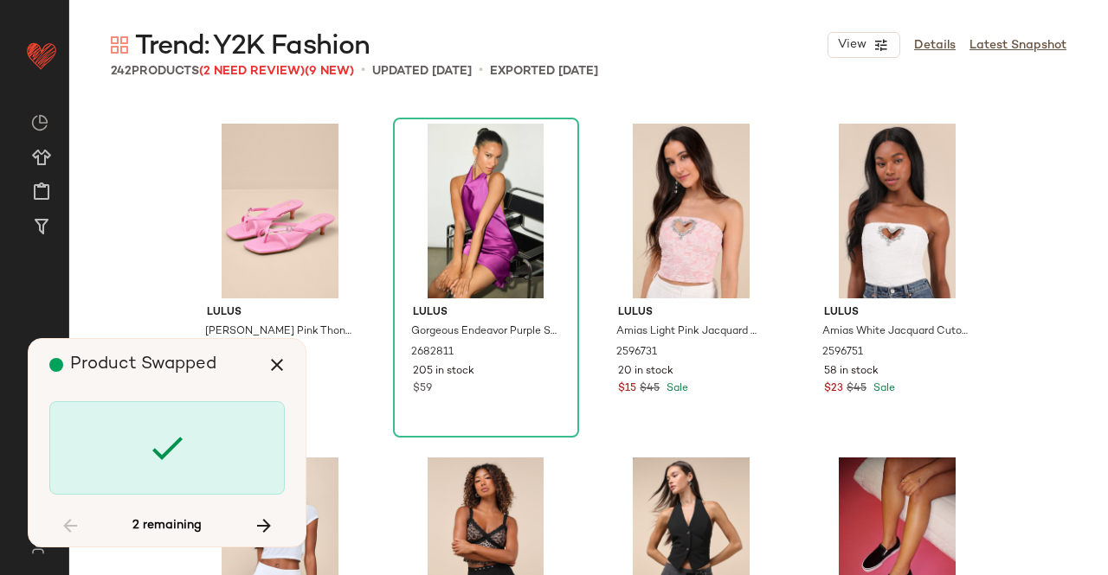
scroll to position [19041, 0]
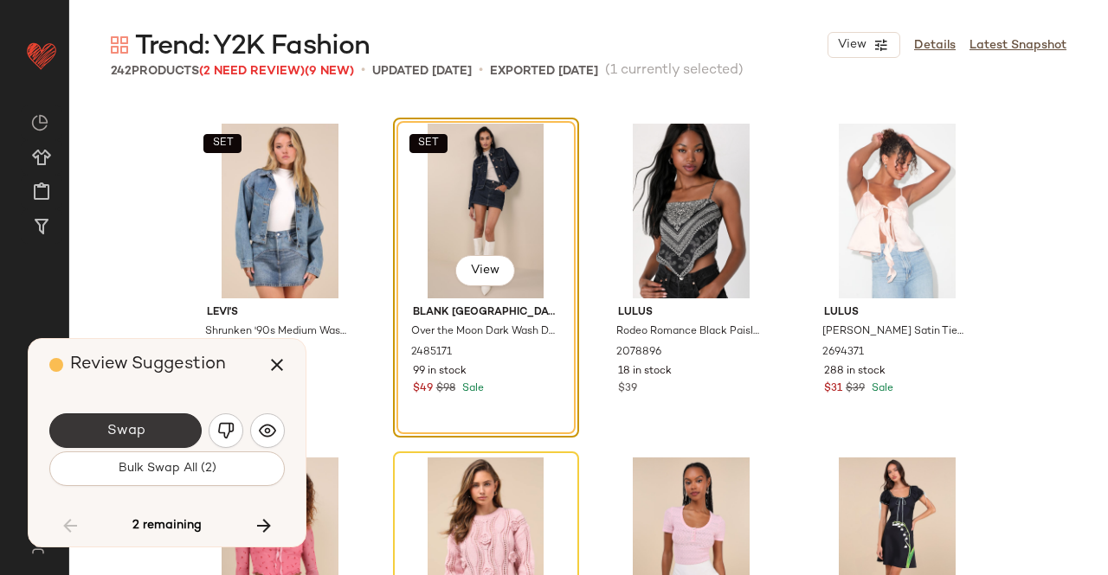
click at [128, 432] on span "Swap" at bounding box center [125, 431] width 39 height 16
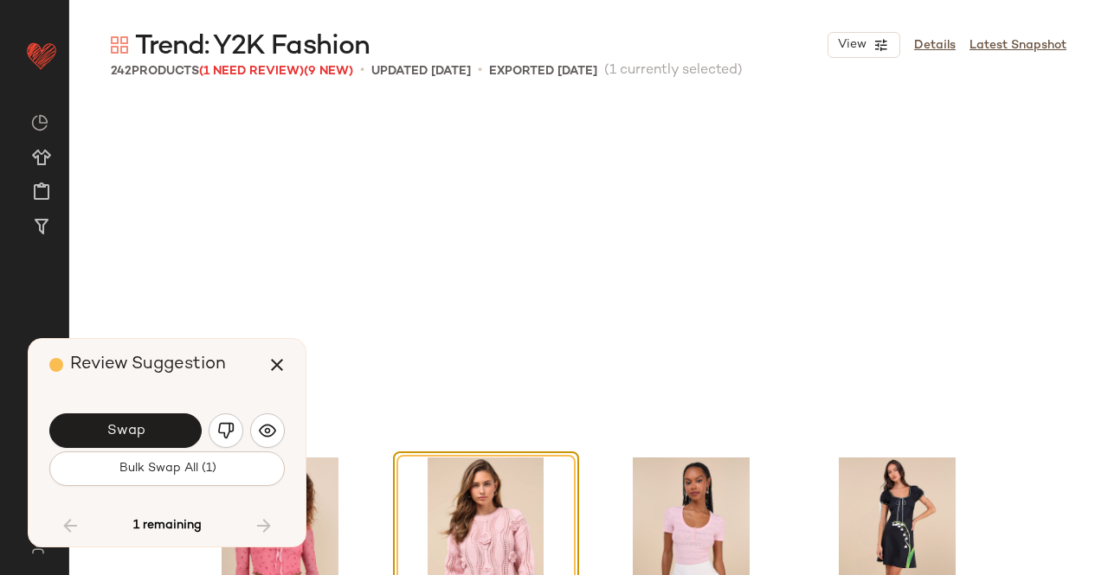
scroll to position [19375, 0]
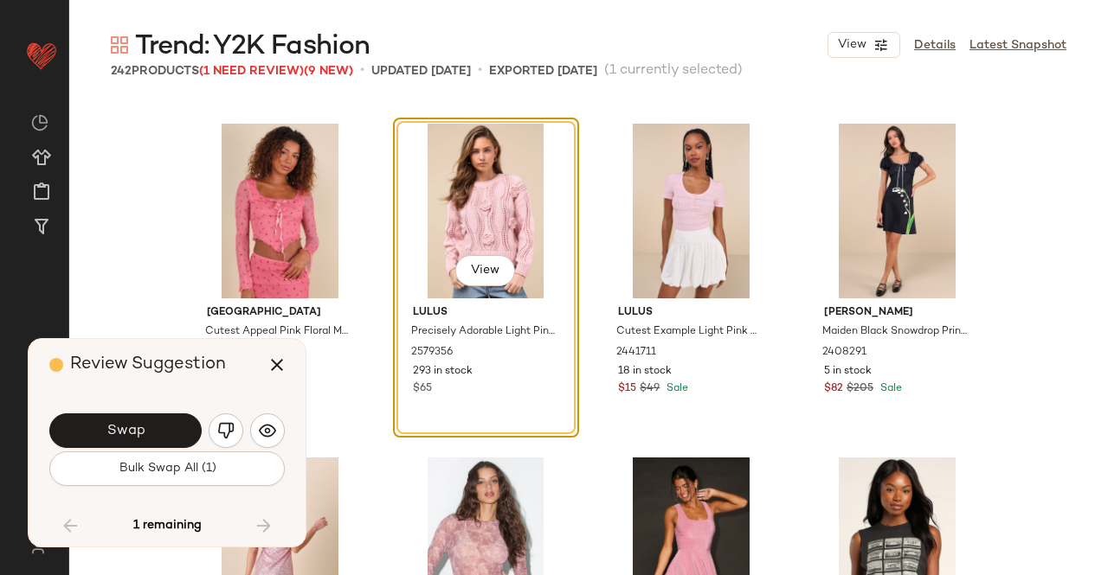
click at [163, 412] on div "Swap" at bounding box center [166, 431] width 235 height 42
click at [161, 422] on button "Swap" at bounding box center [125, 431] width 152 height 35
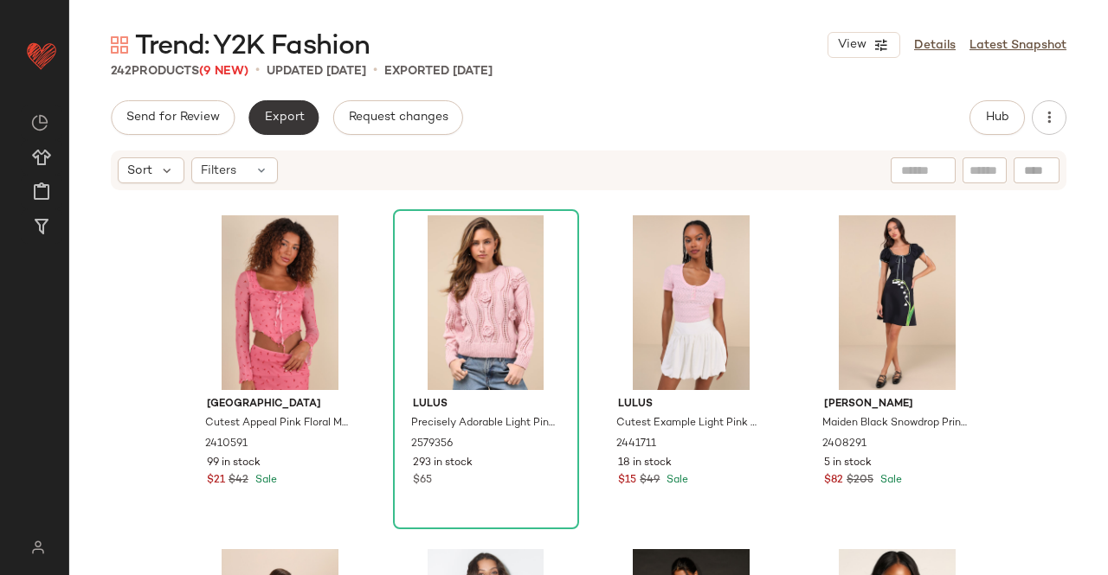
click at [270, 109] on button "Export" at bounding box center [283, 117] width 70 height 35
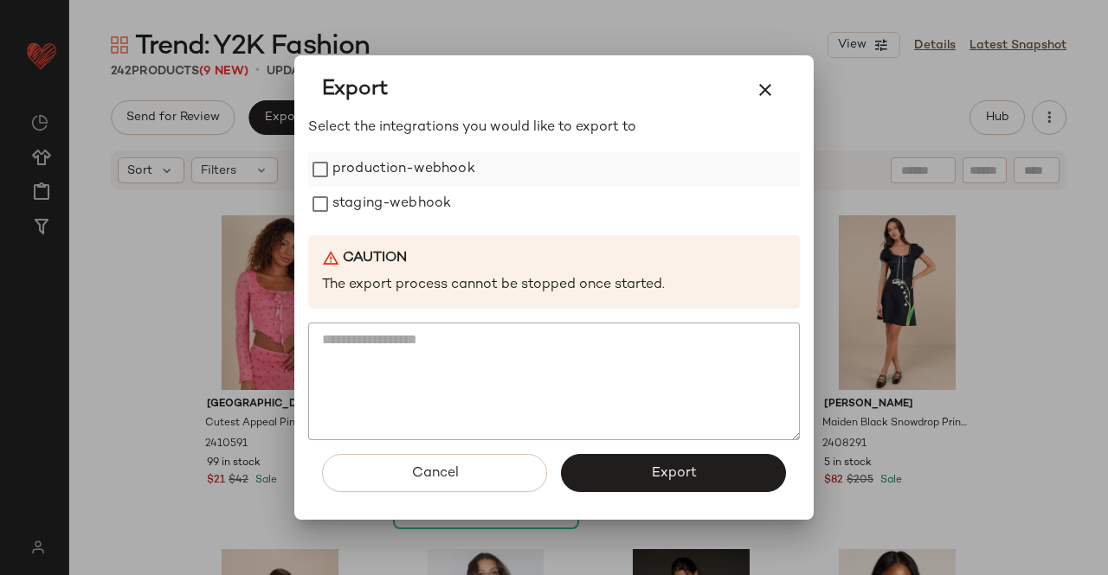
click at [365, 168] on label "production-webhook" at bounding box center [403, 169] width 143 height 35
click at [363, 202] on label "staging-webhook" at bounding box center [391, 204] width 119 height 35
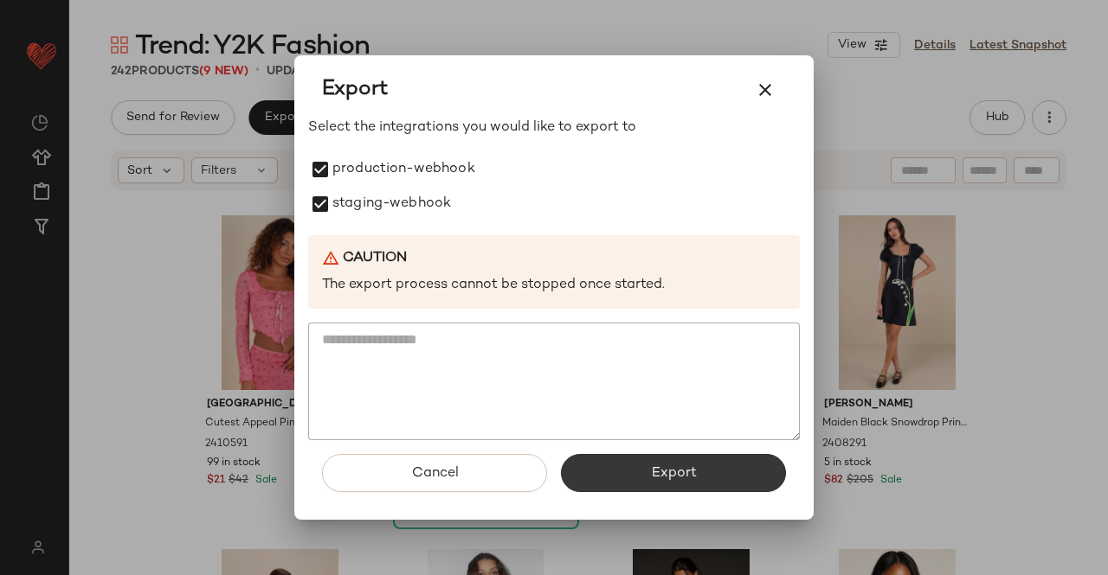
click at [640, 489] on button "Export" at bounding box center [673, 473] width 225 height 38
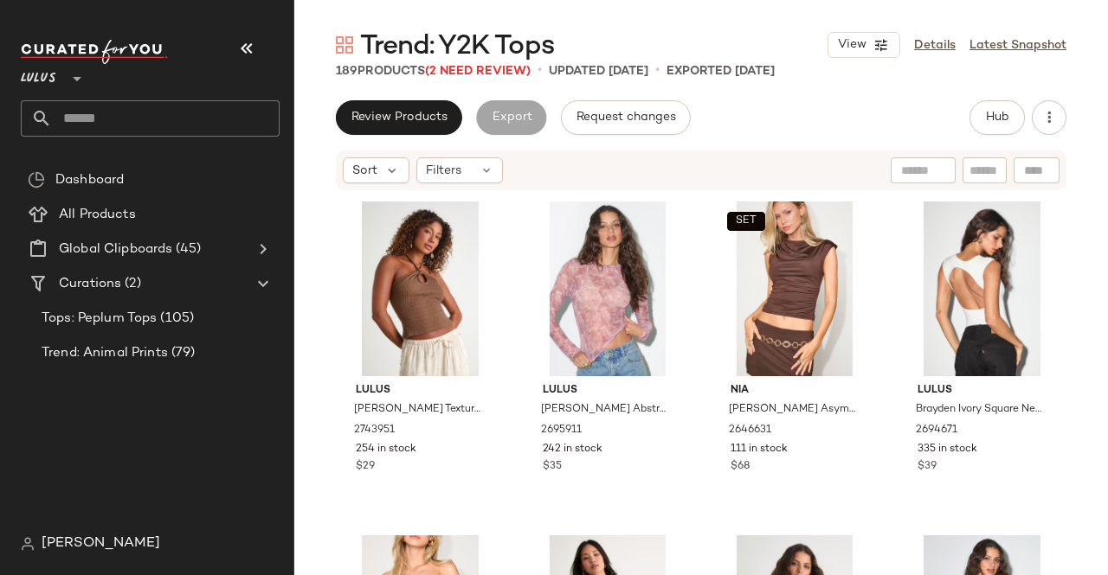
click at [260, 44] on button "button" at bounding box center [247, 49] width 42 height 42
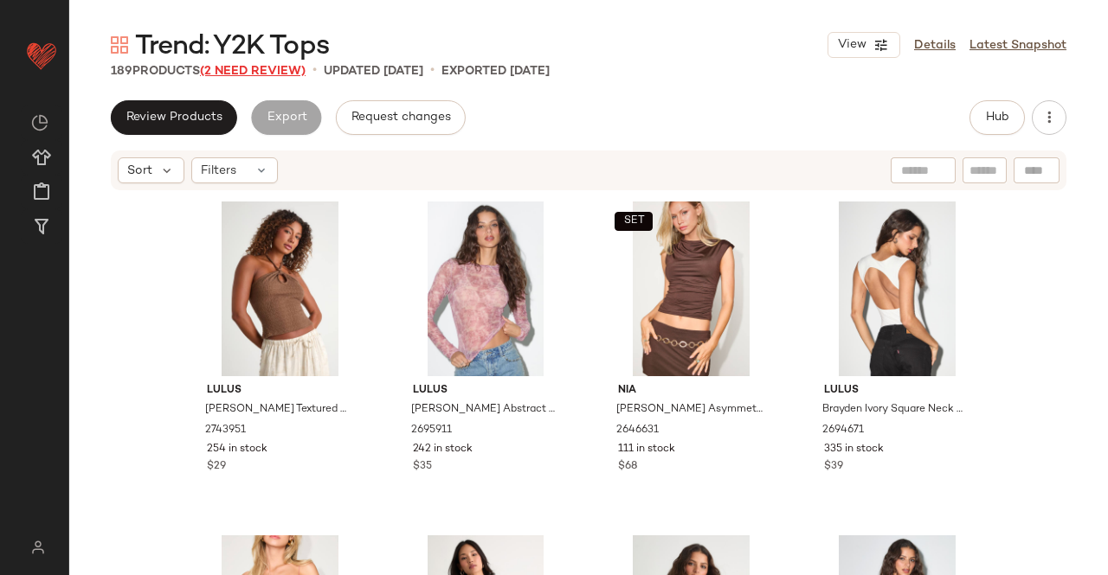
click at [254, 72] on span "(2 Need Review)" at bounding box center [253, 71] width 106 height 13
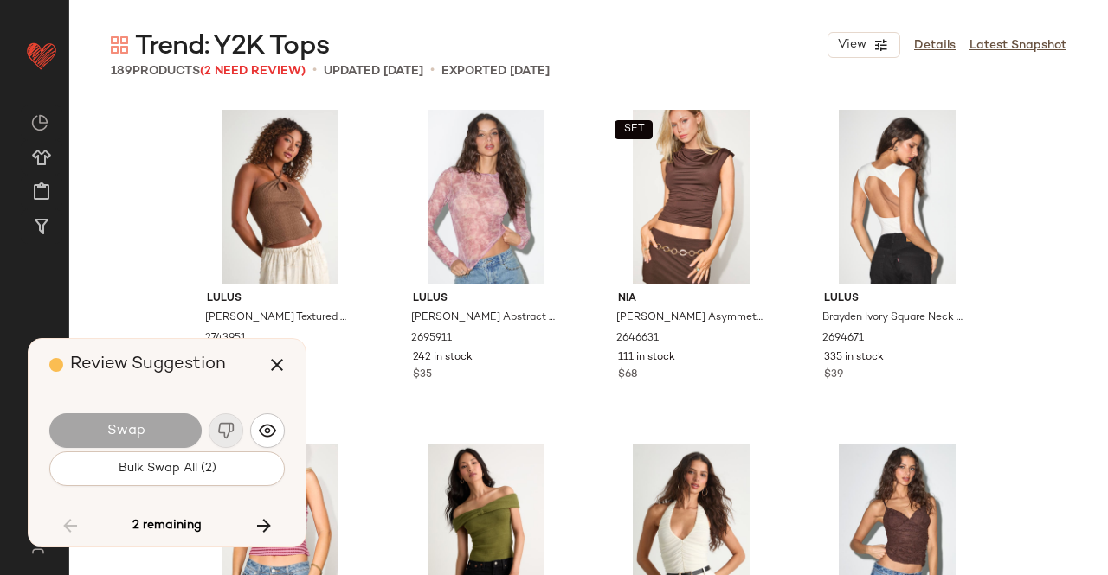
scroll to position [7683, 0]
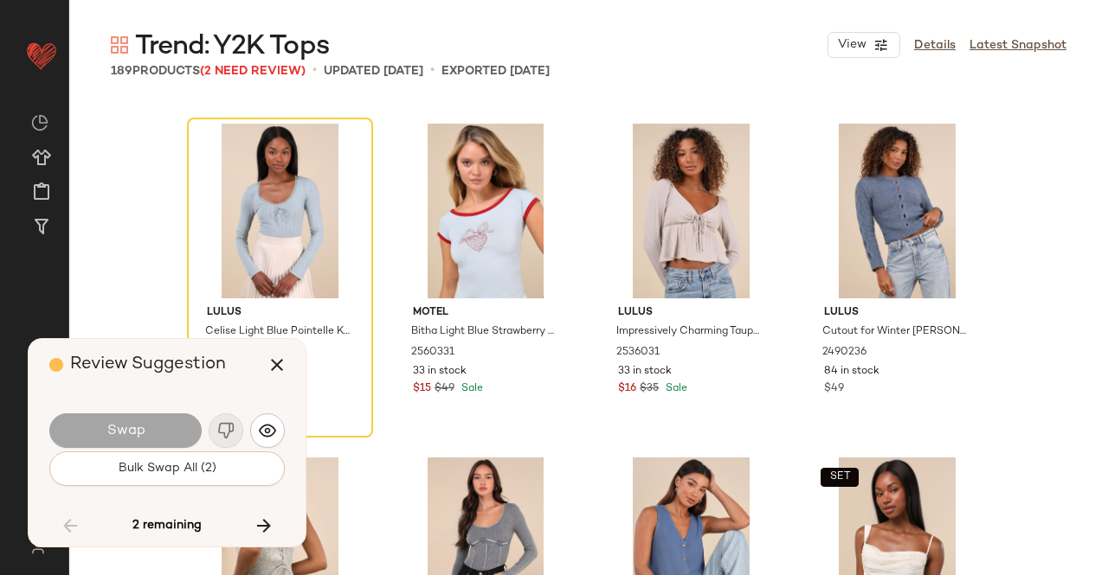
click at [159, 427] on button "Swap" at bounding box center [125, 431] width 152 height 35
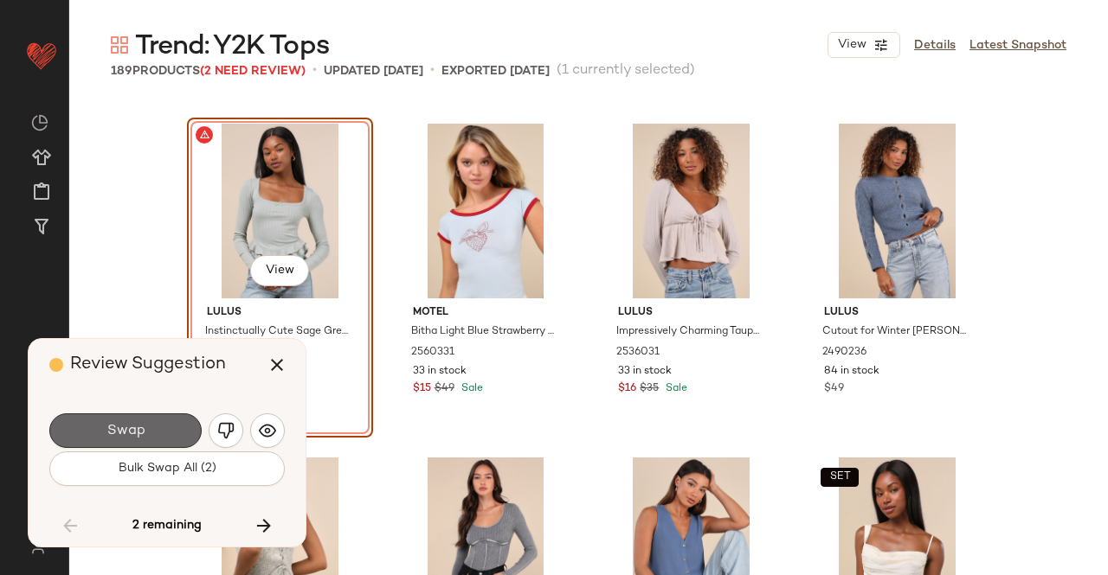
click at [154, 424] on button "Swap" at bounding box center [125, 431] width 152 height 35
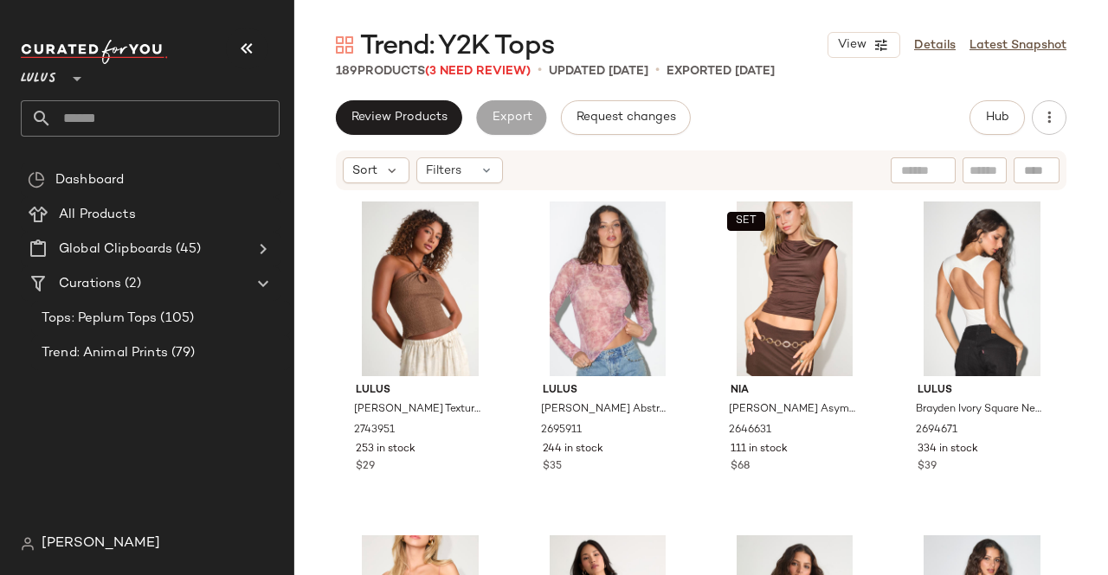
click at [228, 42] on button "button" at bounding box center [247, 49] width 42 height 42
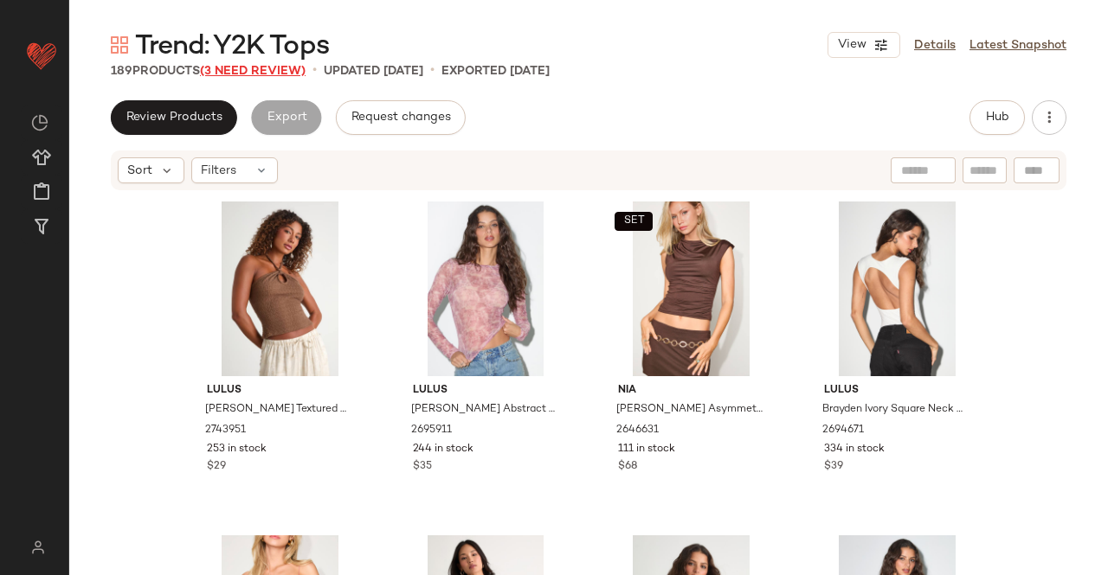
click at [248, 72] on span "(3 Need Review)" at bounding box center [253, 71] width 106 height 13
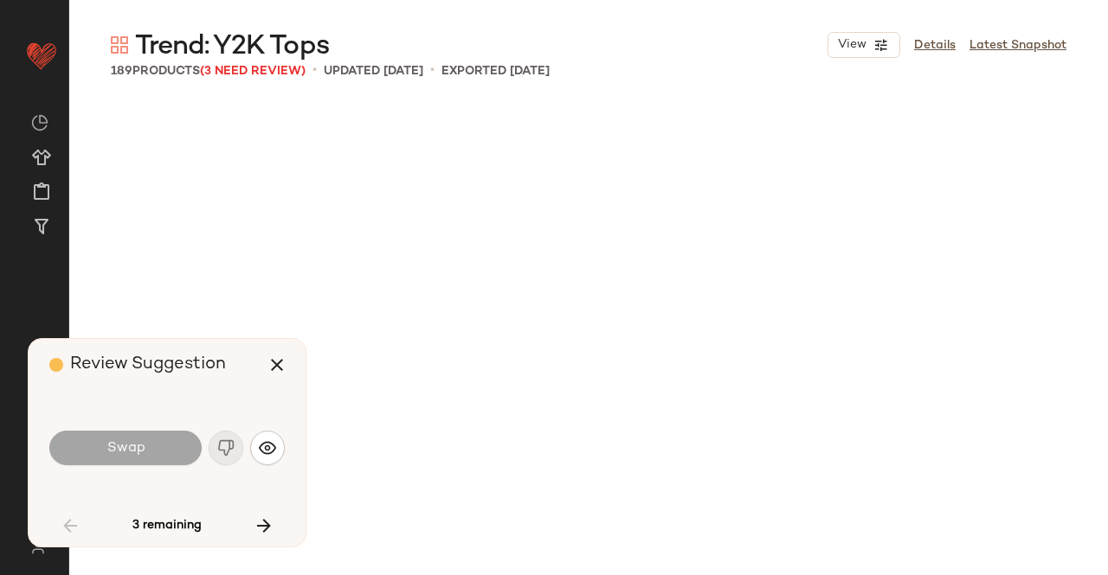
scroll to position [2672, 0]
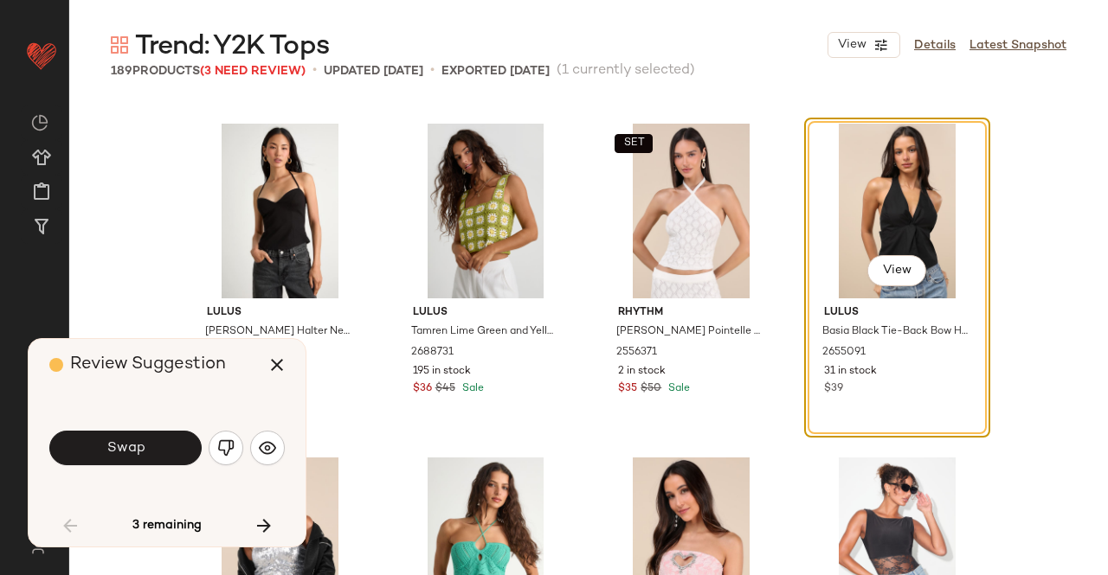
click at [138, 458] on button "Swap" at bounding box center [125, 448] width 152 height 35
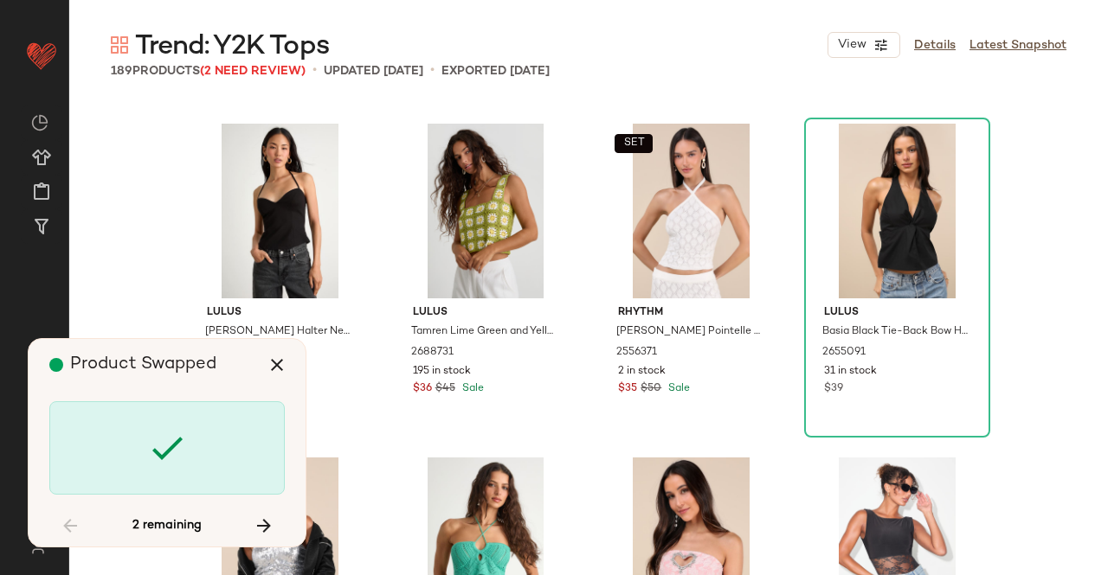
scroll to position [7683, 0]
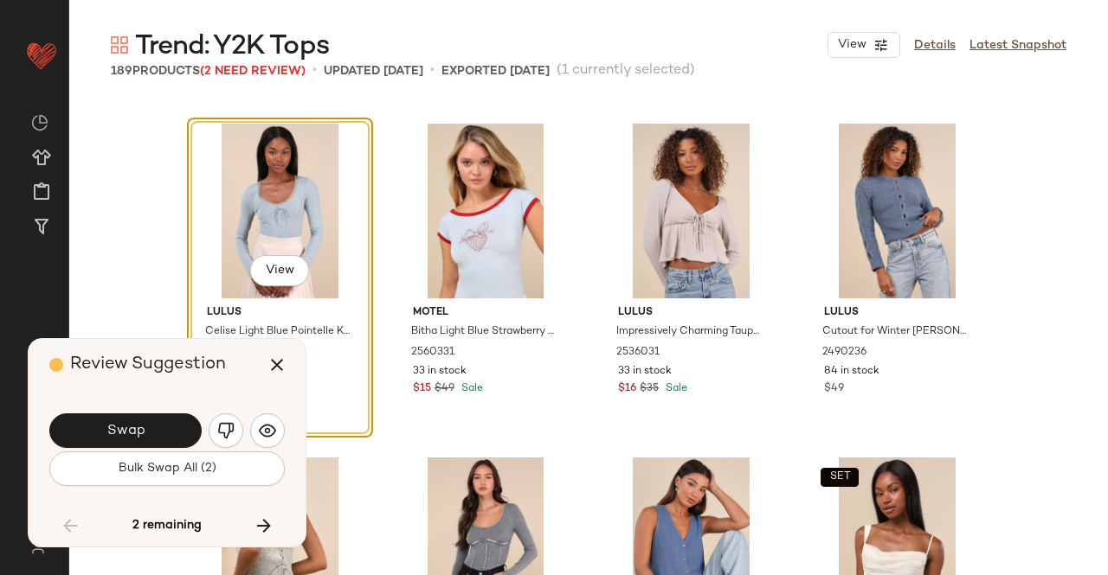
click at [145, 440] on button "Swap" at bounding box center [125, 431] width 152 height 35
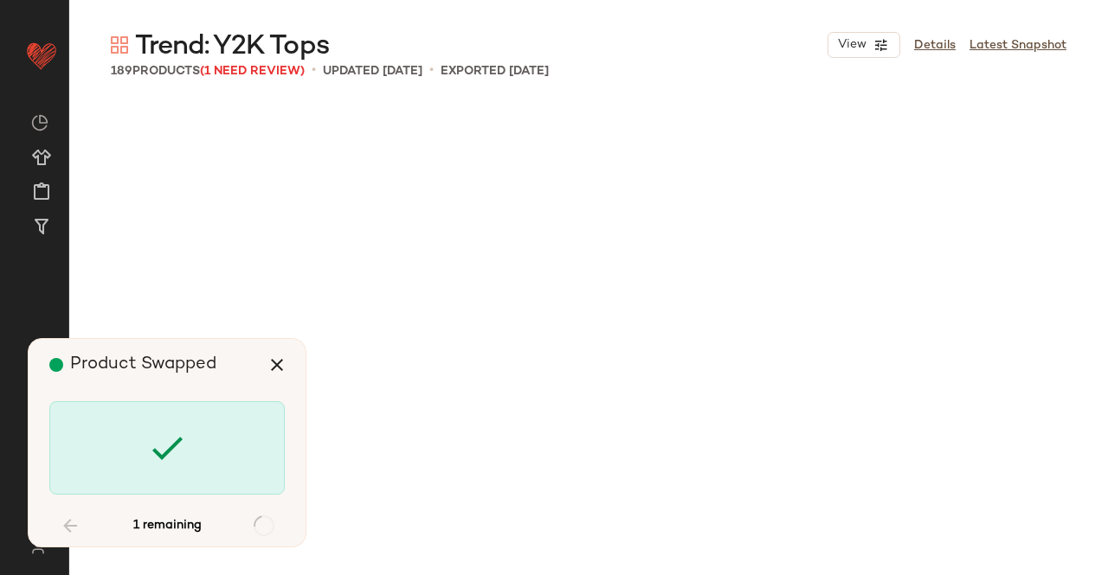
scroll to position [12360, 0]
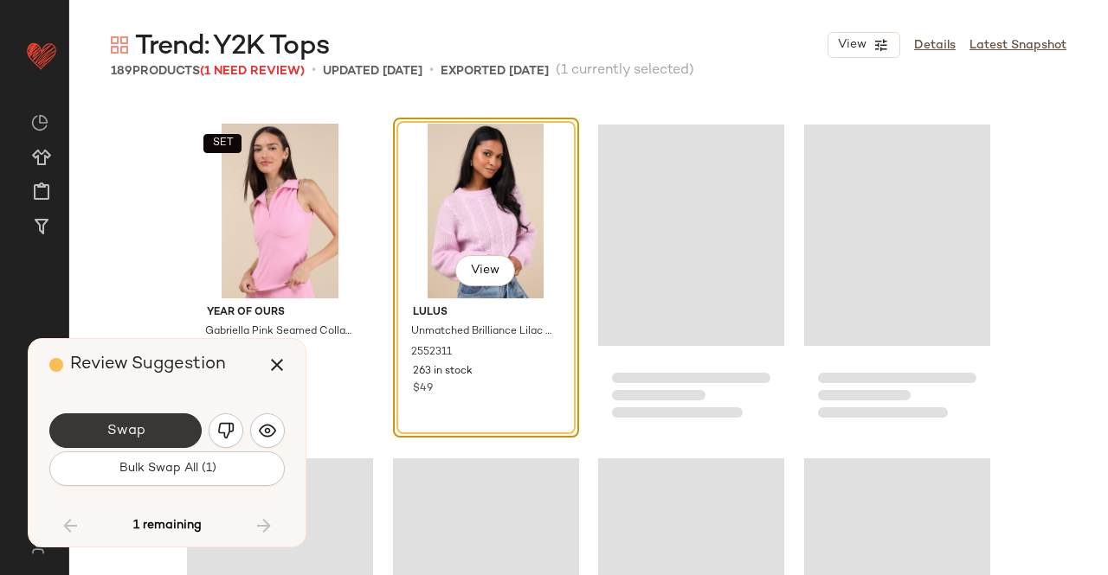
click at [127, 437] on span "Swap" at bounding box center [125, 431] width 39 height 16
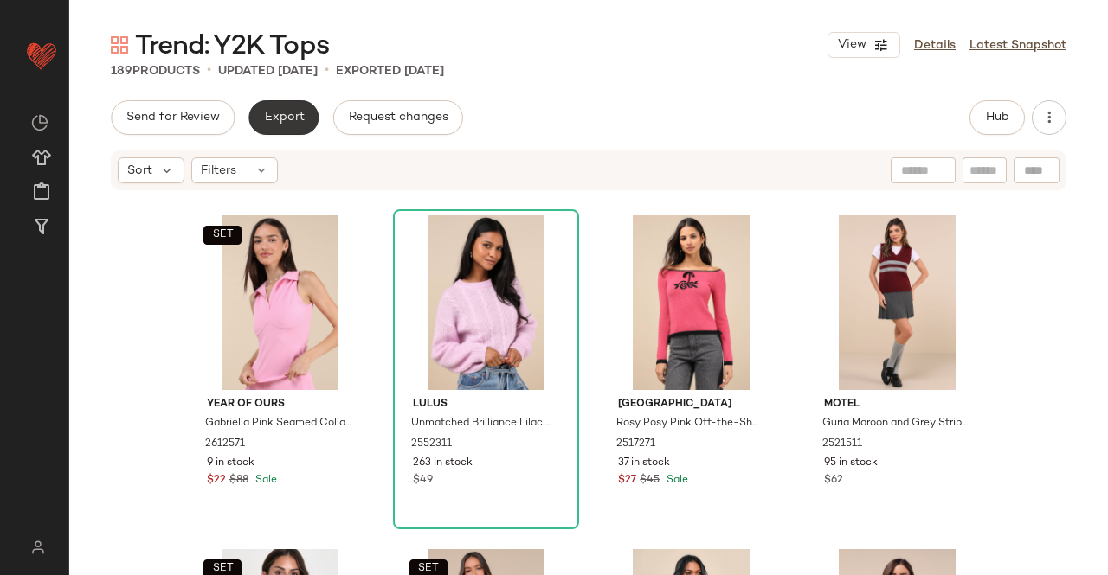
click at [293, 111] on span "Export" at bounding box center [283, 118] width 41 height 14
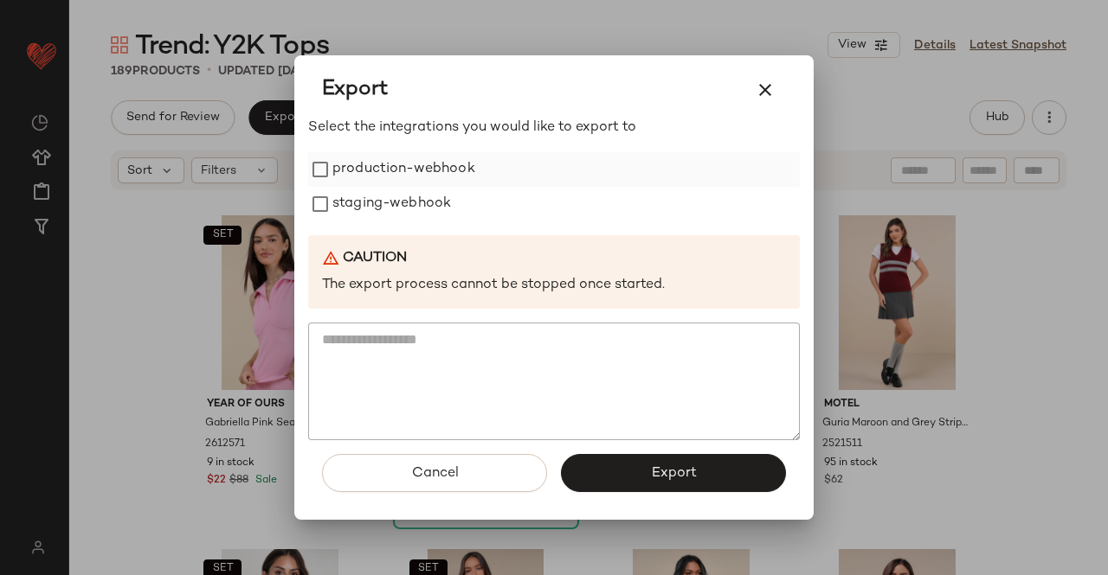
click at [417, 160] on label "production-webhook" at bounding box center [403, 169] width 143 height 35
click at [410, 198] on label "staging-webhook" at bounding box center [391, 204] width 119 height 35
click at [685, 472] on span "Export" at bounding box center [673, 474] width 46 height 16
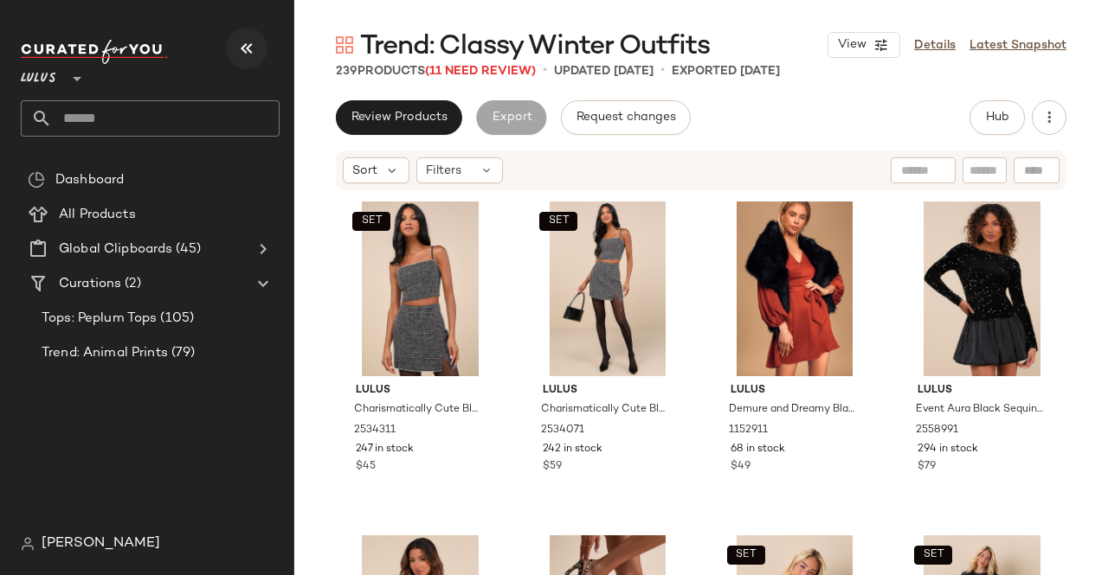
click at [245, 53] on icon "button" at bounding box center [246, 48] width 21 height 21
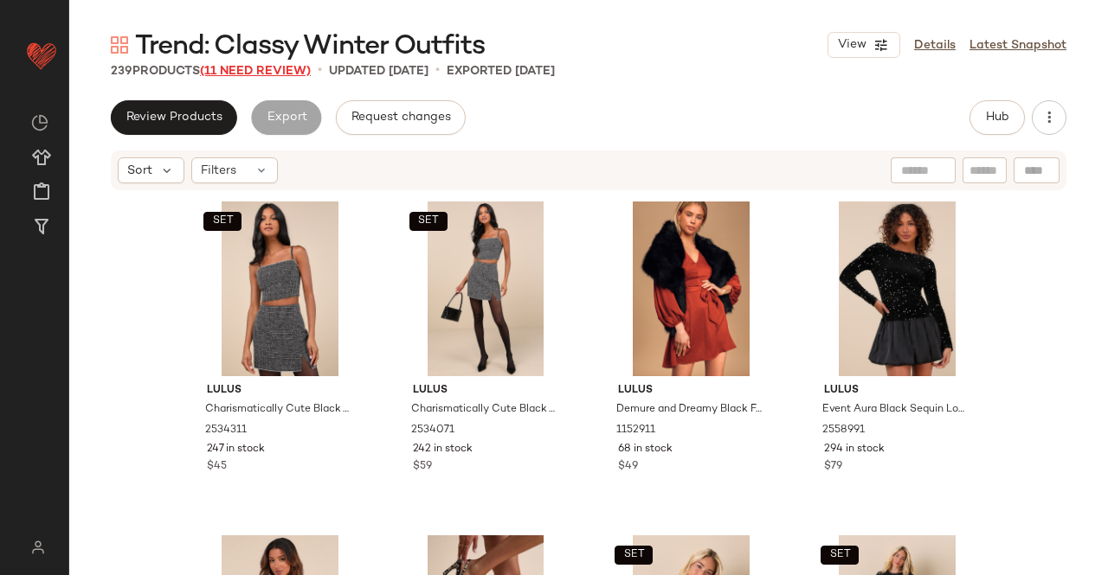
click at [291, 75] on span "(11 Need Review)" at bounding box center [255, 71] width 111 height 13
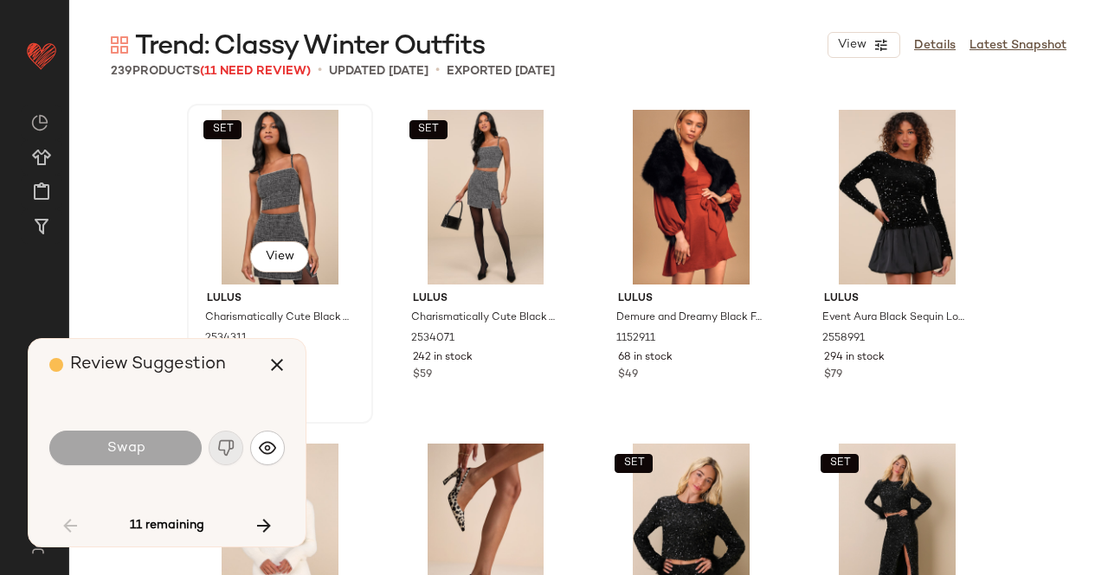
scroll to position [4677, 0]
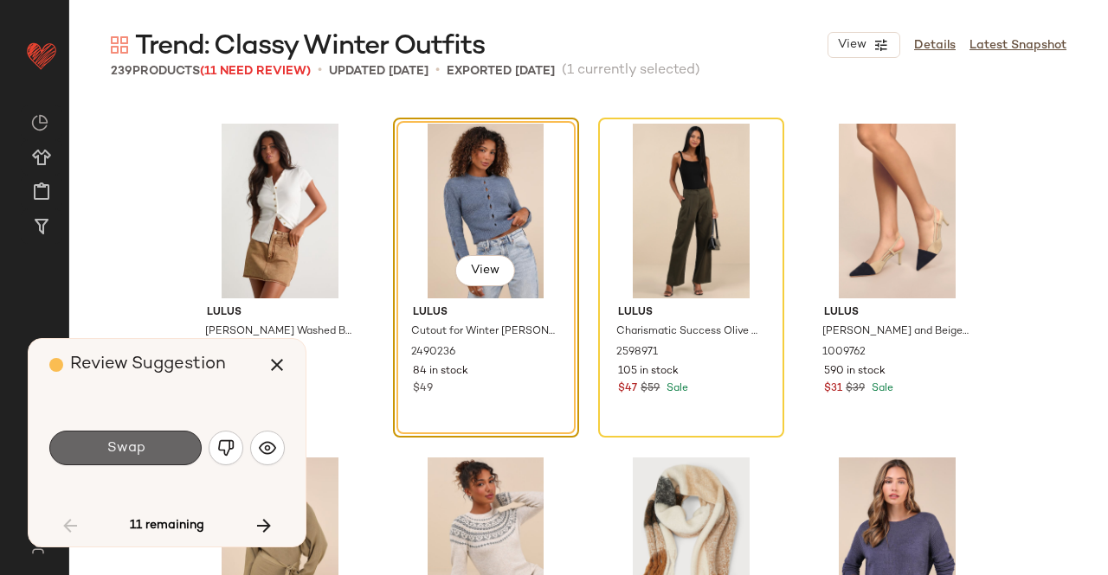
click at [131, 456] on span "Swap" at bounding box center [125, 448] width 39 height 16
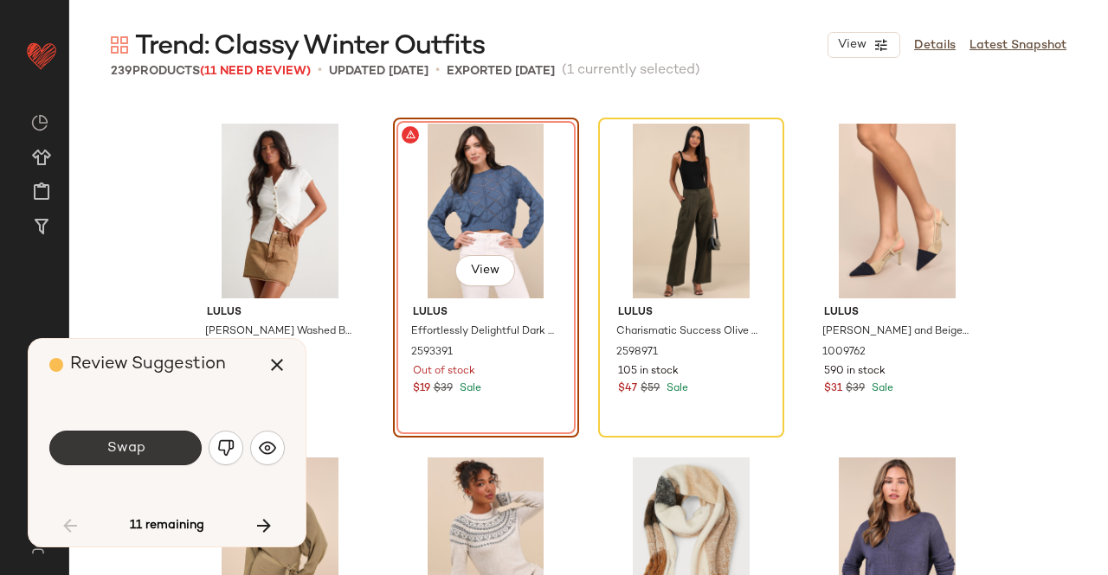
click at [137, 446] on span "Swap" at bounding box center [125, 448] width 39 height 16
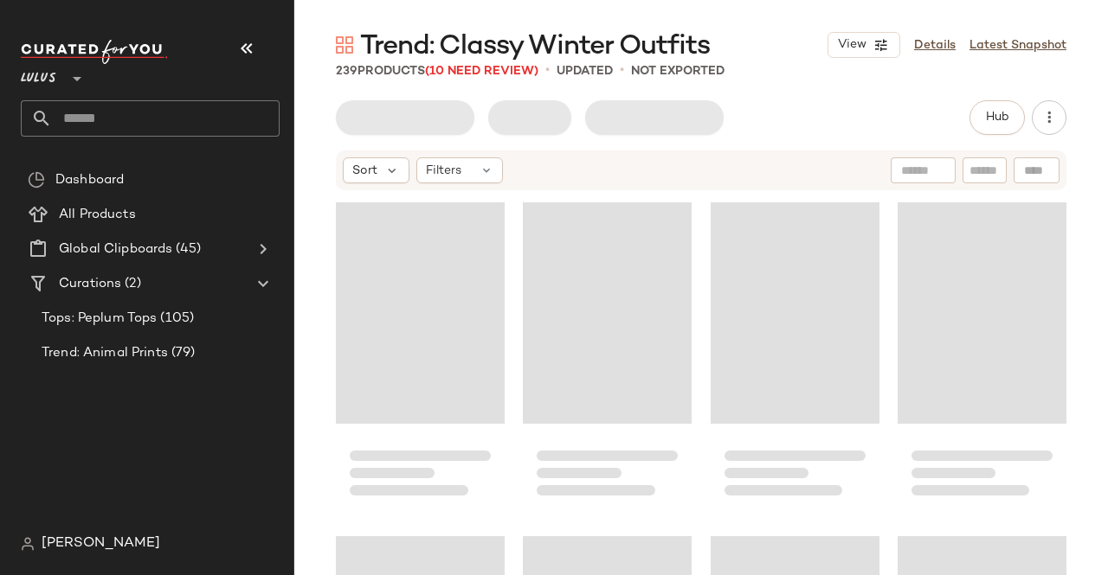
click at [244, 42] on icon "button" at bounding box center [246, 48] width 21 height 21
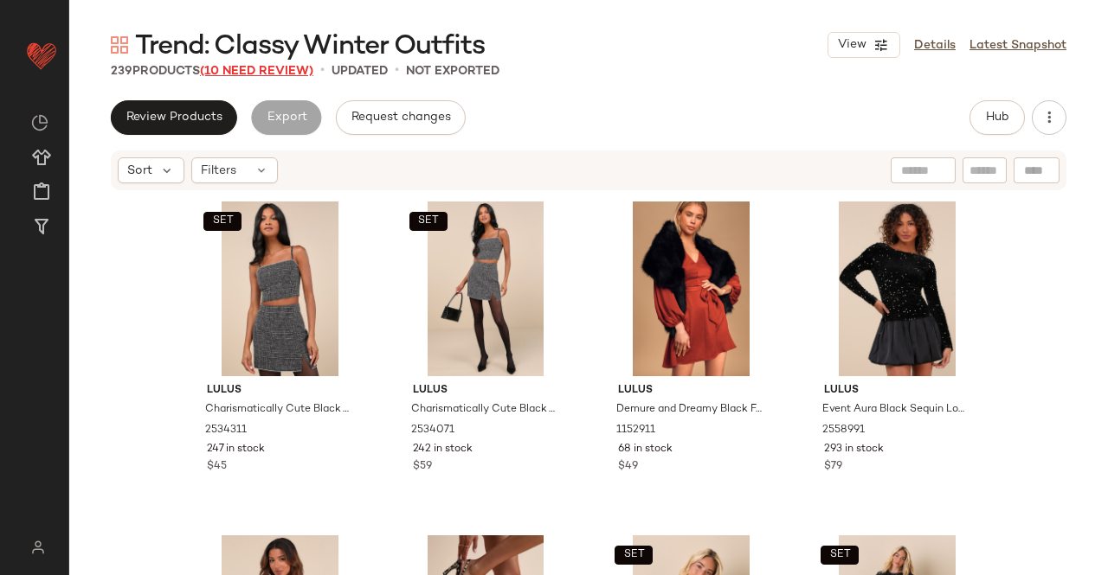
click at [249, 68] on span "(10 Need Review)" at bounding box center [256, 71] width 113 height 13
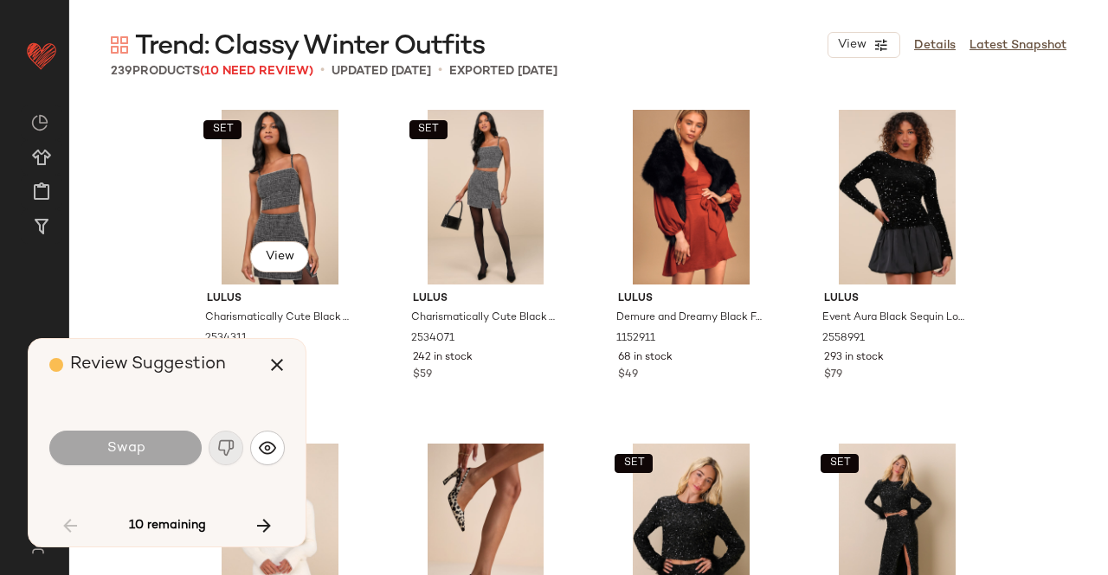
scroll to position [4677, 0]
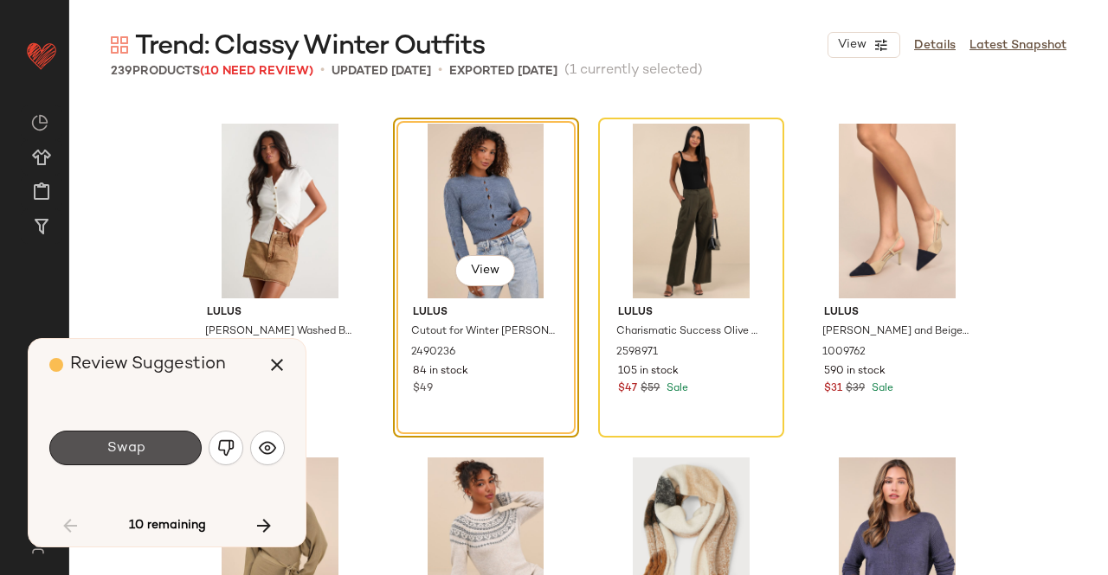
click at [145, 452] on button "Swap" at bounding box center [125, 448] width 152 height 35
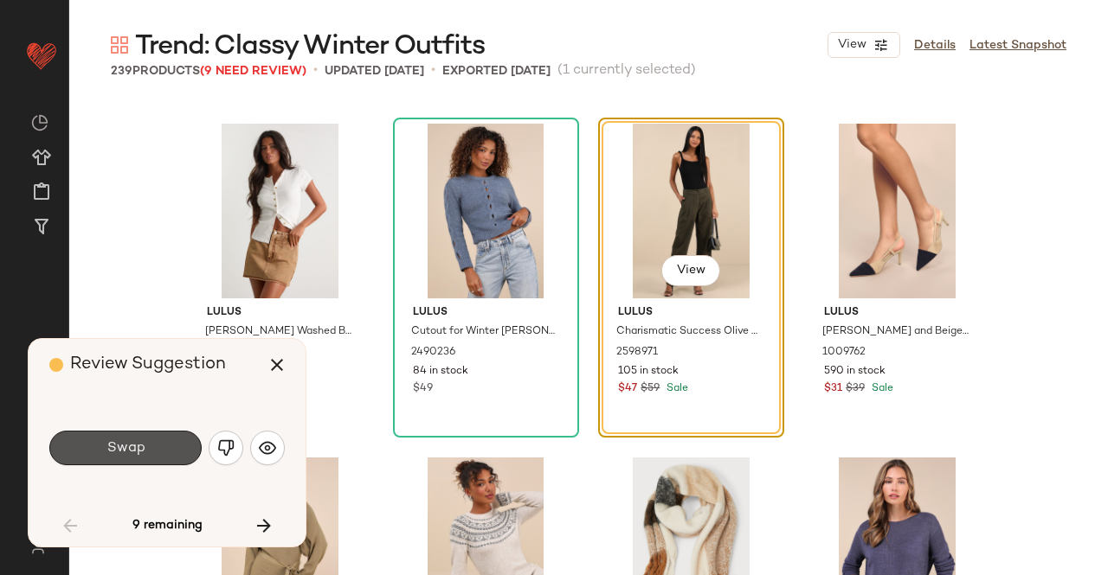
click at [147, 452] on button "Swap" at bounding box center [125, 448] width 152 height 35
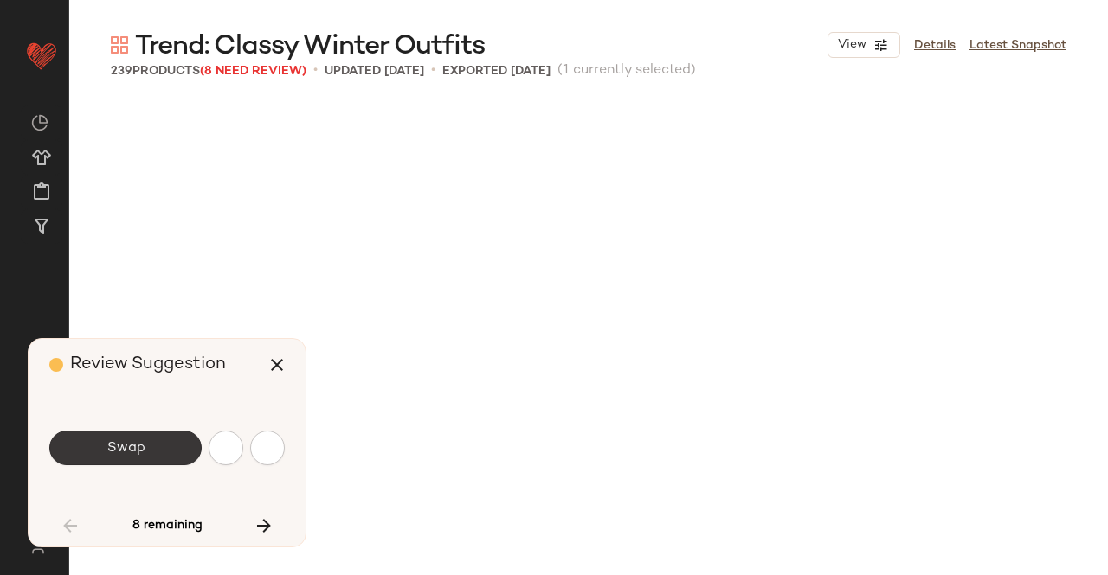
scroll to position [5345, 0]
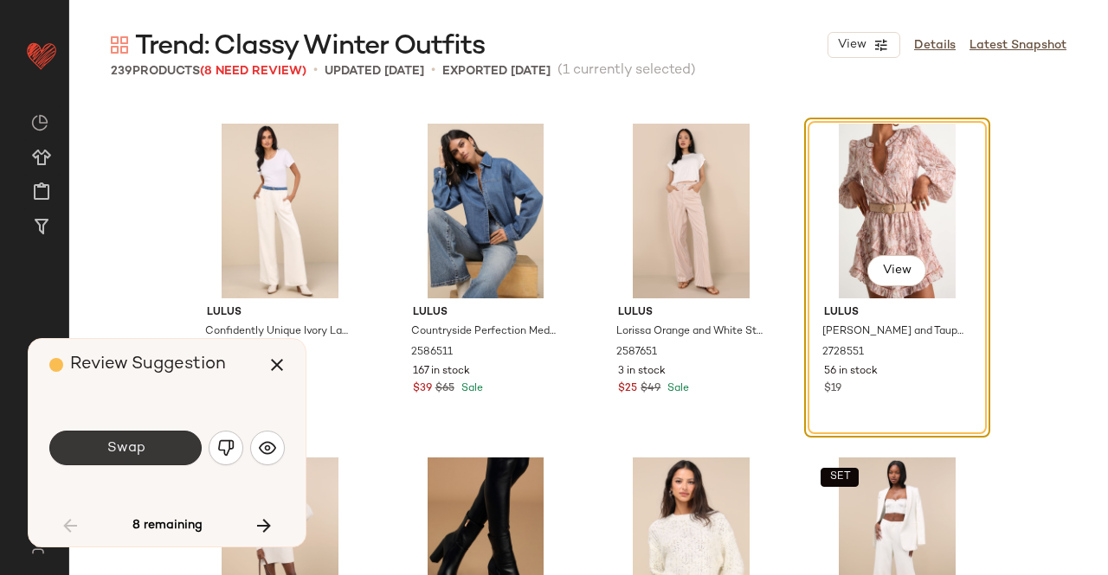
click at [146, 454] on button "Swap" at bounding box center [125, 448] width 152 height 35
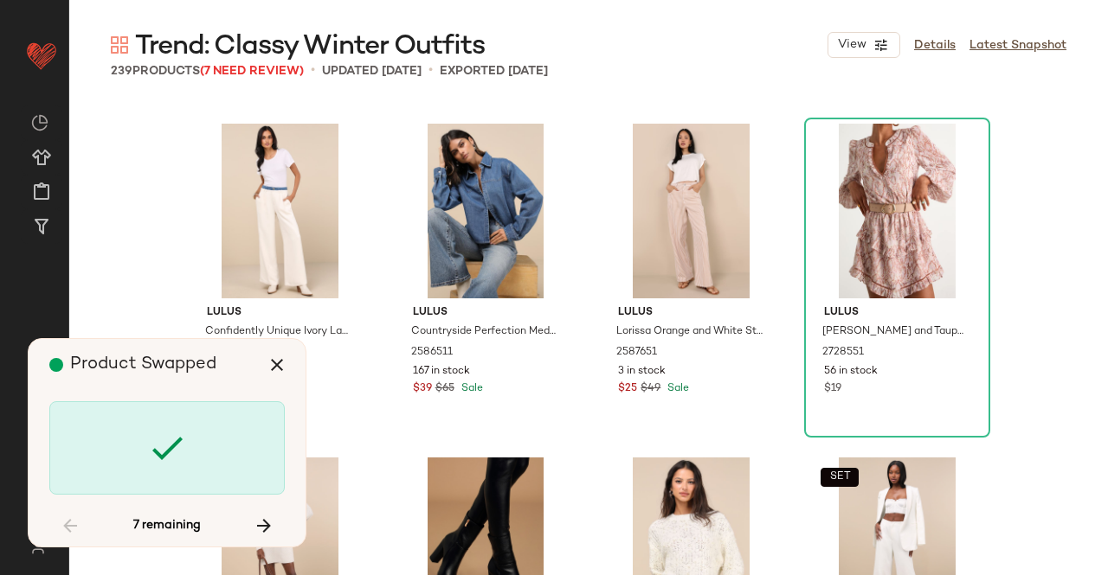
scroll to position [6013, 0]
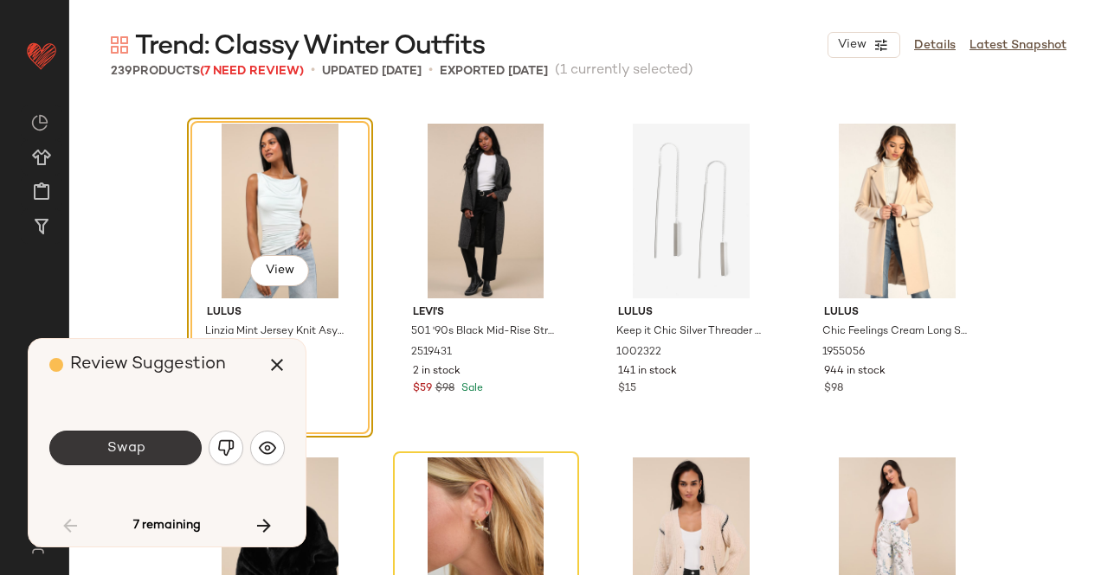
click at [168, 450] on button "Swap" at bounding box center [125, 448] width 152 height 35
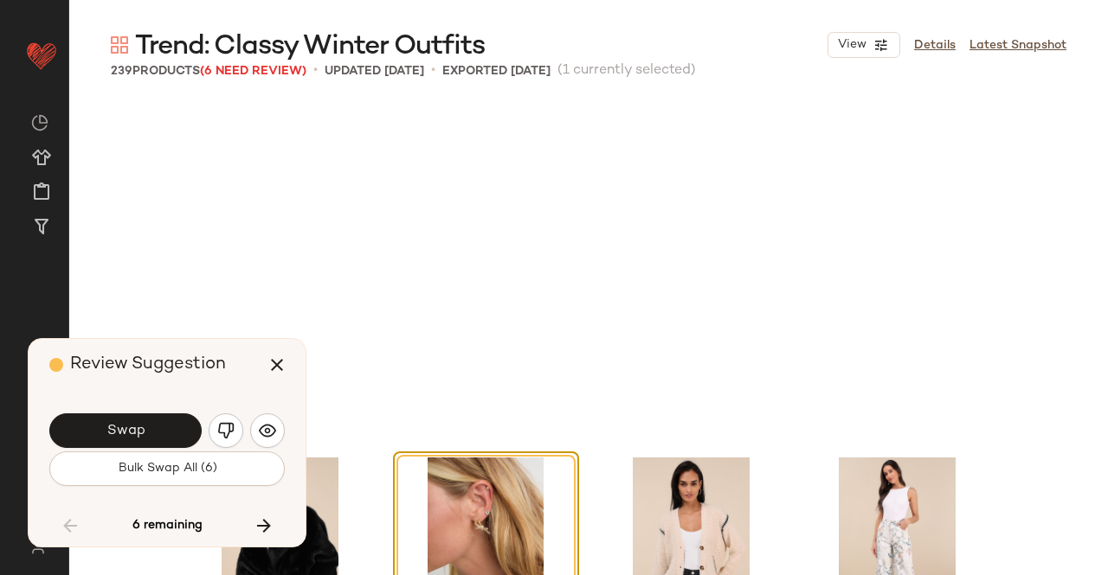
scroll to position [6347, 0]
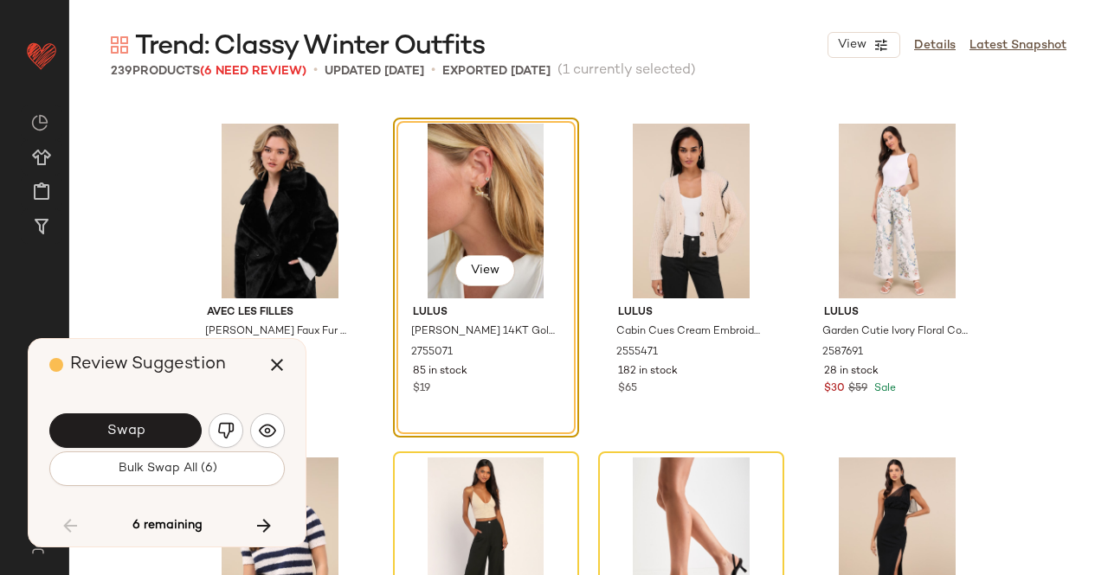
click at [113, 427] on span "Swap" at bounding box center [125, 431] width 39 height 16
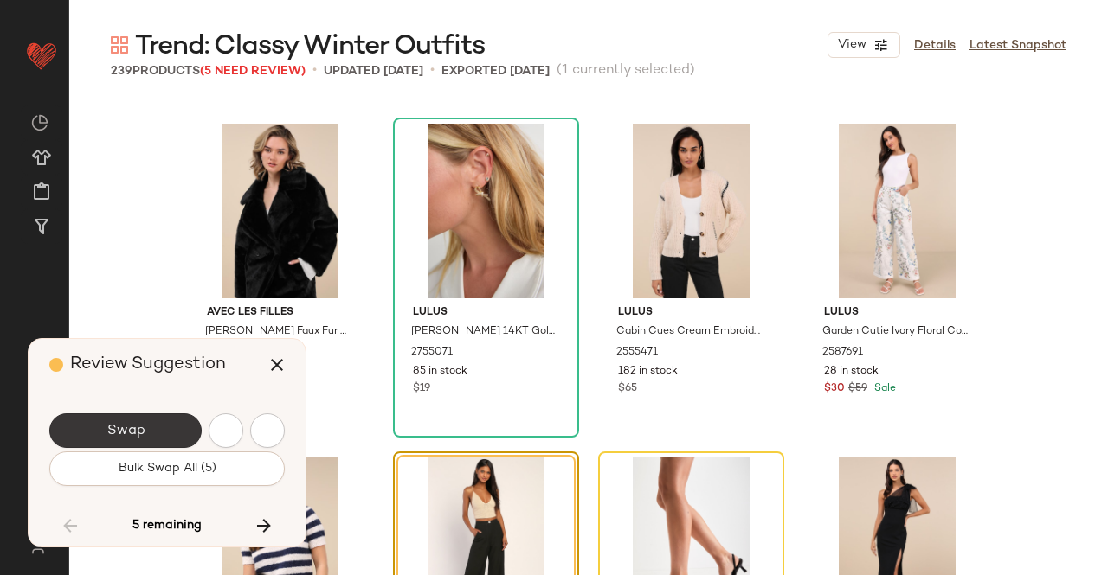
scroll to position [6681, 0]
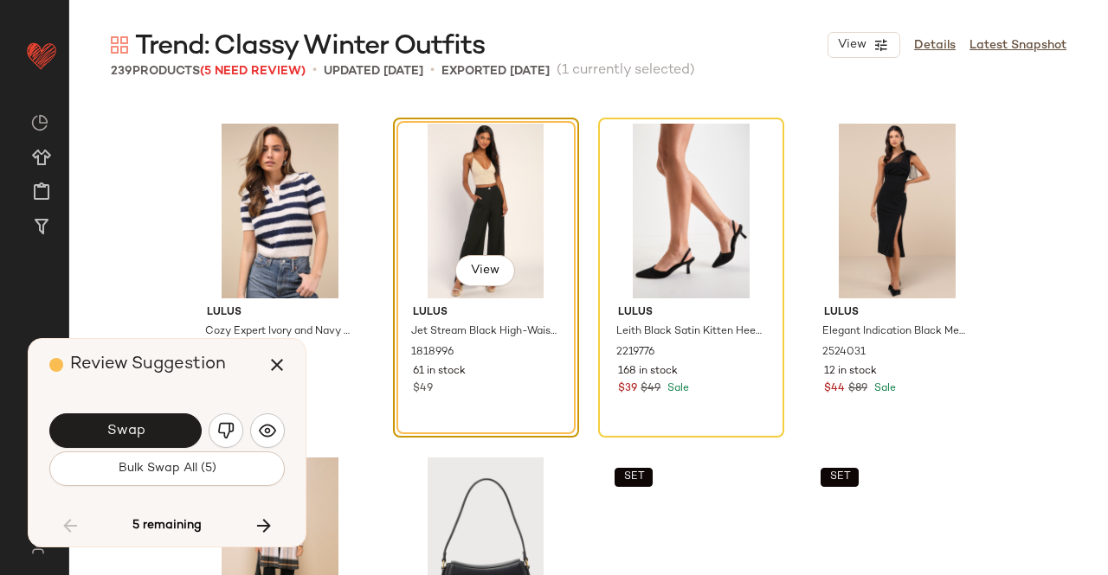
click at [114, 426] on span "Swap" at bounding box center [125, 431] width 39 height 16
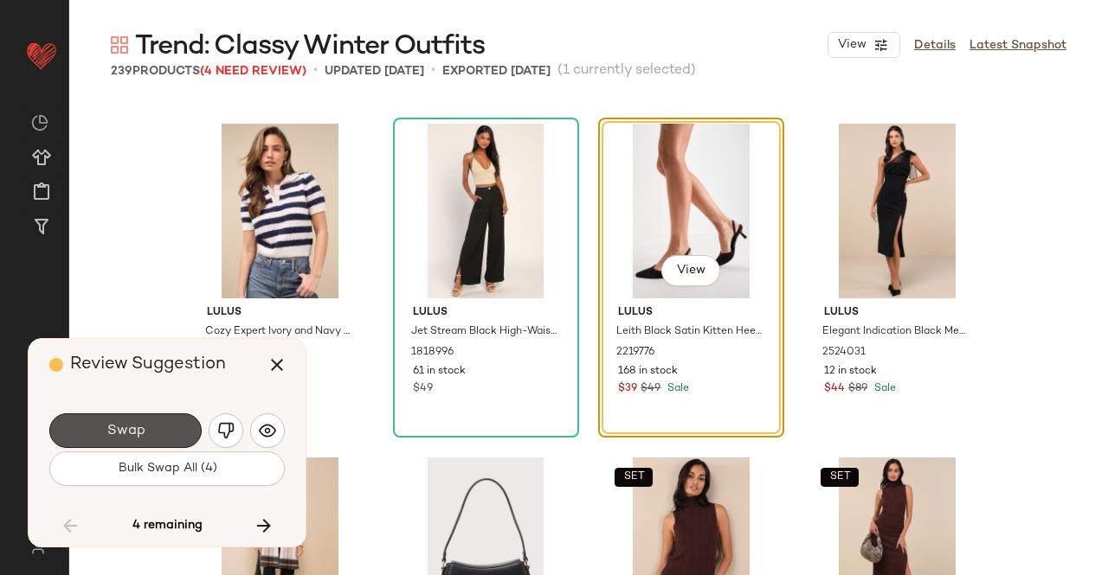
drag, startPoint x: 122, startPoint y: 426, endPoint x: 113, endPoint y: 427, distance: 8.7
click at [122, 425] on span "Swap" at bounding box center [125, 431] width 39 height 16
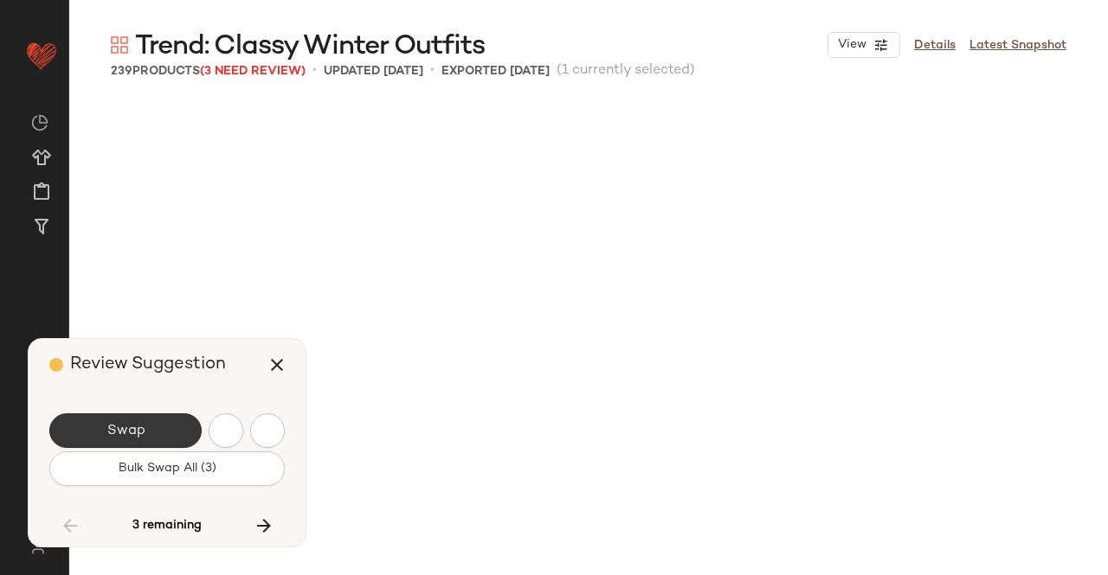
scroll to position [7349, 0]
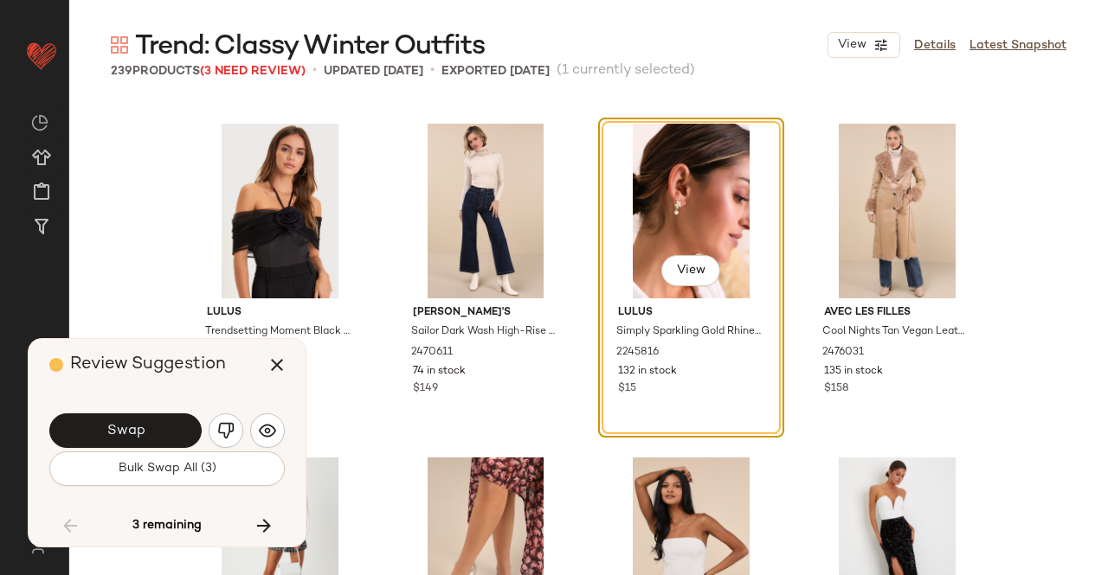
click at [168, 440] on button "Swap" at bounding box center [125, 431] width 152 height 35
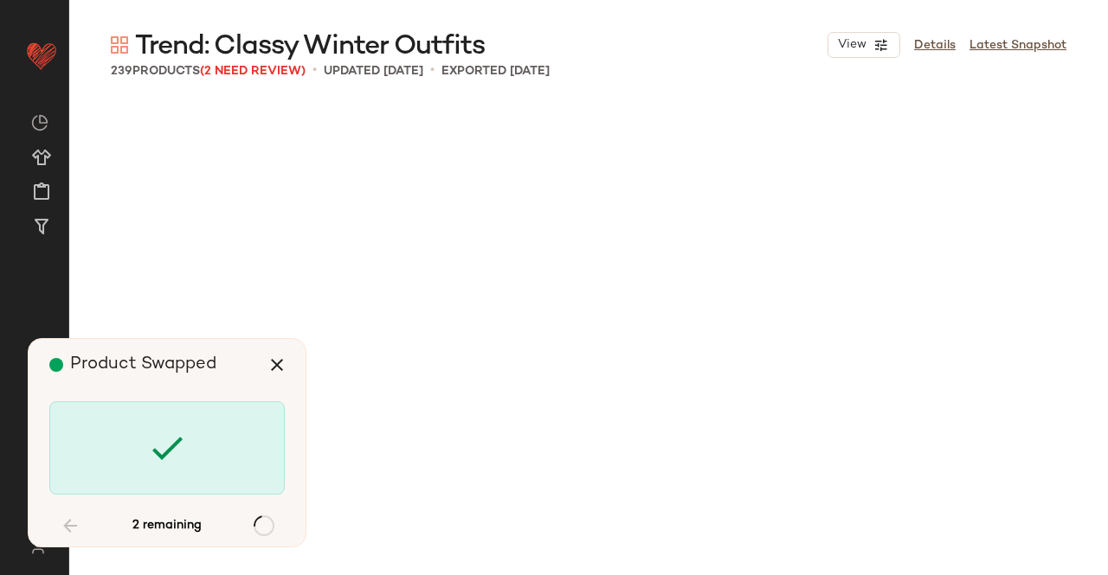
scroll to position [18039, 0]
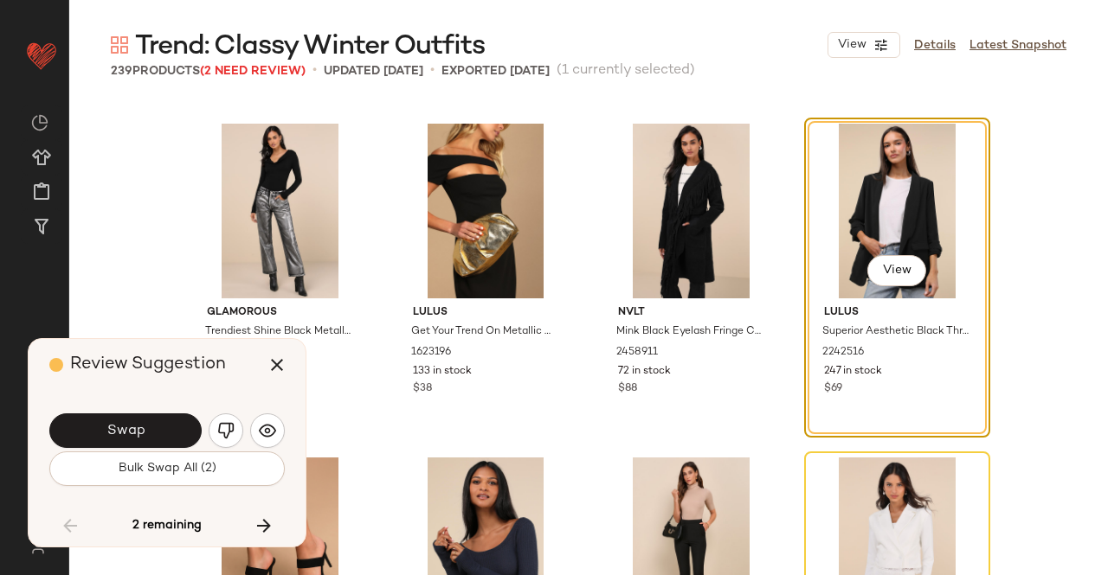
click at [143, 418] on button "Swap" at bounding box center [125, 431] width 152 height 35
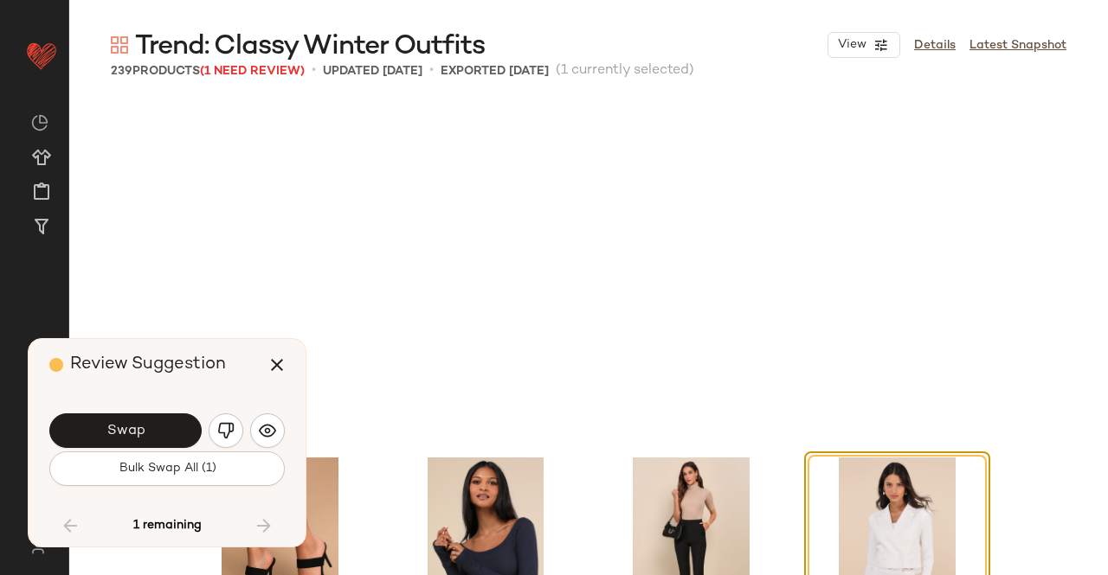
scroll to position [18373, 0]
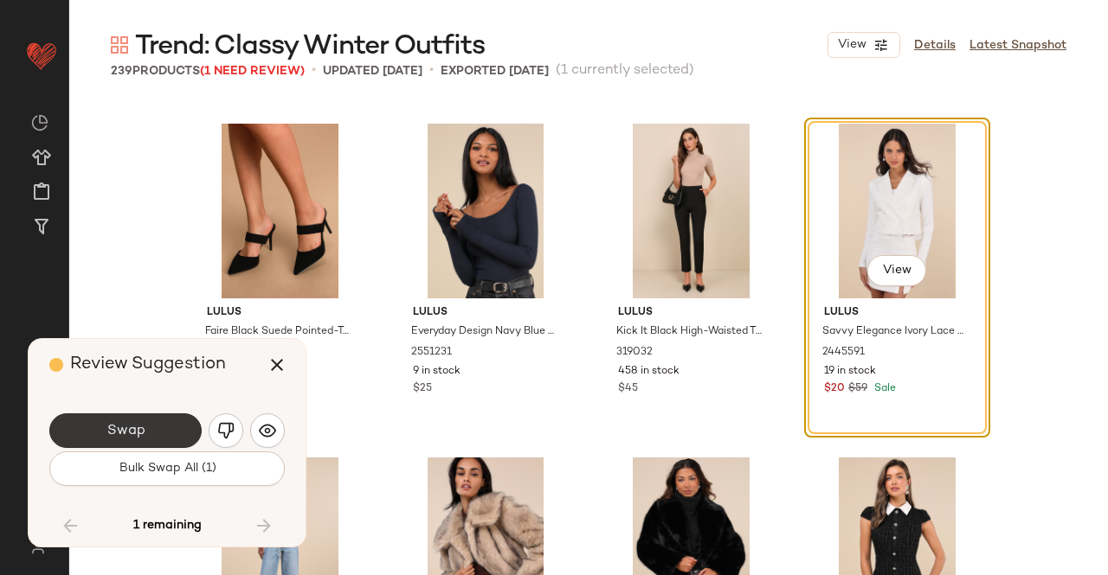
click at [142, 423] on span "Swap" at bounding box center [125, 431] width 39 height 16
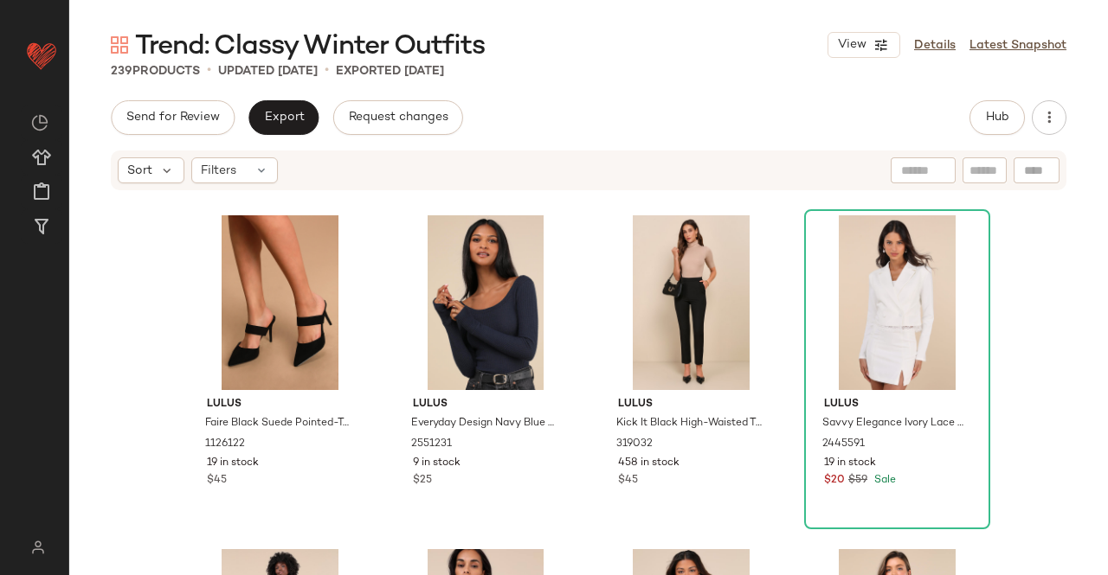
scroll to position [18026, 0]
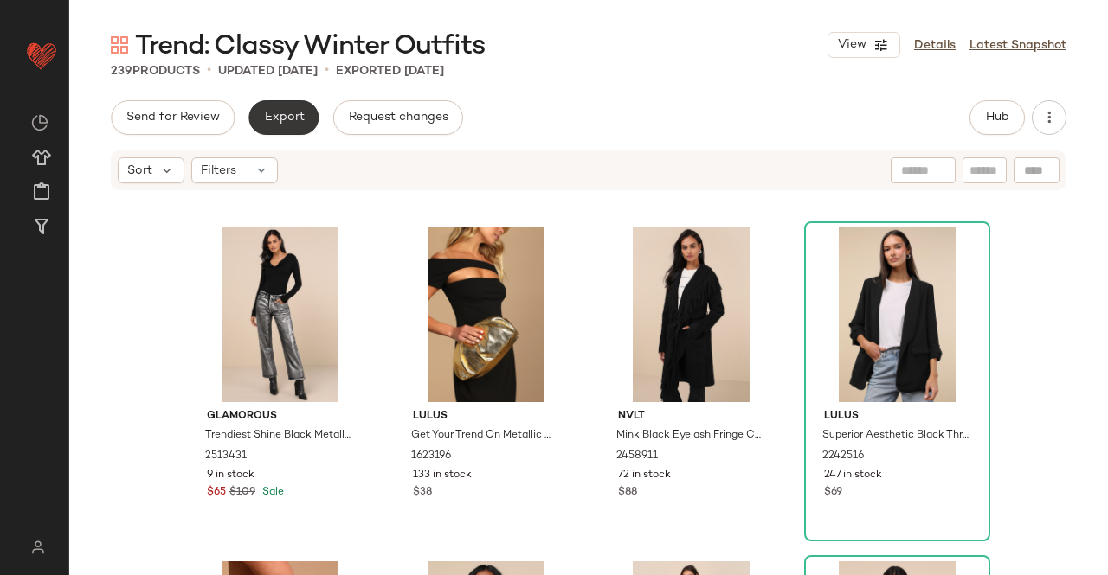
click at [272, 109] on button "Export" at bounding box center [283, 117] width 70 height 35
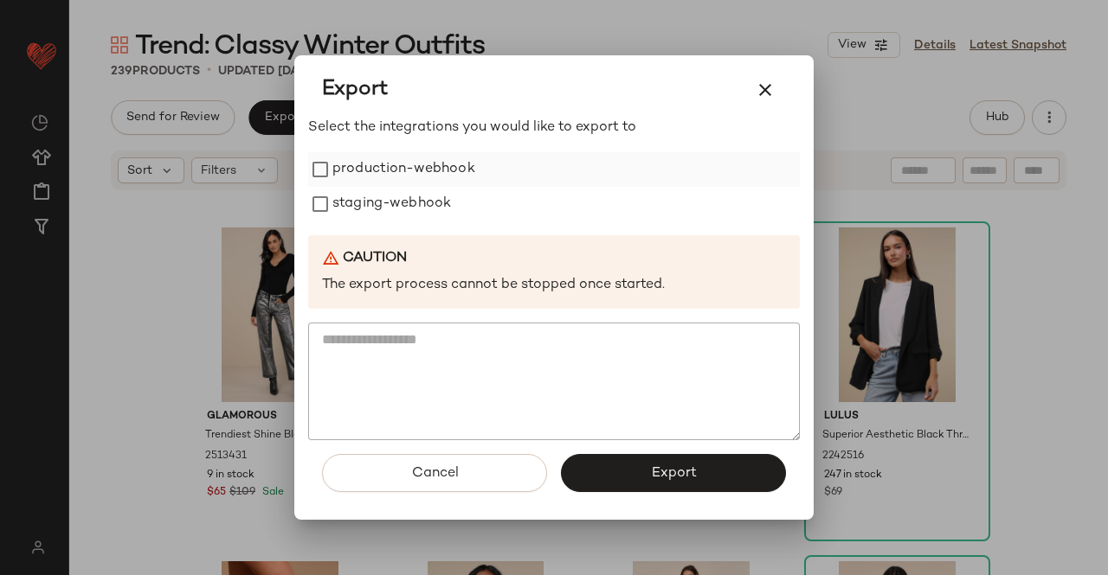
drag, startPoint x: 408, startPoint y: 143, endPoint x: 403, endPoint y: 186, distance: 43.5
click at [408, 144] on div "Select the integrations you would like to export to production-webhook staging-…" at bounding box center [554, 280] width 492 height 324
drag, startPoint x: 403, startPoint y: 158, endPoint x: 378, endPoint y: 196, distance: 45.6
click at [405, 157] on label "production-webhook" at bounding box center [403, 169] width 143 height 35
drag, startPoint x: 378, startPoint y: 196, endPoint x: 403, endPoint y: 208, distance: 27.9
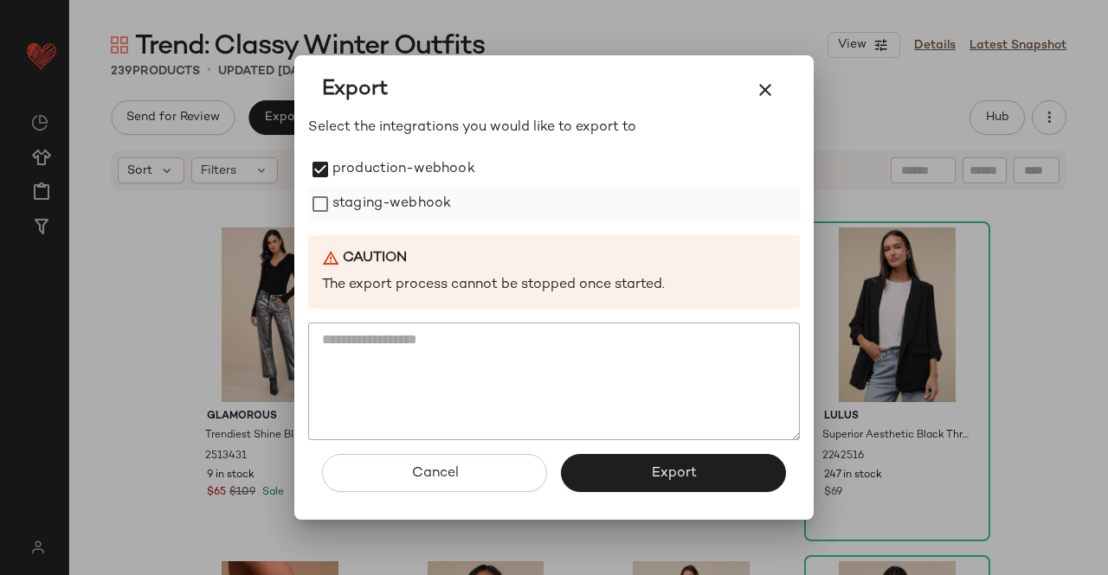
click at [383, 192] on label "staging-webhook" at bounding box center [391, 204] width 119 height 35
drag, startPoint x: 682, startPoint y: 474, endPoint x: 672, endPoint y: 466, distance: 12.3
click at [684, 474] on span "Export" at bounding box center [673, 474] width 46 height 16
